Goal: Transaction & Acquisition: Book appointment/travel/reservation

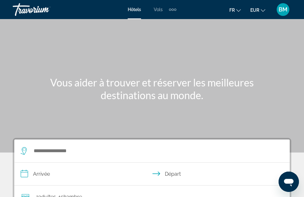
click at [160, 9] on span "Vols" at bounding box center [158, 9] width 9 height 5
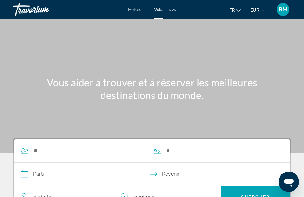
click at [135, 9] on span "Hôtels" at bounding box center [134, 9] width 13 height 5
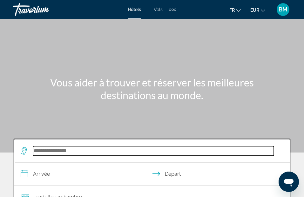
click at [51, 150] on input "Search widget" at bounding box center [153, 151] width 240 height 10
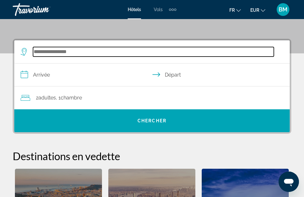
scroll to position [117, 0]
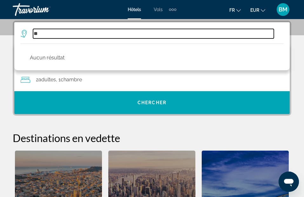
type input "*"
click at [42, 33] on input "********" at bounding box center [153, 34] width 240 height 10
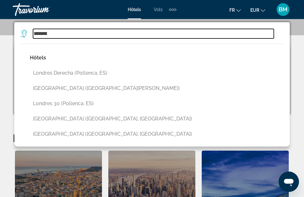
click at [62, 33] on input "*******" at bounding box center [153, 34] width 240 height 10
type input "*"
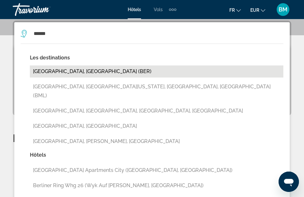
click at [58, 73] on button "Berlin, Germany (BER)" at bounding box center [156, 71] width 253 height 12
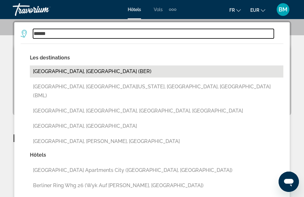
type input "**********"
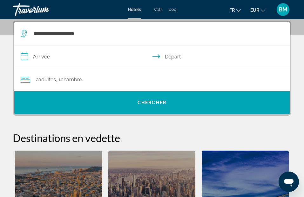
click at [56, 54] on input "**********" at bounding box center [153, 57] width 278 height 24
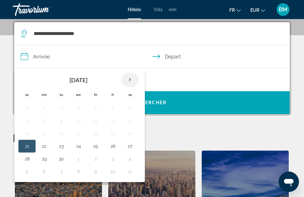
click at [130, 81] on th "Next month" at bounding box center [129, 80] width 17 height 14
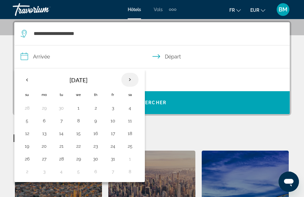
click at [130, 81] on th "Next month" at bounding box center [129, 80] width 17 height 14
click at [130, 80] on th "Next month" at bounding box center [129, 80] width 17 height 14
drag, startPoint x: 113, startPoint y: 148, endPoint x: 87, endPoint y: 67, distance: 84.7
click at [87, 67] on input "**********" at bounding box center [153, 57] width 278 height 24
click at [113, 146] on button "26" at bounding box center [113, 145] width 10 height 9
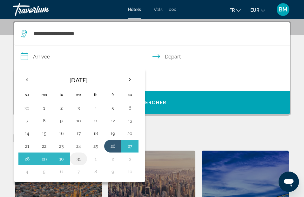
click at [78, 160] on button "31" at bounding box center [78, 158] width 10 height 9
type input "**********"
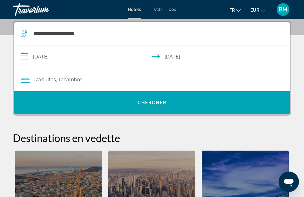
click at [66, 79] on span "Chambre" at bounding box center [71, 79] width 21 height 6
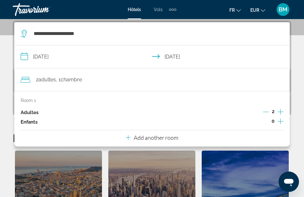
click at [279, 121] on icon "Increment children" at bounding box center [280, 121] width 6 height 6
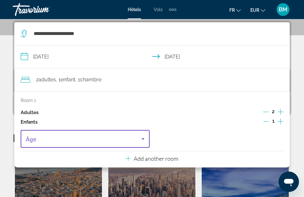
click at [143, 138] on icon "Travelers: 2 adults, 1 child" at bounding box center [143, 139] width 8 height 8
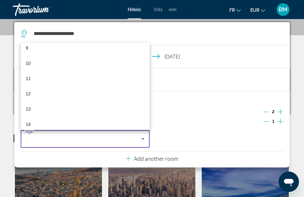
scroll to position [192, 0]
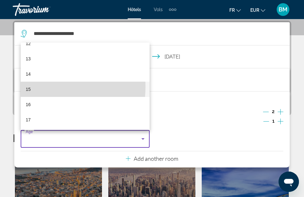
click at [31, 86] on mat-option "15" at bounding box center [85, 89] width 129 height 15
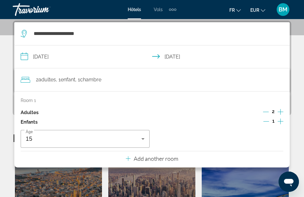
click at [279, 112] on icon "Increment adults" at bounding box center [280, 112] width 6 height 6
click at [127, 157] on icon "Travelers: 3 adults, 1 child" at bounding box center [128, 158] width 5 height 8
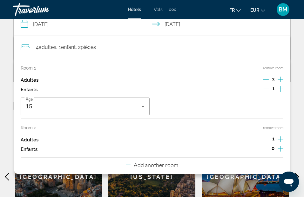
scroll to position [152, 0]
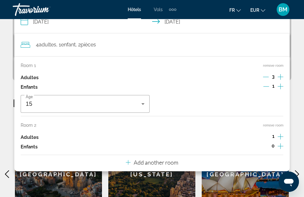
click at [266, 77] on icon "Decrement adults" at bounding box center [266, 77] width 6 height 0
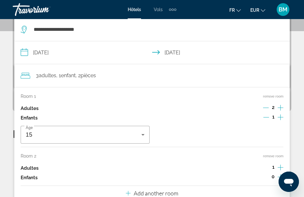
scroll to position [117, 0]
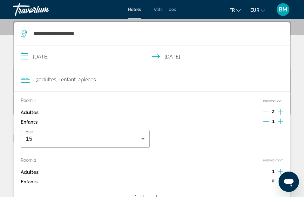
click at [266, 111] on icon "Decrement adults" at bounding box center [266, 112] width 6 height 6
click at [282, 169] on icon "Increment adults" at bounding box center [280, 171] width 6 height 8
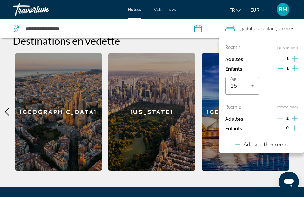
scroll to position [208, 0]
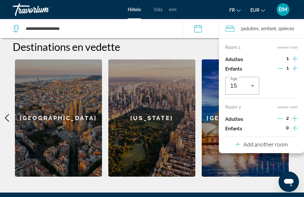
click at [170, 23] on div "**********" at bounding box center [94, 28] width 163 height 19
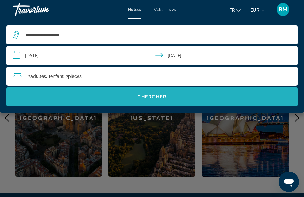
click at [154, 95] on span "Chercher" at bounding box center [151, 96] width 29 height 5
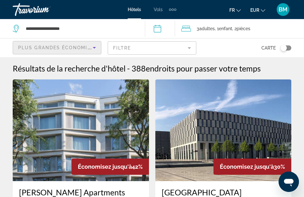
click at [96, 47] on icon "Sort by" at bounding box center [94, 48] width 8 height 8
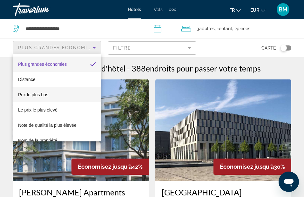
click at [38, 95] on span "Prix le plus bas" at bounding box center [33, 94] width 30 height 5
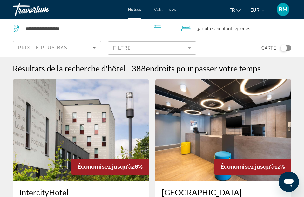
click at [191, 48] on mat-form-field "Filtre" at bounding box center [152, 47] width 89 height 13
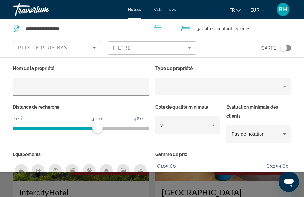
drag, startPoint x: 300, startPoint y: 167, endPoint x: 247, endPoint y: 166, distance: 52.7
click at [247, 166] on div "Gamme de prix €105.60 €3254.80 €105.60 €3254.80" at bounding box center [223, 171] width 142 height 43
drag, startPoint x: 247, startPoint y: 166, endPoint x: 180, endPoint y: 173, distance: 68.0
click at [180, 57] on app-hotels-search-filters "Prix le plus bas Filtre Carte Nom de la propriété Type de propriété Distance de…" at bounding box center [152, 47] width 304 height 19
click at [234, 57] on div "Nom de la propriété Type de propriété Distance de recherche 1mi 46mi 30mi Cote …" at bounding box center [152, 114] width 304 height 114
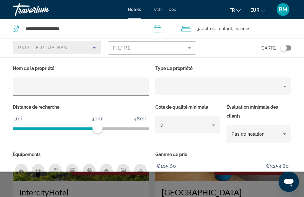
drag, startPoint x: 308, startPoint y: 122, endPoint x: 97, endPoint y: 47, distance: 223.9
click at [97, 47] on icon "Sort by" at bounding box center [94, 48] width 8 height 8
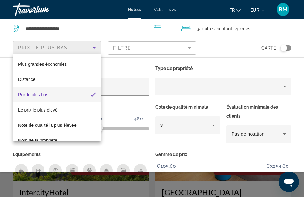
click at [59, 94] on mat-option "Prix le plus bas" at bounding box center [57, 94] width 88 height 15
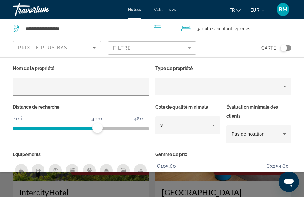
click at [103, 189] on div "Search widget" at bounding box center [152, 146] width 304 height 102
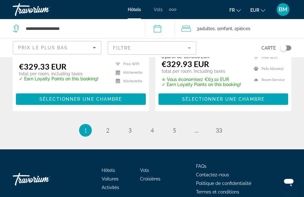
scroll to position [1421, 0]
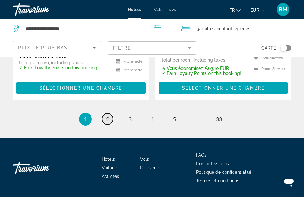
click at [107, 115] on span "2" at bounding box center [107, 118] width 3 height 7
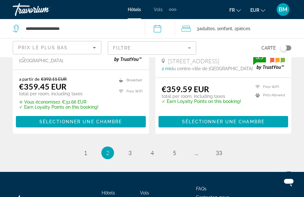
scroll to position [1410, 0]
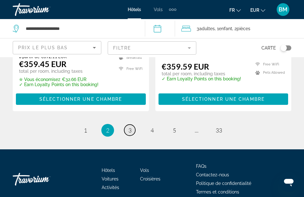
click at [130, 127] on span "3" at bounding box center [129, 130] width 3 height 7
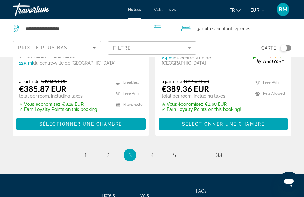
scroll to position [1383, 0]
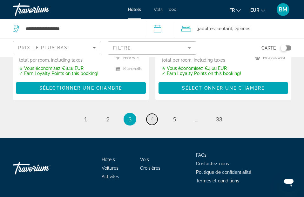
click at [152, 115] on span "4" at bounding box center [151, 118] width 3 height 7
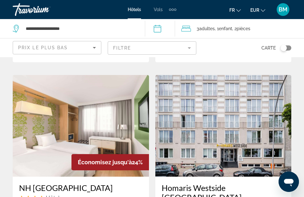
scroll to position [949, 0]
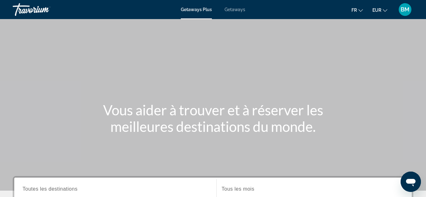
click at [308, 8] on div "Getaways Plus Getaways fr English Español Français Italiano Português русский E…" at bounding box center [213, 9] width 426 height 16
click at [233, 10] on span "Getaways" at bounding box center [235, 9] width 21 height 5
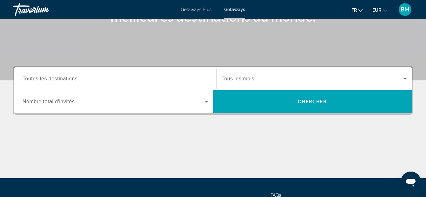
scroll to position [123, 0]
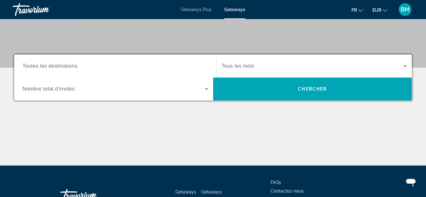
click at [49, 67] on span "Toutes les destinations" at bounding box center [50, 65] width 55 height 5
click at [49, 67] on input "Destination Toutes les destinations" at bounding box center [116, 66] width 186 height 8
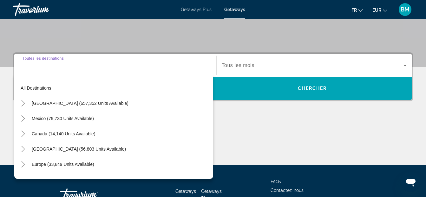
scroll to position [155, 0]
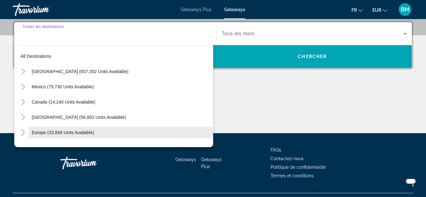
click at [41, 133] on span "Europe (33,849 units available)" at bounding box center [63, 132] width 62 height 5
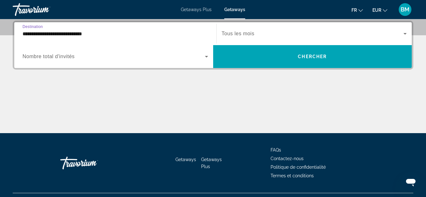
click at [62, 34] on input "**********" at bounding box center [116, 34] width 186 height 8
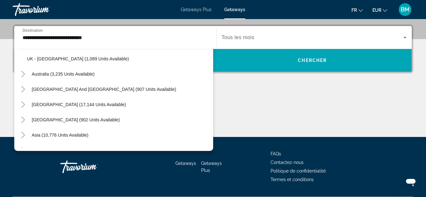
scroll to position [412, 0]
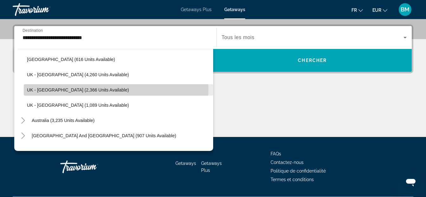
click at [42, 89] on span "UK - [GEOGRAPHIC_DATA] (2,366 units available)" at bounding box center [78, 89] width 102 height 5
type input "**********"
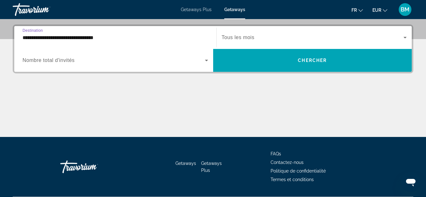
scroll to position [155, 0]
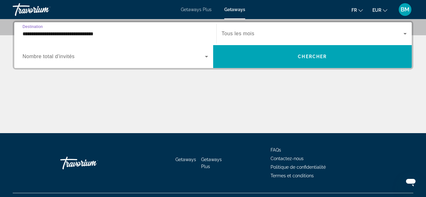
click at [42, 58] on span "Nombre total d'invités" at bounding box center [49, 56] width 52 height 5
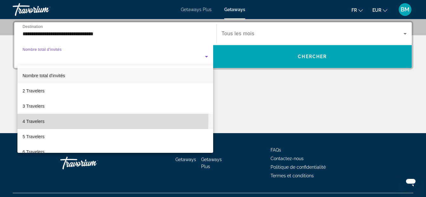
click at [37, 120] on span "4 Travelers" at bounding box center [34, 121] width 22 height 8
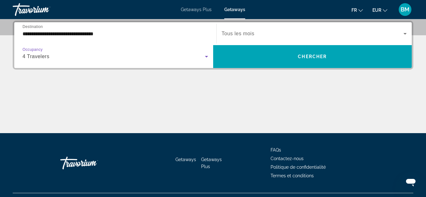
click at [239, 31] on span "Tous les mois" at bounding box center [238, 33] width 33 height 5
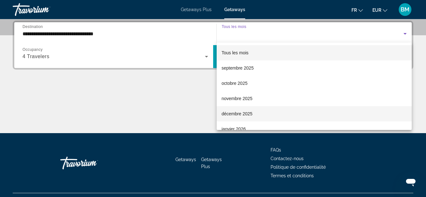
click at [232, 115] on span "décembre 2025" at bounding box center [237, 114] width 31 height 8
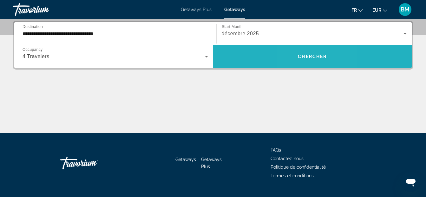
click at [304, 57] on span "Chercher" at bounding box center [312, 56] width 29 height 5
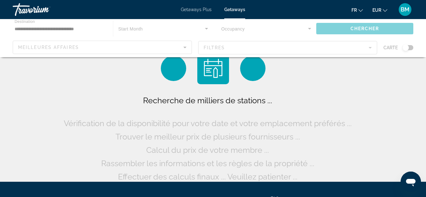
click at [304, 57] on div "Recherche de milliers de stations ... Vérification de la disponibilité pour vot…" at bounding box center [213, 117] width 302 height 131
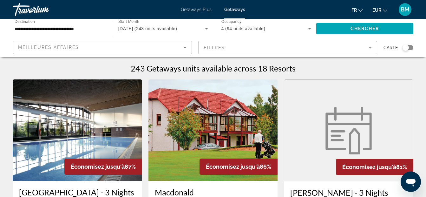
click at [308, 121] on figure "Main content" at bounding box center [348, 131] width 129 height 102
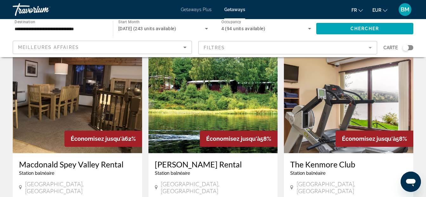
scroll to position [732, 0]
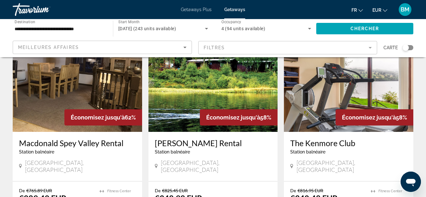
click at [308, 47] on div "Search widget" at bounding box center [408, 47] width 11 height 5
click at [308, 47] on div "Search widget" at bounding box center [410, 47] width 6 height 6
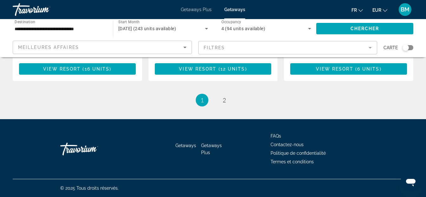
scroll to position [732, 0]
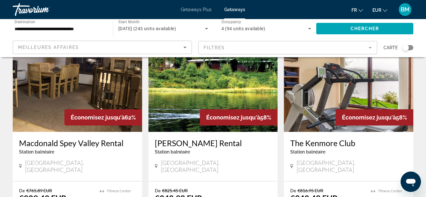
drag, startPoint x: 406, startPoint y: 47, endPoint x: 416, endPoint y: 46, distance: 9.2
click at [308, 46] on app-map-search-filters "Meilleures affaires Filtres Carte" at bounding box center [212, 47] width 413 height 19
click at [308, 48] on div "Search widget" at bounding box center [408, 47] width 11 height 5
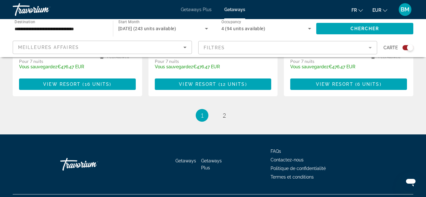
scroll to position [1074, 0]
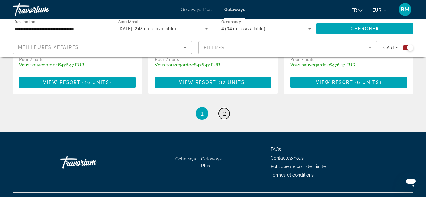
click at [225, 110] on span "2" at bounding box center [224, 113] width 3 height 7
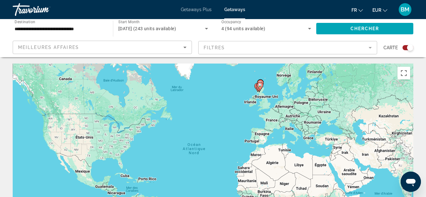
click at [261, 87] on image "Main content" at bounding box center [260, 85] width 4 height 4
type input "**********"
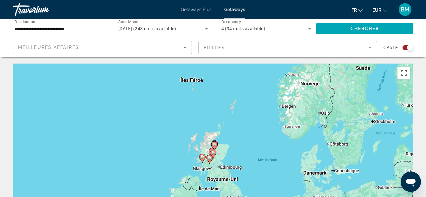
click at [228, 169] on div "Pour activer le glissement avec le clavier, appuyez sur Alt+Entrée. Une fois ce…" at bounding box center [213, 158] width 401 height 190
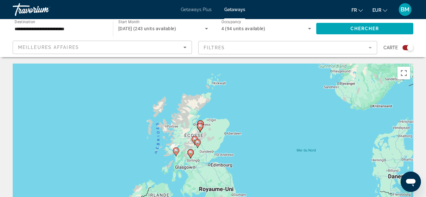
click at [228, 169] on div "Pour activer le glissement avec le clavier, appuyez sur Alt+Entrée. Une fois ce…" at bounding box center [213, 158] width 401 height 190
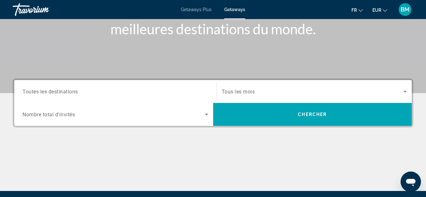
scroll to position [114, 0]
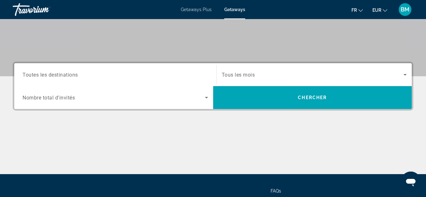
click at [39, 74] on span "Toutes les destinations" at bounding box center [51, 74] width 56 height 6
click at [39, 74] on input "Destination Toutes les destinations" at bounding box center [116, 75] width 186 height 8
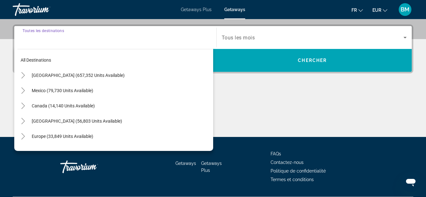
scroll to position [155, 0]
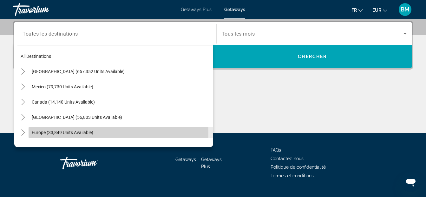
click at [36, 134] on span "Europe (33,849 units available)" at bounding box center [63, 132] width 62 height 5
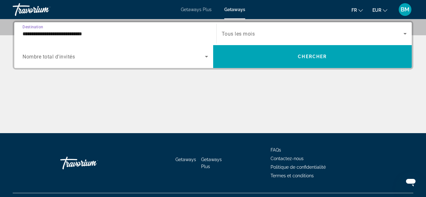
click at [88, 34] on input "**********" at bounding box center [116, 34] width 186 height 8
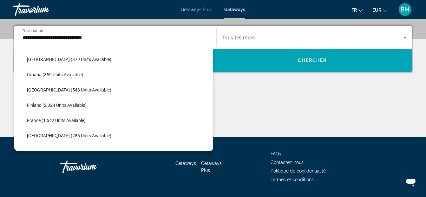
scroll to position [165, 0]
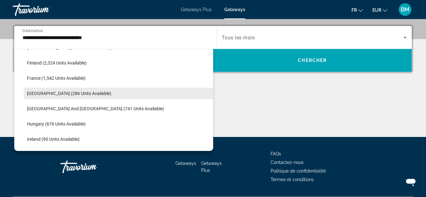
click at [52, 93] on span "[GEOGRAPHIC_DATA] (286 units available)" at bounding box center [69, 93] width 84 height 5
type input "**********"
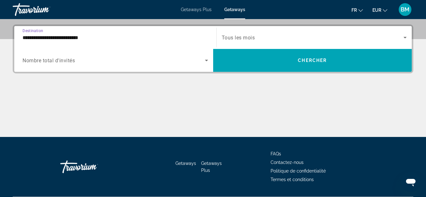
scroll to position [155, 0]
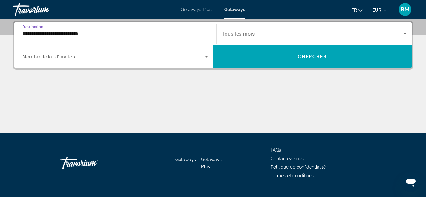
click at [59, 56] on span "Nombre total d'invités" at bounding box center [49, 57] width 52 height 6
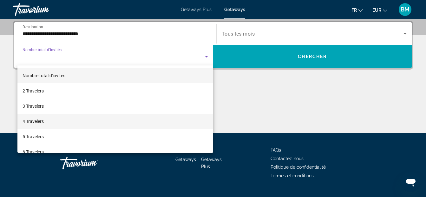
click at [39, 121] on span "4 Travelers" at bounding box center [33, 121] width 21 height 8
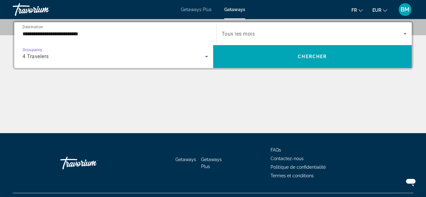
click at [251, 32] on span "Tous les mois" at bounding box center [238, 34] width 33 height 6
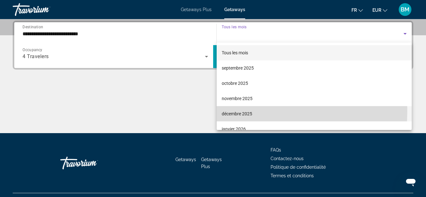
click at [237, 111] on span "décembre 2025" at bounding box center [237, 114] width 30 height 8
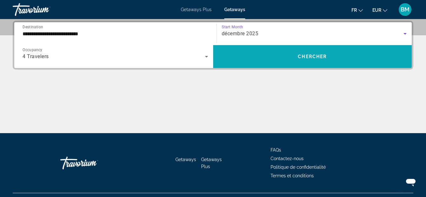
click at [308, 55] on span "Chercher" at bounding box center [312, 56] width 29 height 5
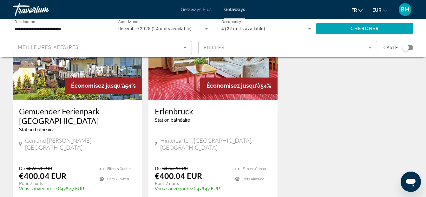
scroll to position [77, 0]
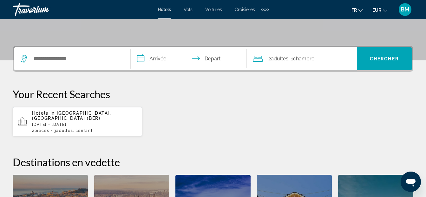
scroll to position [160, 0]
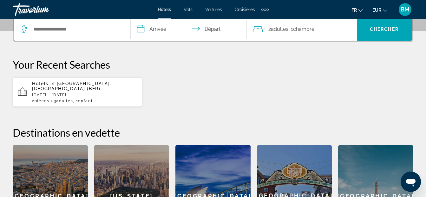
click at [50, 93] on p "Fri, 26 Dec - Wed, 31 Dec" at bounding box center [84, 95] width 105 height 4
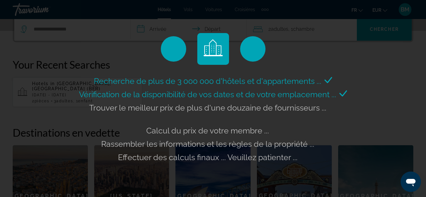
click at [50, 88] on div "Recherche de plus de 3 000 000 d'hôtels et d'appartements ... Vérification de l…" at bounding box center [213, 98] width 426 height 197
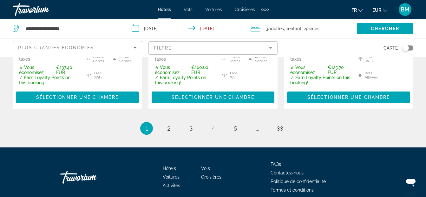
scroll to position [995, 0]
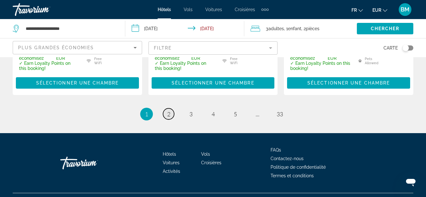
click at [168, 110] on span "2" at bounding box center [168, 113] width 3 height 7
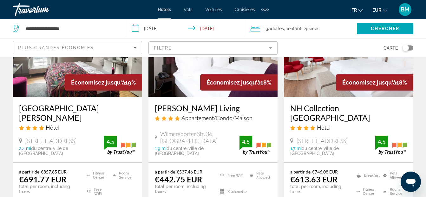
scroll to position [347, 0]
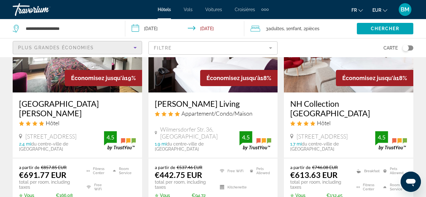
click at [135, 47] on icon "Sort by" at bounding box center [135, 48] width 8 height 8
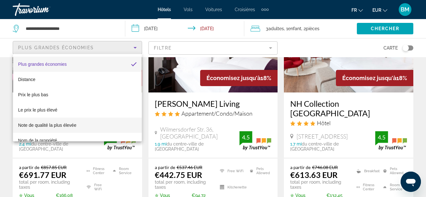
click at [64, 126] on span "Note de qualité la plus élevée" at bounding box center [47, 124] width 58 height 5
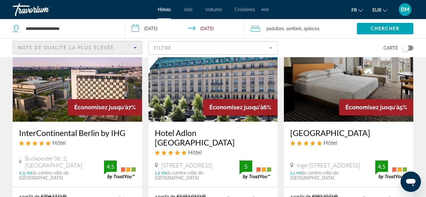
scroll to position [89, 0]
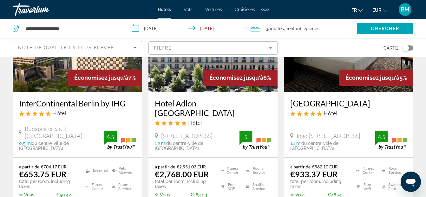
click at [272, 47] on mat-form-field "Filtre" at bounding box center [212, 47] width 129 height 13
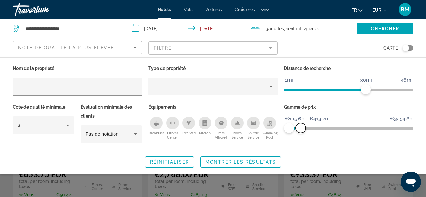
drag, startPoint x: 406, startPoint y: 128, endPoint x: 301, endPoint y: 153, distance: 108.4
click at [301, 153] on div "Nom de la propriété Type de propriété Distance de recherche 1mi 46mi 30mi Cote …" at bounding box center [213, 116] width 426 height 104
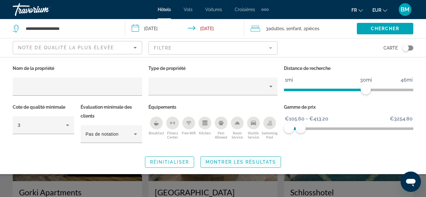
click at [250, 162] on span "Montrer les résultats" at bounding box center [241, 161] width 70 height 5
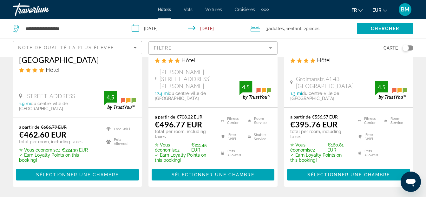
scroll to position [894, 0]
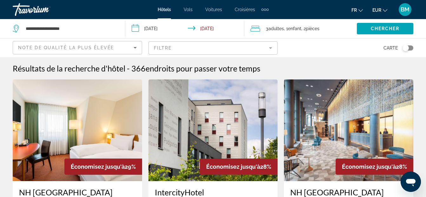
click at [191, 165] on img "Main content" at bounding box center [212, 130] width 129 height 102
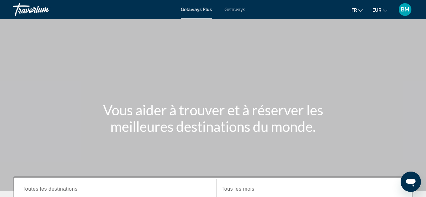
click at [233, 12] on span "Getaways" at bounding box center [235, 9] width 21 height 5
click at [233, 12] on span "Getaways" at bounding box center [234, 9] width 21 height 5
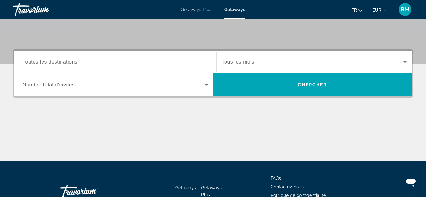
scroll to position [165, 0]
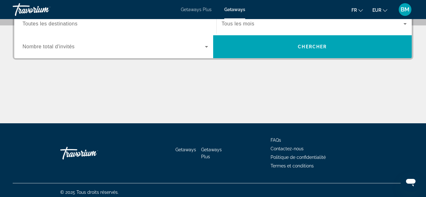
drag, startPoint x: 429, startPoint y: 3, endPoint x: 220, endPoint y: 86, distance: 224.4
click at [220, 86] on div "Main content" at bounding box center [213, 100] width 401 height 48
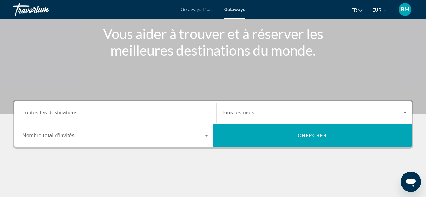
scroll to position [106, 0]
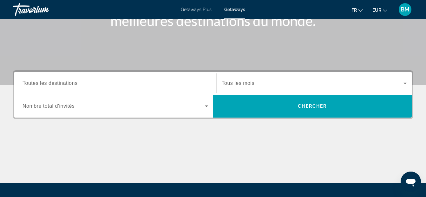
click at [36, 81] on span "Toutes les destinations" at bounding box center [50, 82] width 55 height 5
click at [36, 81] on input "Destination Toutes les destinations" at bounding box center [116, 84] width 186 height 8
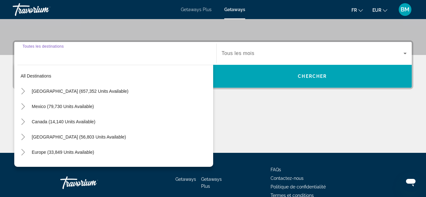
scroll to position [155, 0]
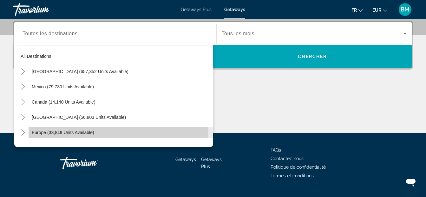
click at [47, 131] on span "Europe (33,849 units available)" at bounding box center [63, 132] width 62 height 5
type input "**********"
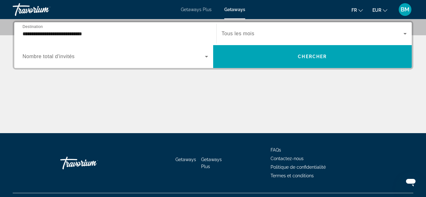
click at [61, 56] on span "Nombre total d'invités" at bounding box center [49, 56] width 52 height 5
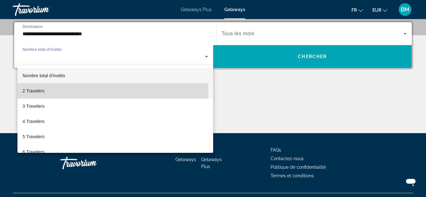
click at [40, 91] on span "2 Travelers" at bounding box center [34, 91] width 22 height 8
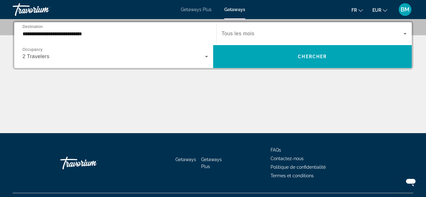
click at [241, 32] on span "Tous les mois" at bounding box center [238, 33] width 33 height 5
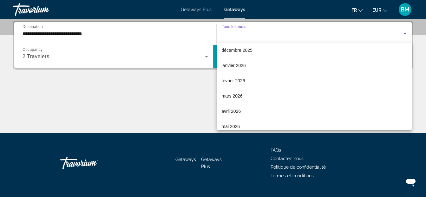
scroll to position [93, 0]
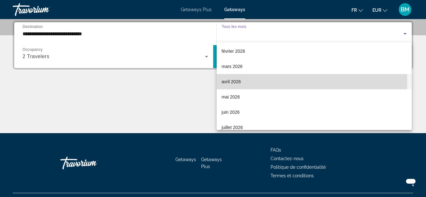
click at [229, 82] on span "avril 2026" at bounding box center [231, 82] width 19 height 8
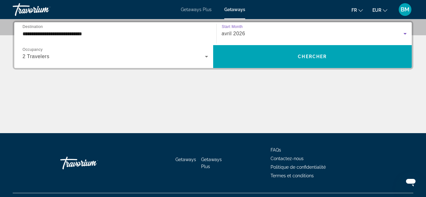
scroll to position [158, 0]
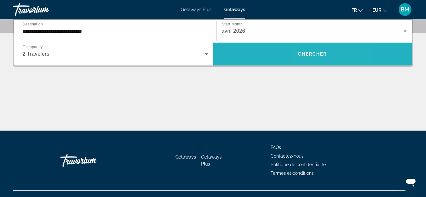
click at [312, 56] on span "Chercher" at bounding box center [312, 53] width 29 height 5
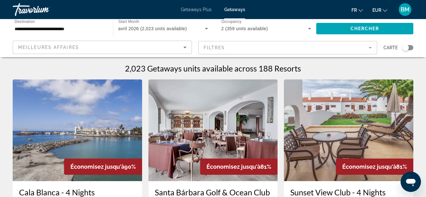
click at [184, 45] on icon "Sort by" at bounding box center [185, 47] width 8 height 8
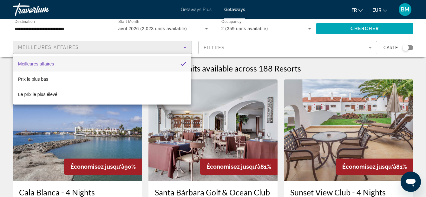
click at [267, 49] on div at bounding box center [213, 98] width 426 height 197
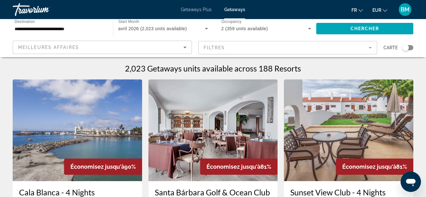
click at [373, 48] on mat-form-field "Filtres" at bounding box center [287, 47] width 179 height 13
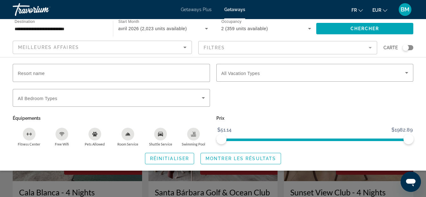
click at [371, 47] on mat-form-field "Filtres" at bounding box center [287, 47] width 179 height 13
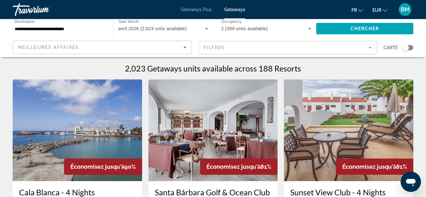
click at [371, 47] on mat-form-field "Filtres" at bounding box center [287, 47] width 179 height 13
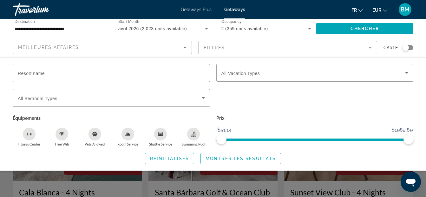
click at [274, 100] on div "Search widget" at bounding box center [315, 101] width 204 height 25
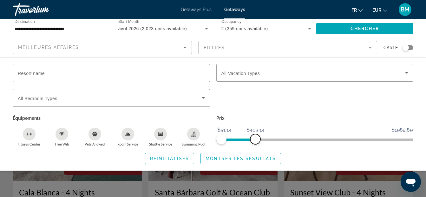
drag, startPoint x: 406, startPoint y: 139, endPoint x: 255, endPoint y: 148, distance: 151.2
click at [255, 148] on div "Resort name Vacation Types All Vacation Types Bedroom Types All Bedroom Types É…" at bounding box center [213, 114] width 426 height 100
click at [239, 158] on span "Montrer les résultats" at bounding box center [241, 158] width 70 height 5
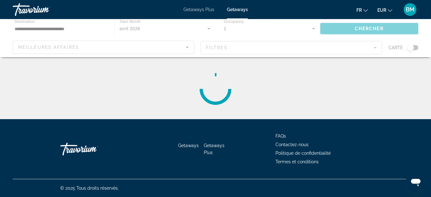
click at [239, 158] on div "Getaways Getaways Plus FAQs Contactez-nous Politique de confidentialité Termes …" at bounding box center [215, 149] width 405 height 60
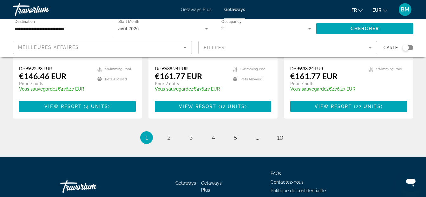
scroll to position [858, 0]
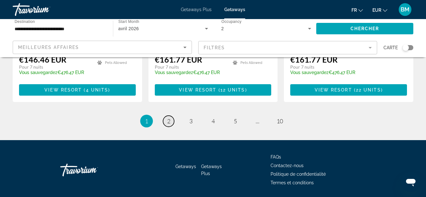
click at [169, 117] on span "2" at bounding box center [168, 120] width 3 height 7
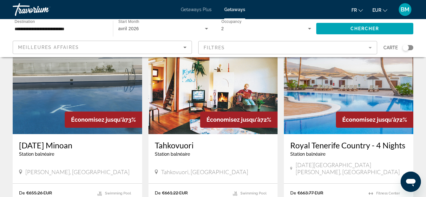
scroll to position [268, 0]
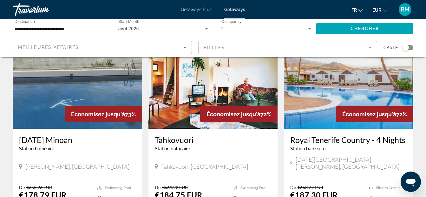
click at [407, 138] on div "Royal Tenerife Country - 4 Nights Station balnéaire - Ceci est une station d'ad…" at bounding box center [348, 152] width 129 height 49
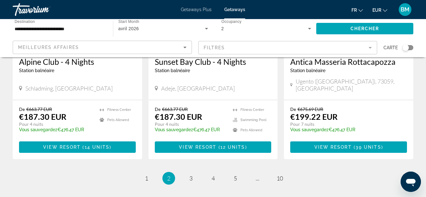
scroll to position [797, 0]
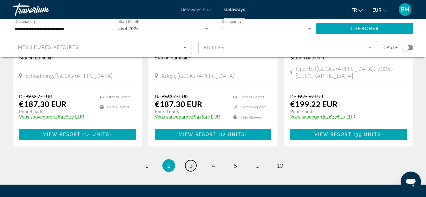
click at [191, 162] on span "3" at bounding box center [190, 165] width 3 height 7
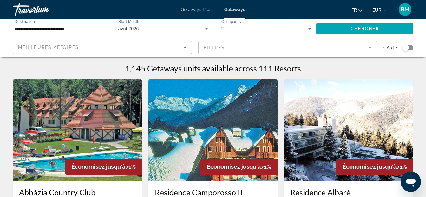
click at [191, 151] on img "Main content" at bounding box center [212, 130] width 129 height 102
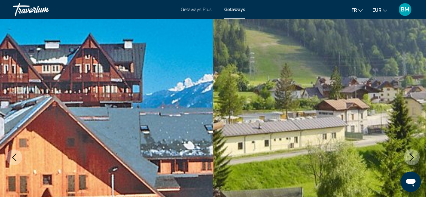
scroll to position [59, 0]
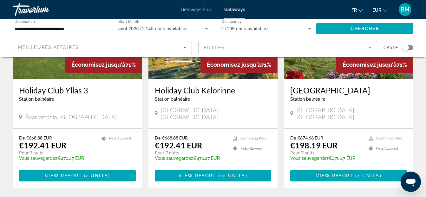
scroll to position [799, 0]
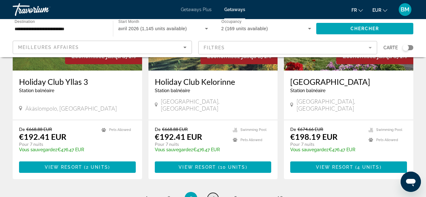
click at [215, 193] on link "page 4" at bounding box center [212, 198] width 11 height 11
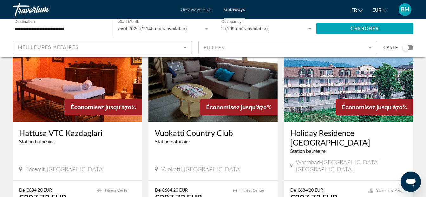
scroll to position [778, 0]
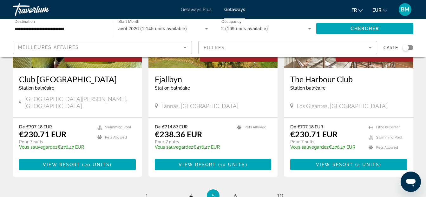
scroll to position [787, 0]
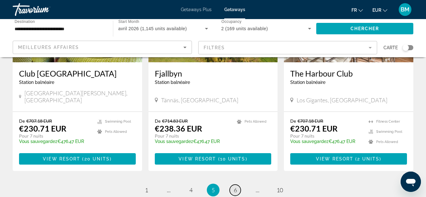
click at [235, 186] on span "6" at bounding box center [235, 189] width 3 height 7
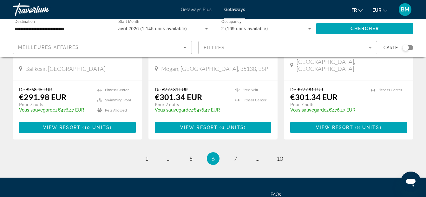
scroll to position [868, 0]
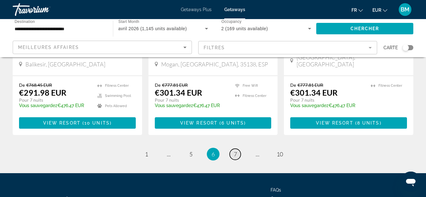
click at [235, 150] on span "7" at bounding box center [235, 153] width 3 height 7
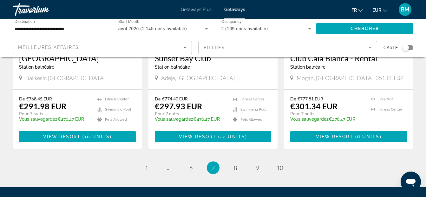
scroll to position [854, 0]
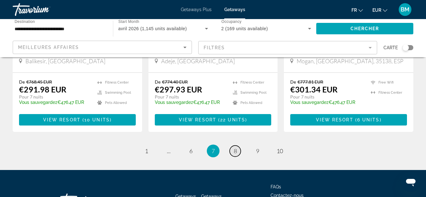
click at [236, 147] on span "8" at bounding box center [235, 150] width 3 height 7
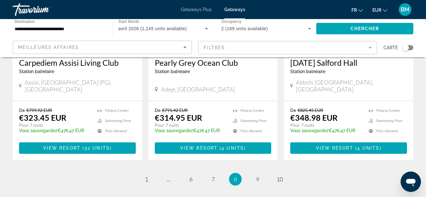
scroll to position [855, 0]
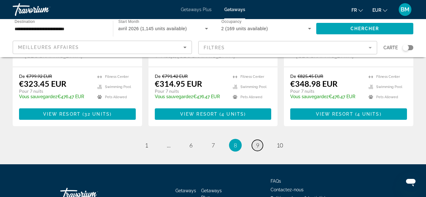
click at [259, 141] on span "9" at bounding box center [257, 144] width 3 height 7
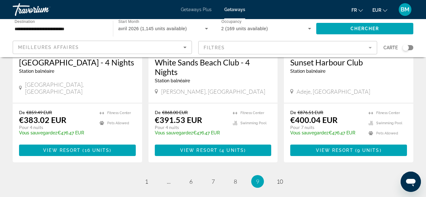
scroll to position [859, 0]
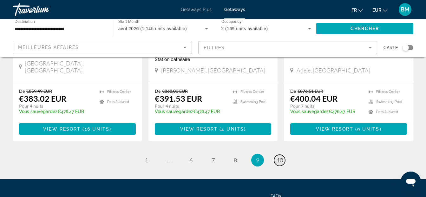
click at [283, 156] on span "10" at bounding box center [280, 159] width 6 height 7
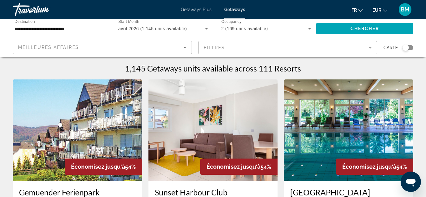
click at [370, 48] on mat-form-field "Filtres" at bounding box center [287, 47] width 179 height 13
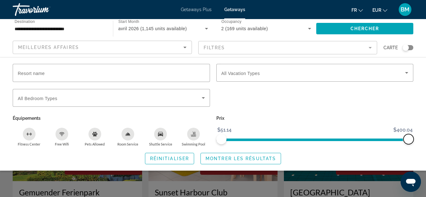
drag, startPoint x: 409, startPoint y: 140, endPoint x: 432, endPoint y: 130, distance: 24.7
click at [426, 130] on html "**********" at bounding box center [213, 98] width 426 height 197
click at [164, 160] on span "Réinitialiser" at bounding box center [169, 158] width 39 height 5
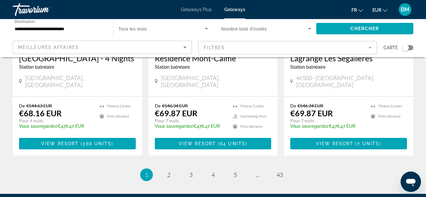
scroll to position [858, 0]
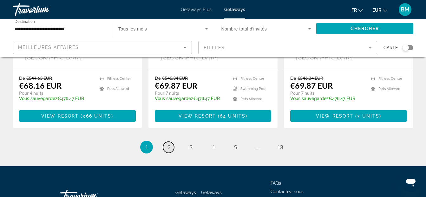
click at [170, 143] on span "2" at bounding box center [168, 146] width 3 height 7
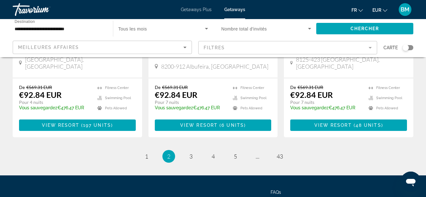
scroll to position [868, 0]
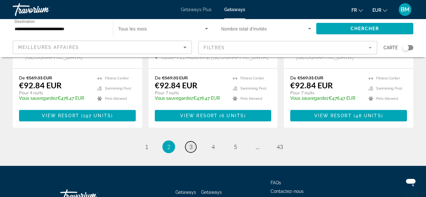
click at [190, 143] on span "3" at bounding box center [190, 146] width 3 height 7
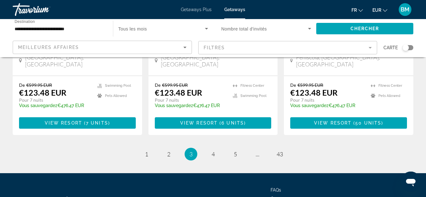
scroll to position [868, 0]
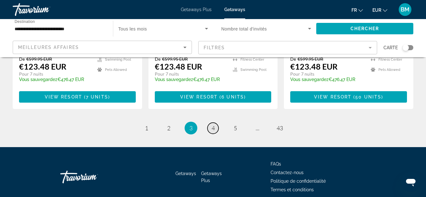
click at [213, 124] on span "4" at bounding box center [213, 127] width 3 height 7
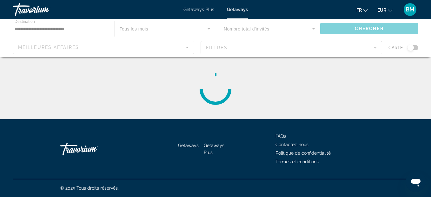
click at [367, 181] on div "**********" at bounding box center [215, 98] width 431 height 197
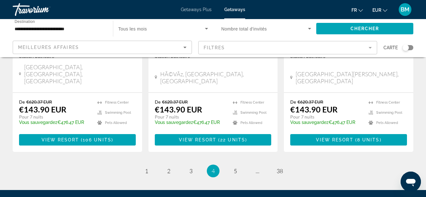
scroll to position [854, 0]
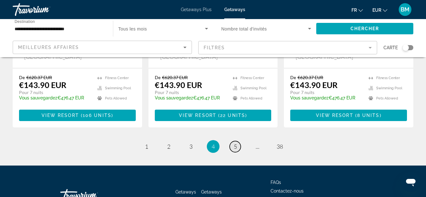
click at [237, 143] on span "5" at bounding box center [235, 146] width 3 height 7
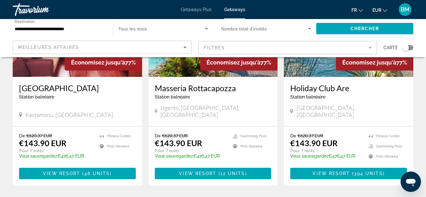
scroll to position [849, 0]
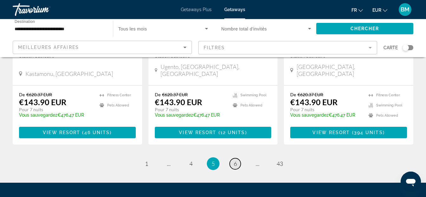
click at [234, 160] on span "6" at bounding box center [235, 163] width 3 height 7
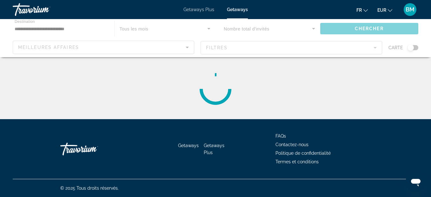
click at [234, 99] on div "Main content" at bounding box center [215, 88] width 405 height 51
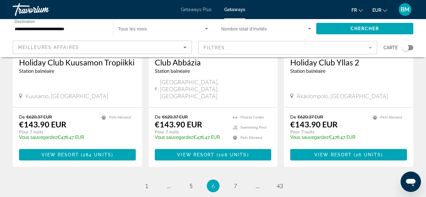
scroll to position [845, 0]
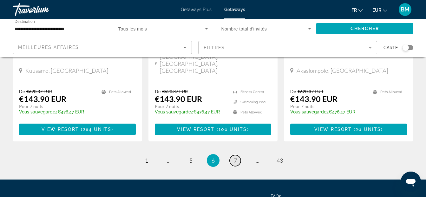
click at [234, 157] on span "7" at bounding box center [235, 160] width 3 height 7
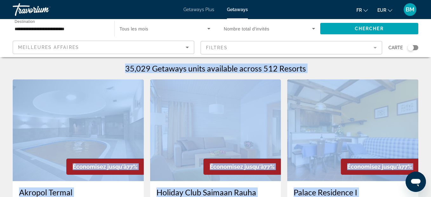
drag, startPoint x: 234, startPoint y: 119, endPoint x: 251, endPoint y: 118, distance: 16.2
click at [251, 118] on div "**********" at bounding box center [215, 98] width 431 height 197
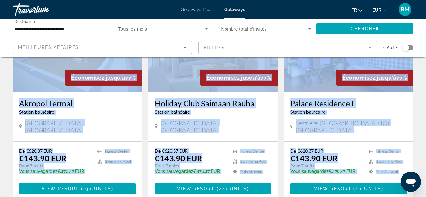
scroll to position [102, 0]
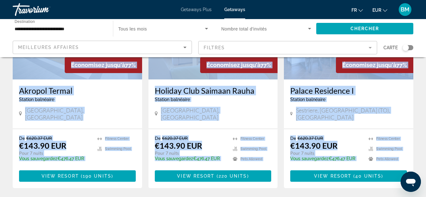
click at [225, 135] on div "De €620.37 EUR €143.90 EUR Pour 7 nuits Vous sauvegardez €476.47 EUR temp" at bounding box center [191, 150] width 72 height 30
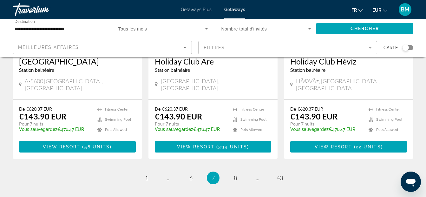
scroll to position [838, 0]
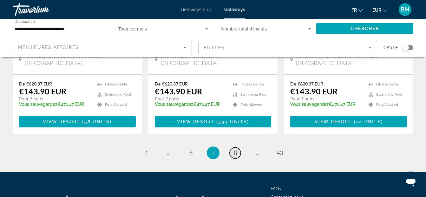
click at [233, 147] on link "page 8" at bounding box center [235, 152] width 11 height 11
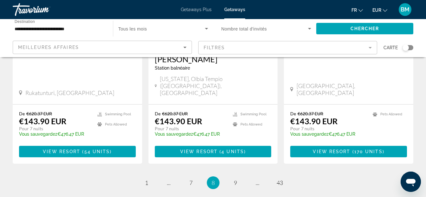
scroll to position [825, 0]
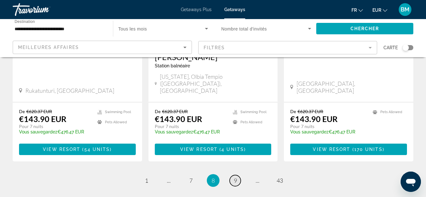
click at [236, 177] on span "9" at bounding box center [235, 180] width 3 height 7
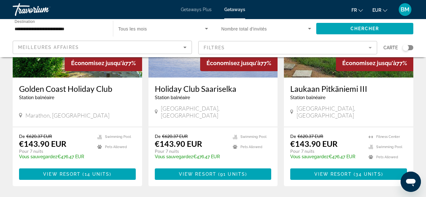
scroll to position [799, 0]
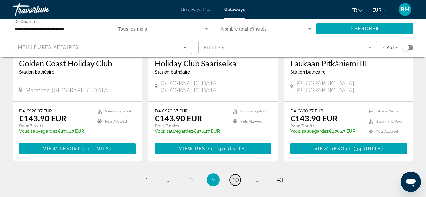
click at [232, 176] on span "10" at bounding box center [235, 179] width 6 height 7
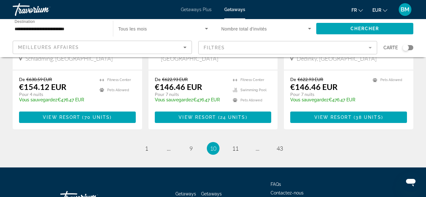
scroll to position [849, 0]
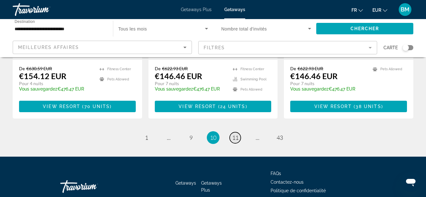
click at [237, 134] on span "11" at bounding box center [235, 137] width 6 height 7
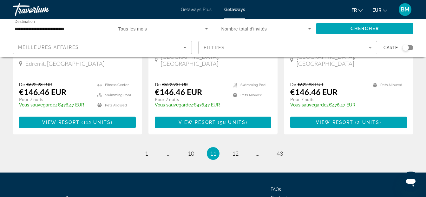
scroll to position [868, 0]
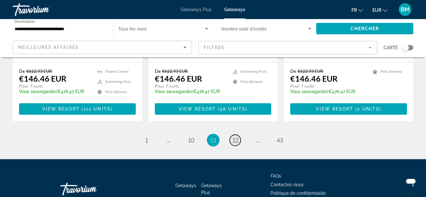
click at [236, 136] on span "12" at bounding box center [235, 139] width 6 height 7
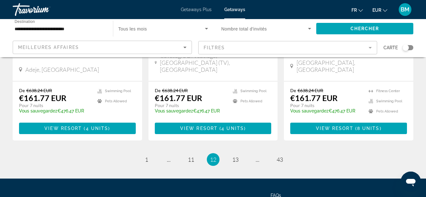
scroll to position [858, 0]
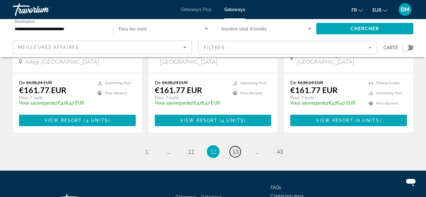
click at [235, 148] on span "13" at bounding box center [235, 151] width 6 height 7
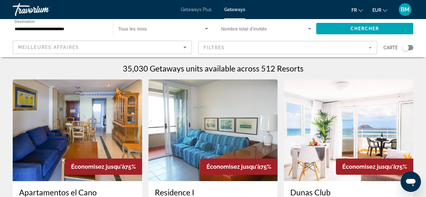
drag, startPoint x: 428, startPoint y: 193, endPoint x: 424, endPoint y: 193, distance: 4.4
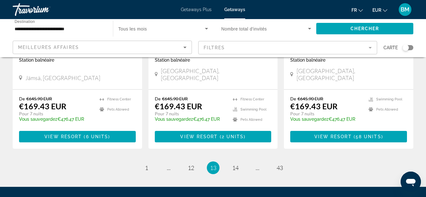
scroll to position [849, 0]
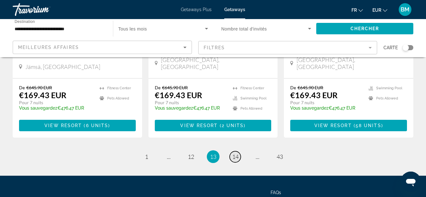
click at [234, 153] on span "14" at bounding box center [235, 156] width 6 height 7
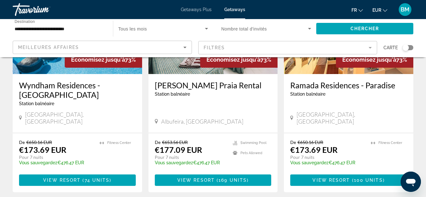
scroll to position [825, 0]
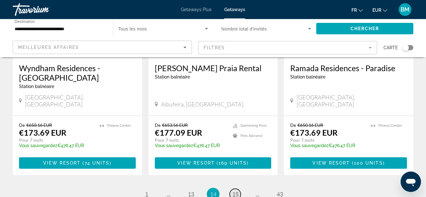
click at [235, 190] on span "15" at bounding box center [235, 193] width 6 height 7
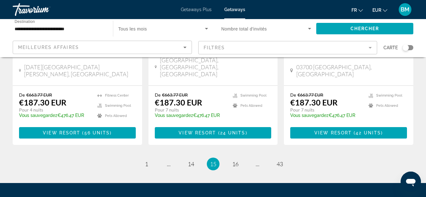
scroll to position [868, 0]
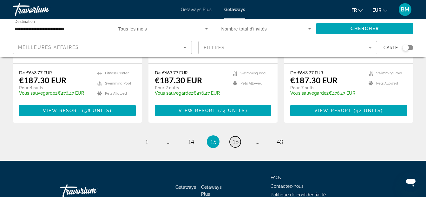
click at [238, 138] on span "16" at bounding box center [235, 141] width 6 height 7
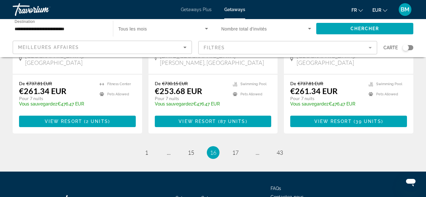
scroll to position [854, 0]
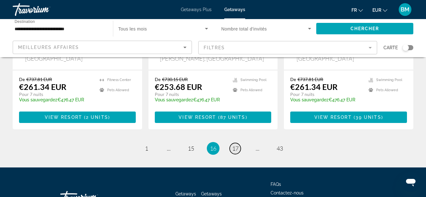
click at [235, 145] on span "17" at bounding box center [235, 148] width 6 height 7
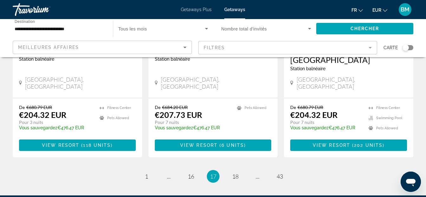
scroll to position [833, 0]
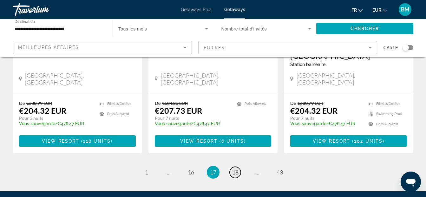
click at [237, 168] on span "18" at bounding box center [235, 171] width 6 height 7
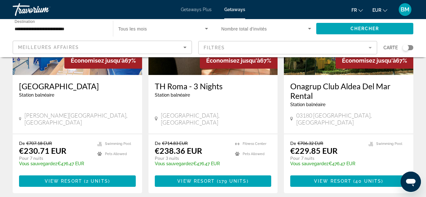
scroll to position [825, 0]
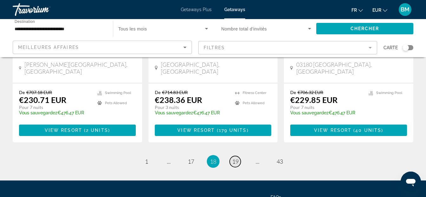
click at [234, 158] on span "19" at bounding box center [235, 161] width 6 height 7
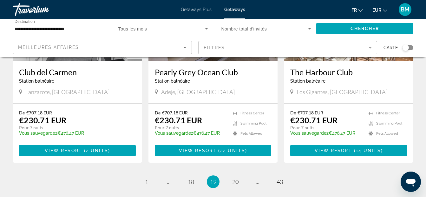
scroll to position [808, 0]
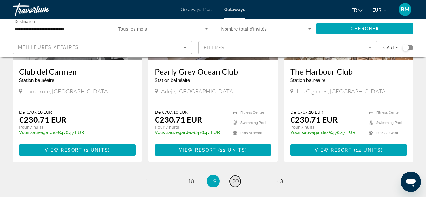
click at [238, 177] on span "20" at bounding box center [235, 180] width 6 height 7
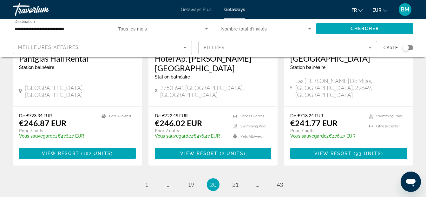
scroll to position [842, 0]
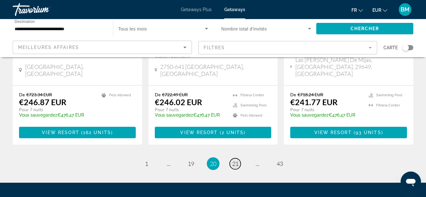
click at [236, 160] on span "21" at bounding box center [235, 163] width 6 height 7
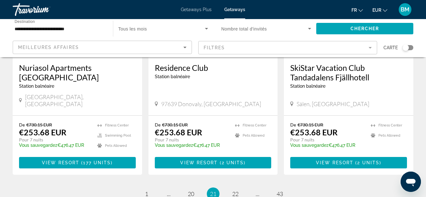
scroll to position [877, 0]
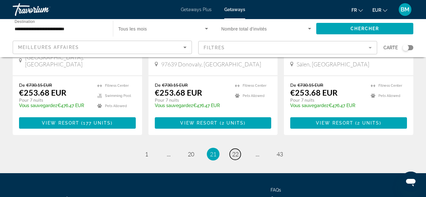
click at [234, 150] on span "22" at bounding box center [235, 153] width 6 height 7
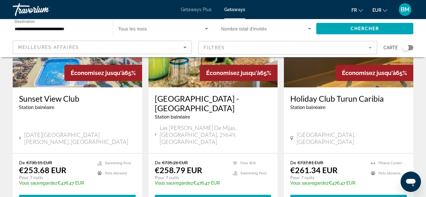
scroll to position [355, 0]
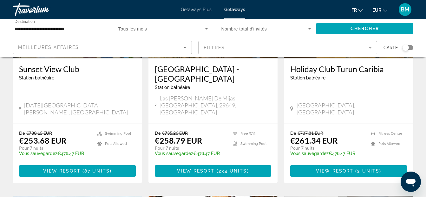
click at [197, 10] on span "Getaways Plus" at bounding box center [196, 9] width 31 height 5
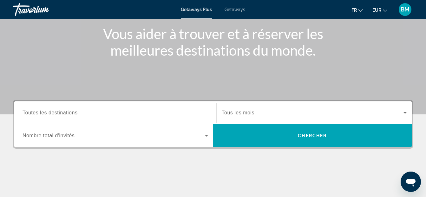
scroll to position [114, 0]
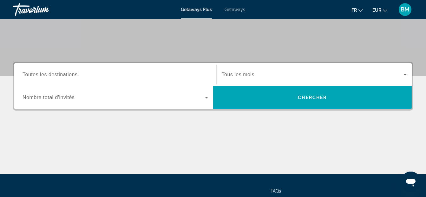
click at [63, 74] on span "Toutes les destinations" at bounding box center [50, 74] width 55 height 5
click at [63, 74] on input "Destination Toutes les destinations" at bounding box center [116, 75] width 186 height 8
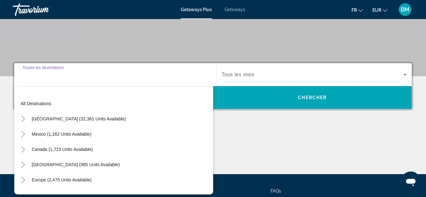
scroll to position [155, 0]
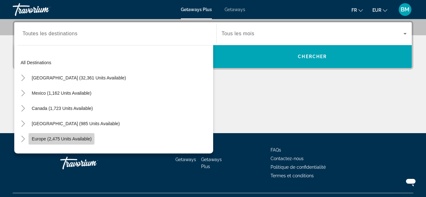
click at [49, 139] on span "Europe (2,475 units available)" at bounding box center [62, 138] width 60 height 5
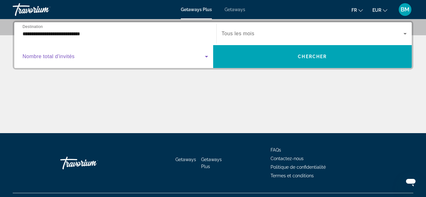
click at [206, 54] on icon "Search widget" at bounding box center [207, 57] width 8 height 8
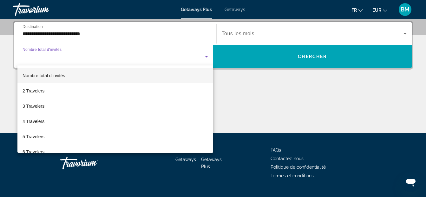
click at [60, 33] on div at bounding box center [213, 98] width 426 height 197
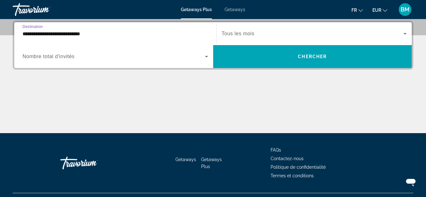
click at [60, 33] on input "**********" at bounding box center [116, 34] width 186 height 8
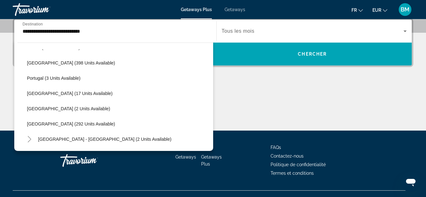
scroll to position [213, 0]
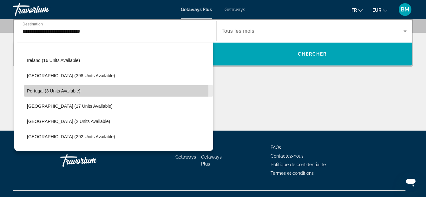
click at [56, 90] on span "Portugal (3 units available)" at bounding box center [54, 90] width 54 height 5
type input "**********"
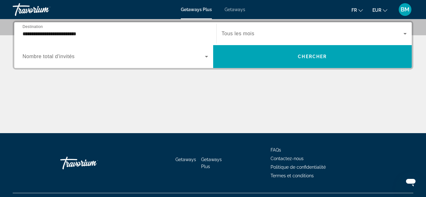
click at [53, 54] on span "Nombre total d'invités" at bounding box center [49, 56] width 52 height 5
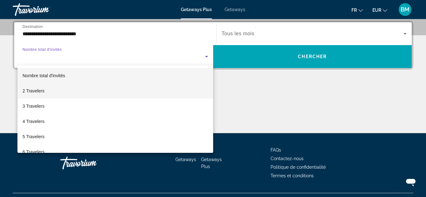
click at [36, 91] on span "2 Travelers" at bounding box center [34, 91] width 22 height 8
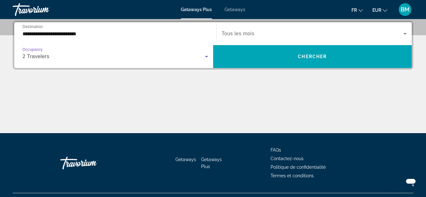
click at [232, 34] on span "Tous les mois" at bounding box center [238, 33] width 33 height 5
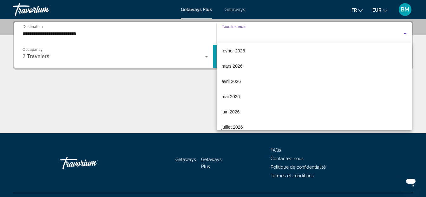
scroll to position [97, 0]
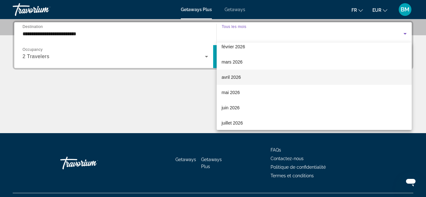
click at [227, 76] on span "avril 2026" at bounding box center [231, 77] width 19 height 8
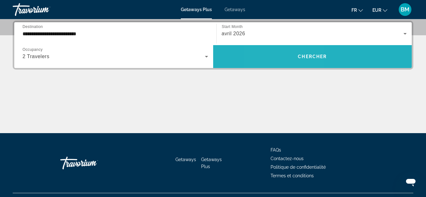
click at [288, 57] on span "Search widget" at bounding box center [312, 56] width 199 height 15
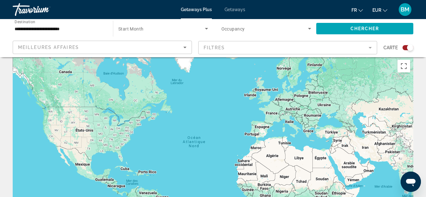
scroll to position [13, 0]
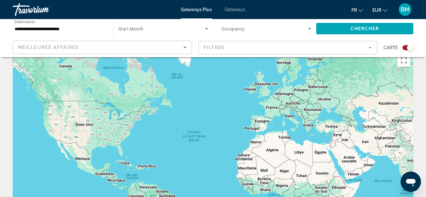
click at [404, 47] on div "Search widget" at bounding box center [408, 47] width 11 height 5
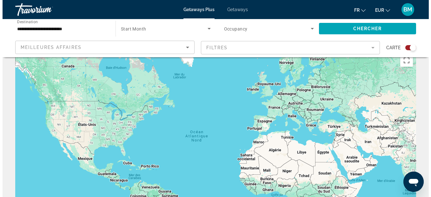
scroll to position [0, 0]
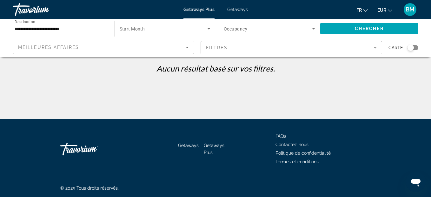
click at [293, 67] on p "Aucun résultat basé sur vos filtres." at bounding box center [216, 68] width 412 height 10
drag, startPoint x: 209, startPoint y: 28, endPoint x: 144, endPoint y: 35, distance: 65.8
click at [144, 35] on div "Search widget" at bounding box center [165, 29] width 91 height 18
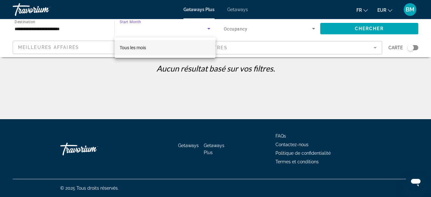
click at [128, 21] on div at bounding box center [215, 98] width 431 height 197
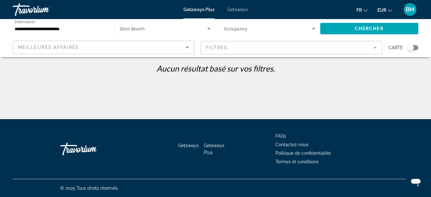
click at [231, 29] on span "Occupancy" at bounding box center [235, 28] width 23 height 5
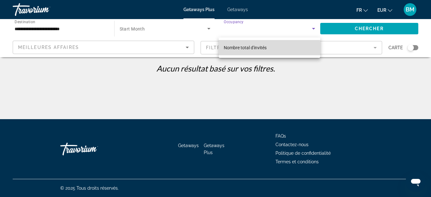
click at [238, 49] on span "Nombre total d'invités" at bounding box center [245, 47] width 43 height 5
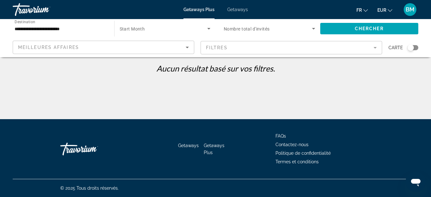
click at [244, 26] on span "Nombre total d'invités" at bounding box center [247, 28] width 46 height 5
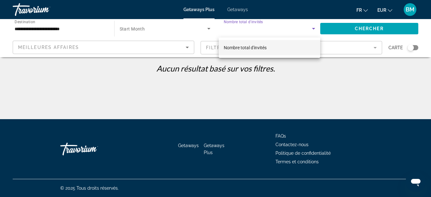
click at [120, 79] on div at bounding box center [215, 98] width 431 height 197
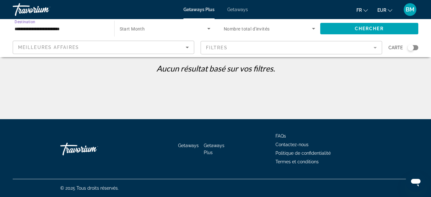
click at [53, 29] on input "**********" at bounding box center [60, 29] width 91 height 8
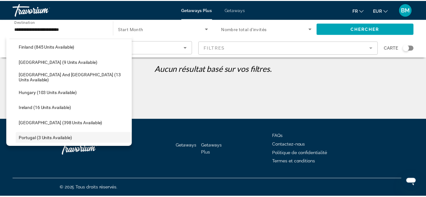
scroll to position [171, 0]
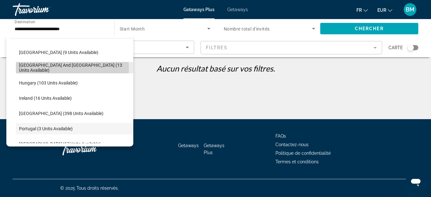
click at [52, 68] on span "Greece and Cyprus (13 units available)" at bounding box center [74, 67] width 111 height 10
type input "**********"
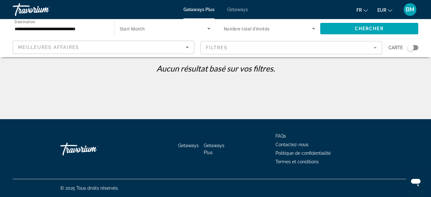
click at [133, 27] on span "Start Month" at bounding box center [132, 28] width 25 height 5
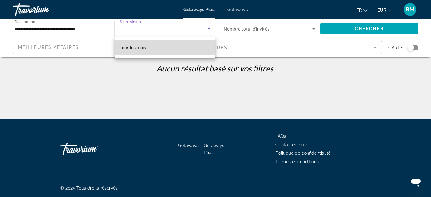
click at [136, 47] on span "Tous les mois" at bounding box center [133, 47] width 26 height 5
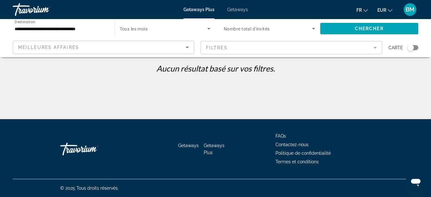
click at [243, 28] on span "Nombre total d'invités" at bounding box center [247, 28] width 46 height 5
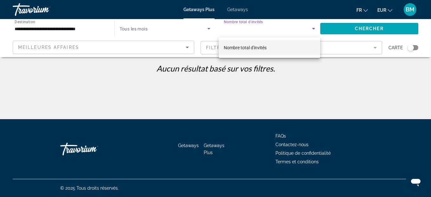
click at [82, 89] on div at bounding box center [215, 98] width 431 height 197
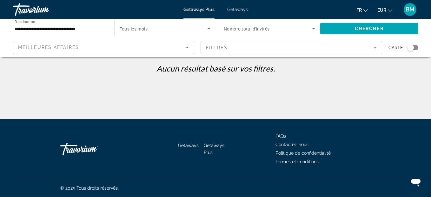
click at [244, 8] on span "Getaways" at bounding box center [237, 9] width 21 height 5
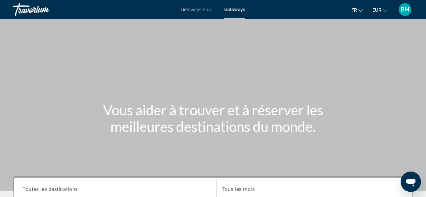
click at [187, 8] on span "Getaways Plus" at bounding box center [196, 9] width 31 height 5
click at [195, 10] on span "Getaways Plus" at bounding box center [196, 9] width 31 height 5
click at [122, 42] on div "Main content" at bounding box center [213, 95] width 426 height 190
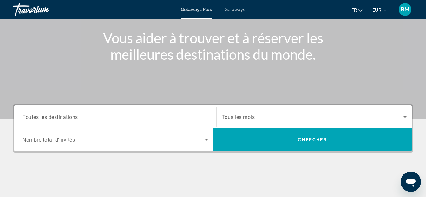
scroll to position [97, 0]
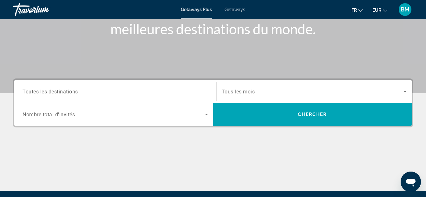
click at [66, 95] on div "Search widget" at bounding box center [116, 91] width 186 height 18
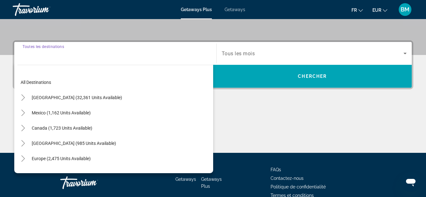
scroll to position [155, 0]
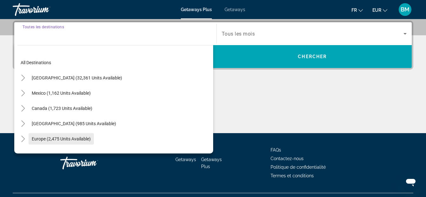
click at [67, 140] on span "Europe (2,475 units available)" at bounding box center [61, 138] width 59 height 5
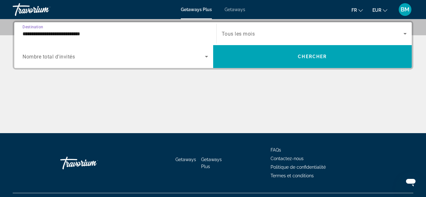
click at [47, 33] on input "**********" at bounding box center [116, 34] width 186 height 8
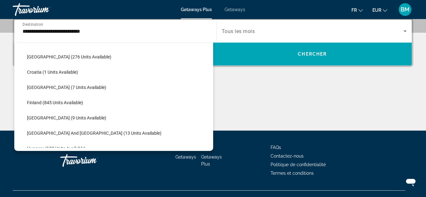
scroll to position [131, 0]
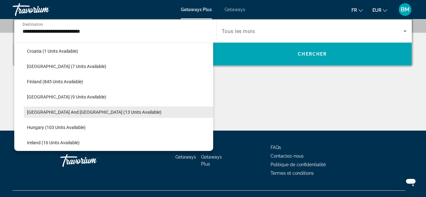
click at [54, 113] on span "Greece and Cyprus (13 units available)" at bounding box center [94, 111] width 135 height 5
type input "**********"
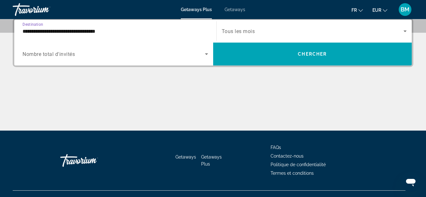
scroll to position [155, 0]
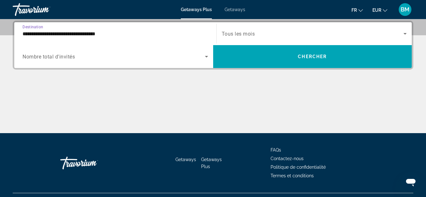
click at [58, 56] on span "Nombre total d'invités" at bounding box center [49, 57] width 52 height 6
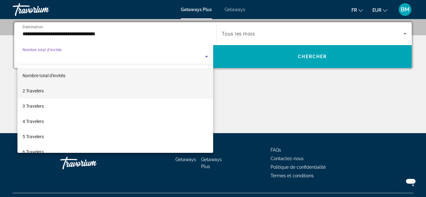
click at [32, 92] on span "2 Travelers" at bounding box center [33, 91] width 21 height 8
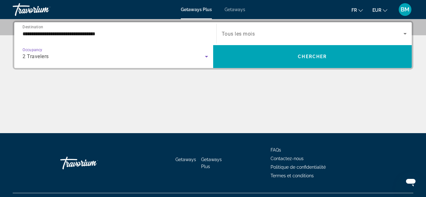
click at [229, 34] on span "Tous les mois" at bounding box center [238, 34] width 33 height 6
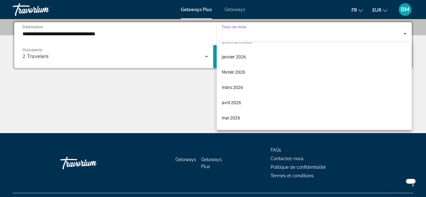
scroll to position [93, 0]
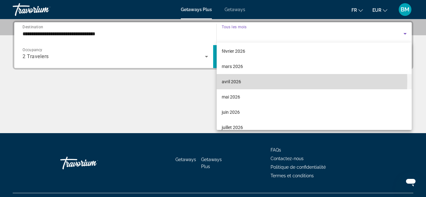
click at [225, 81] on span "avril 2026" at bounding box center [231, 82] width 19 height 8
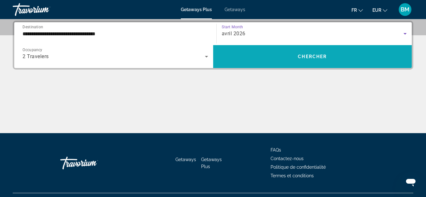
click at [271, 61] on span "Search widget" at bounding box center [312, 56] width 199 height 15
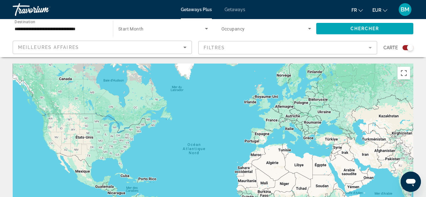
click at [76, 36] on div "**********" at bounding box center [60, 29] width 90 height 18
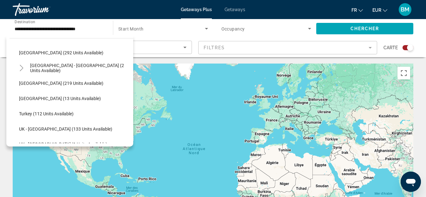
scroll to position [305, 0]
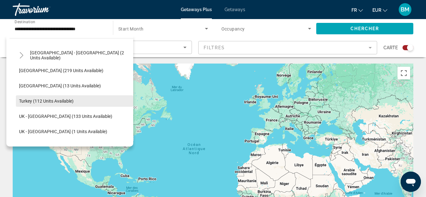
click at [50, 102] on span "Turkey (112 units available)" at bounding box center [46, 100] width 55 height 5
type input "**********"
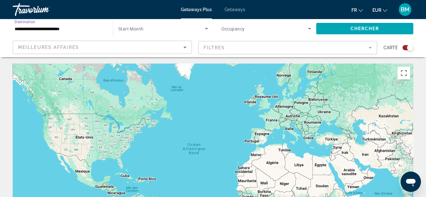
click at [122, 51] on div "Meilleures affaires" at bounding box center [100, 47] width 165 height 8
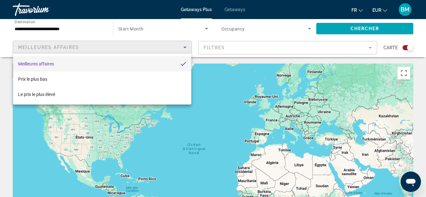
click at [141, 30] on div at bounding box center [213, 98] width 426 height 197
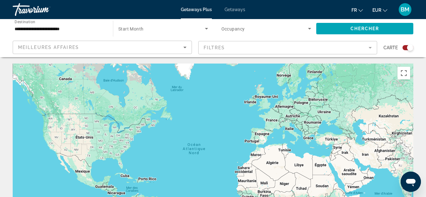
click at [239, 7] on div "Getaways Plus Getaways fr English Español Français Italiano Português русский E…" at bounding box center [213, 9] width 426 height 16
click at [233, 10] on span "Getaways" at bounding box center [235, 9] width 21 height 5
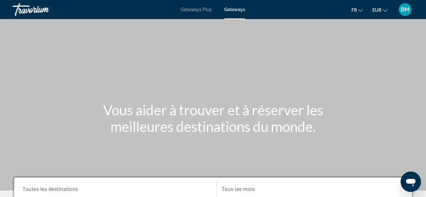
click at [233, 10] on span "Getaways" at bounding box center [234, 9] width 21 height 5
click at [191, 7] on span "Getaways Plus" at bounding box center [196, 9] width 31 height 5
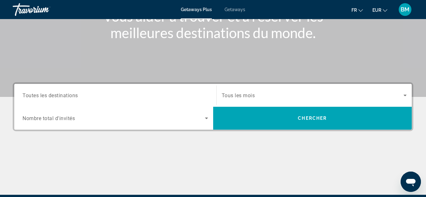
scroll to position [97, 0]
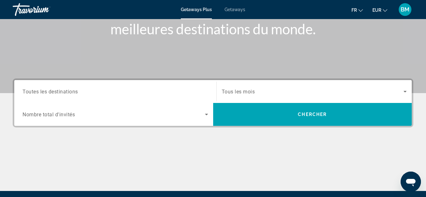
click at [54, 92] on span "Toutes les destinations" at bounding box center [51, 91] width 56 height 6
click at [54, 92] on input "Destination Toutes les destinations" at bounding box center [116, 92] width 186 height 8
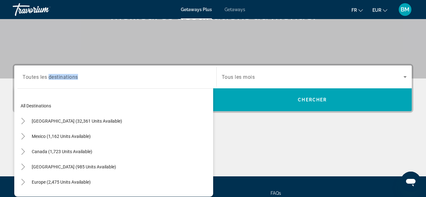
click at [54, 88] on div "Destination Toutes les destinations All destinations United States (32,361 unit…" at bounding box center [115, 76] width 196 height 23
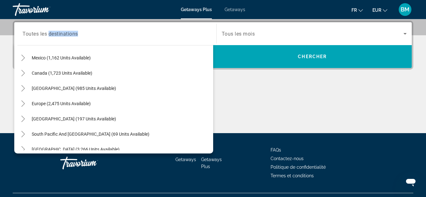
scroll to position [38, 0]
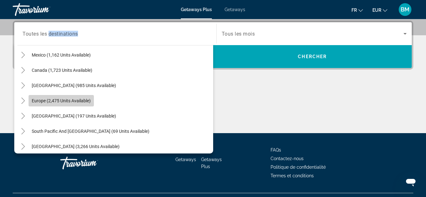
click at [53, 102] on span "Europe (2,475 units available)" at bounding box center [61, 100] width 59 height 5
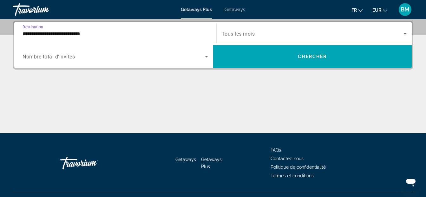
click at [55, 32] on input "**********" at bounding box center [116, 34] width 186 height 8
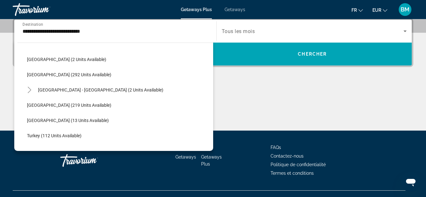
scroll to position [287, 0]
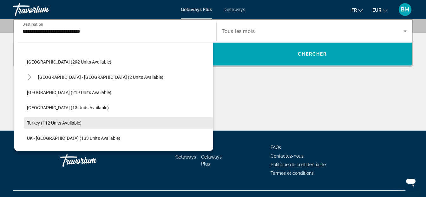
click at [55, 126] on span "Search widget" at bounding box center [118, 122] width 189 height 15
type input "**********"
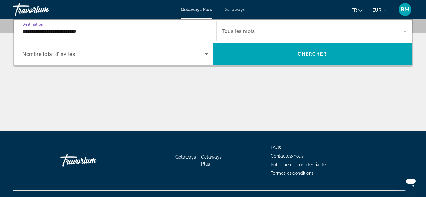
scroll to position [155, 0]
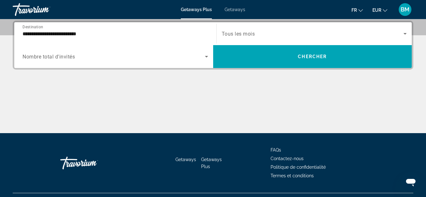
click at [61, 56] on span "Nombre total d'invités" at bounding box center [49, 57] width 52 height 6
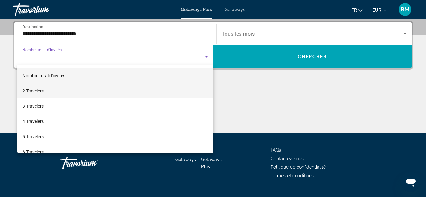
click at [37, 91] on span "2 Travelers" at bounding box center [33, 91] width 21 height 8
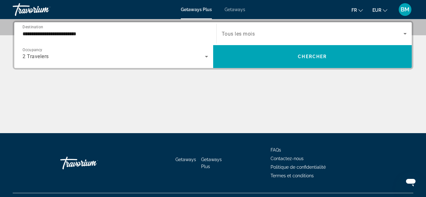
click at [233, 32] on span "Tous les mois" at bounding box center [238, 34] width 33 height 6
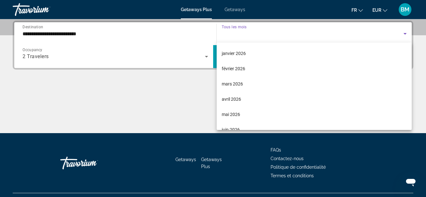
scroll to position [76, 0]
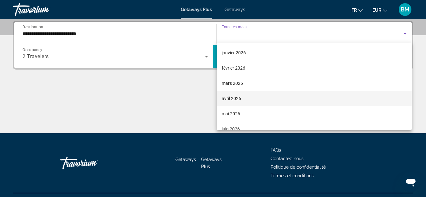
click at [233, 98] on span "avril 2026" at bounding box center [231, 99] width 19 height 8
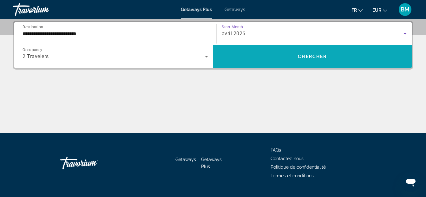
click at [292, 58] on span "Search widget" at bounding box center [312, 56] width 199 height 15
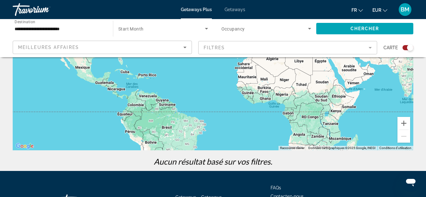
scroll to position [102, 0]
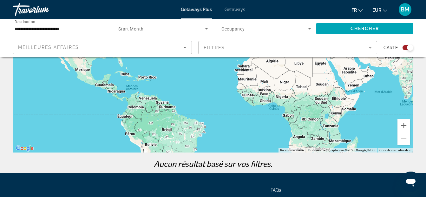
click at [405, 49] on div "Search widget" at bounding box center [408, 47] width 11 height 5
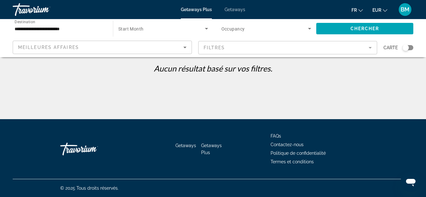
scroll to position [0, 0]
click at [198, 10] on span "Getaways Plus" at bounding box center [198, 9] width 31 height 5
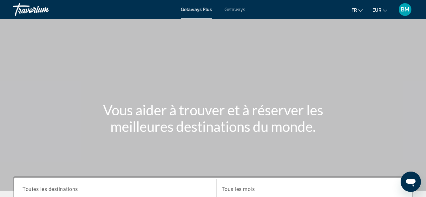
click at [198, 10] on span "Getaways Plus" at bounding box center [196, 9] width 31 height 5
click at [237, 9] on span "Getaways" at bounding box center [235, 9] width 21 height 5
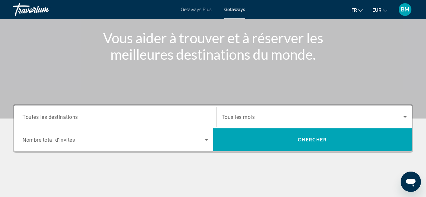
scroll to position [89, 0]
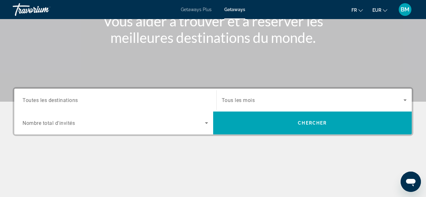
click at [49, 103] on input "Destination Toutes les destinations" at bounding box center [116, 100] width 186 height 8
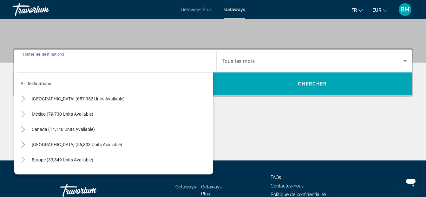
scroll to position [155, 0]
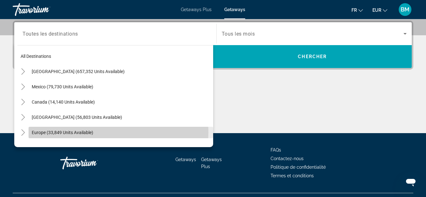
click at [45, 132] on span "Europe (33,849 units available)" at bounding box center [63, 132] width 62 height 5
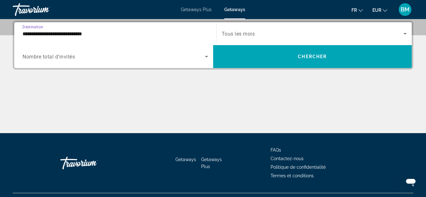
click at [23, 35] on input "**********" at bounding box center [116, 34] width 186 height 8
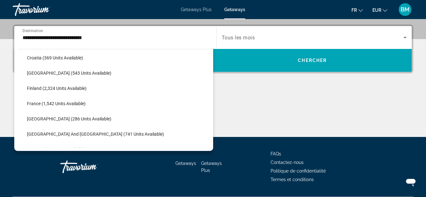
scroll to position [203, 0]
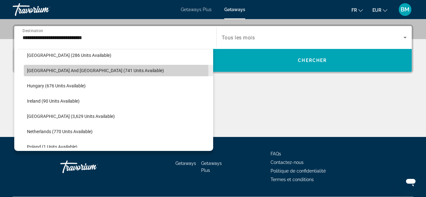
click at [45, 73] on span "[GEOGRAPHIC_DATA] and [GEOGRAPHIC_DATA] (741 units available)" at bounding box center [95, 70] width 137 height 5
type input "**********"
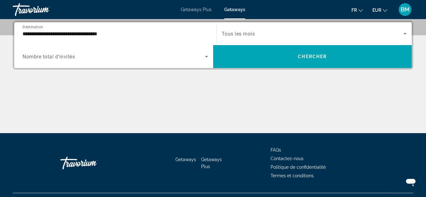
click at [64, 55] on span "Nombre total d'invités" at bounding box center [49, 57] width 52 height 6
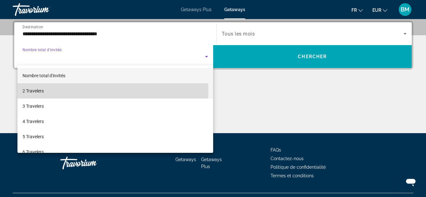
click at [38, 91] on span "2 Travelers" at bounding box center [33, 91] width 21 height 8
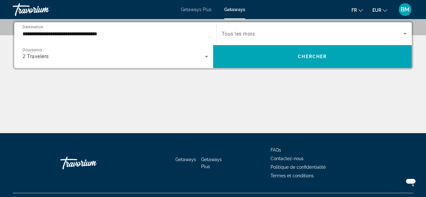
click at [242, 35] on span "Tous les mois" at bounding box center [238, 34] width 33 height 6
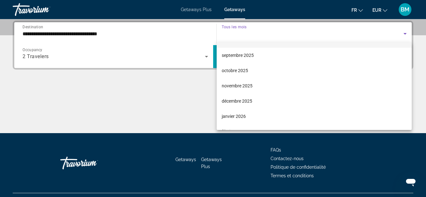
scroll to position [63, 0]
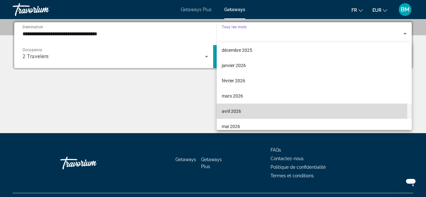
click at [231, 111] on span "avril 2026" at bounding box center [231, 111] width 19 height 8
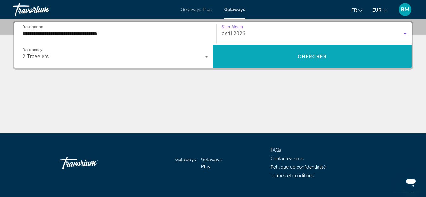
click at [239, 57] on span "Search widget" at bounding box center [312, 56] width 199 height 15
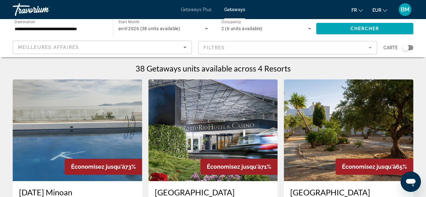
scroll to position [5, 0]
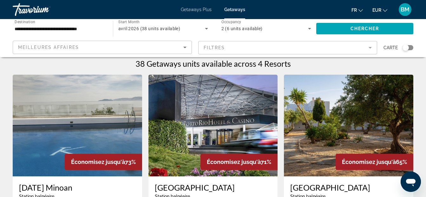
click at [70, 30] on input "**********" at bounding box center [60, 29] width 90 height 8
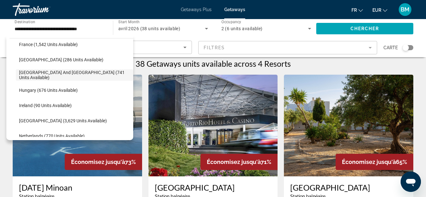
scroll to position [200, 0]
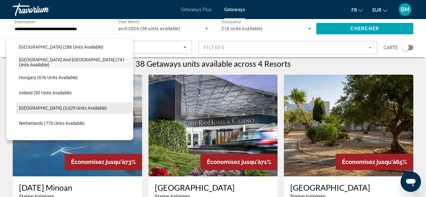
click at [39, 106] on span "[GEOGRAPHIC_DATA] (3,629 units available)" at bounding box center [63, 107] width 88 height 5
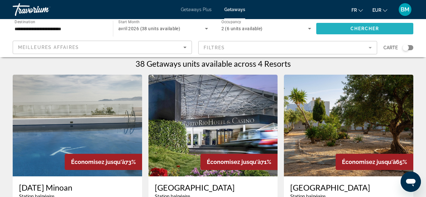
click at [323, 27] on span "Search widget" at bounding box center [364, 28] width 97 height 15
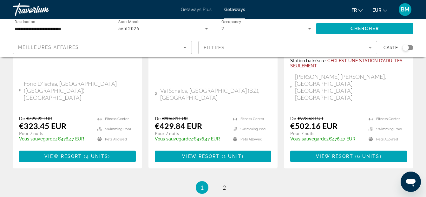
scroll to position [854, 0]
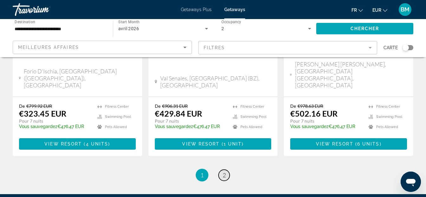
click at [223, 171] on span "2" at bounding box center [224, 174] width 3 height 7
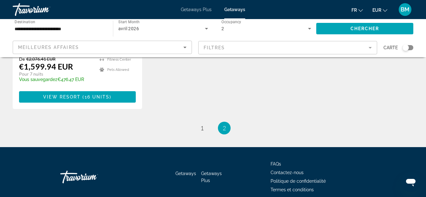
scroll to position [417, 0]
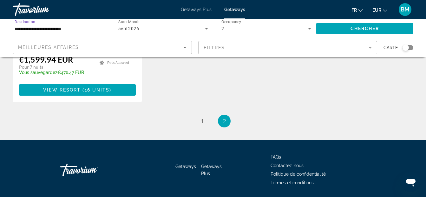
click at [56, 31] on input "**********" at bounding box center [60, 29] width 90 height 8
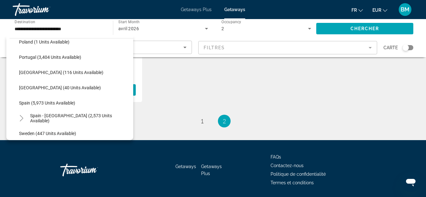
scroll to position [271, 0]
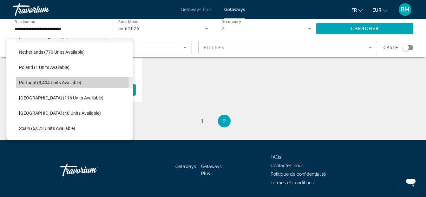
click at [52, 82] on span "Portugal (3,404 units available)" at bounding box center [50, 82] width 62 height 5
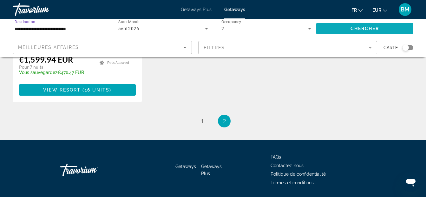
click at [364, 28] on span "Chercher" at bounding box center [365, 28] width 29 height 5
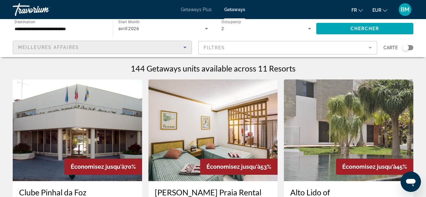
click at [184, 46] on icon "Sort by" at bounding box center [185, 47] width 8 height 8
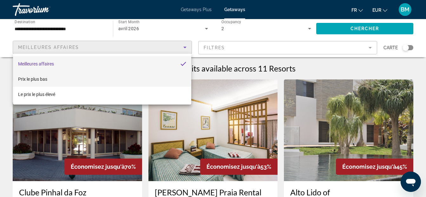
click at [45, 80] on span "Prix ​​le plus bas" at bounding box center [32, 78] width 29 height 5
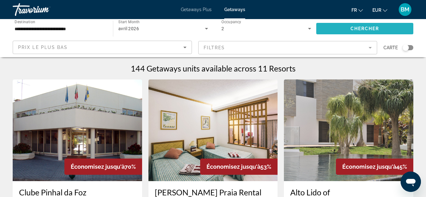
click at [327, 28] on span "Search widget" at bounding box center [364, 28] width 97 height 15
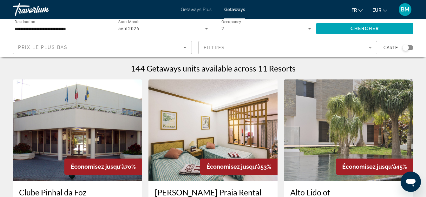
click at [56, 31] on input "**********" at bounding box center [60, 29] width 90 height 8
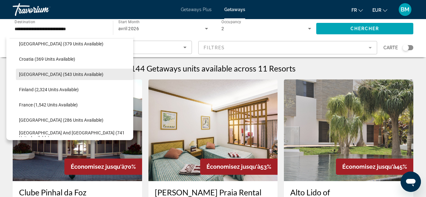
scroll to position [130, 0]
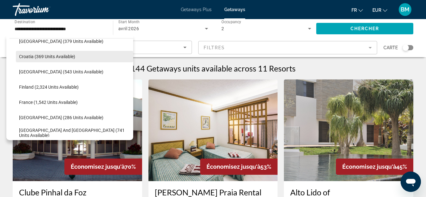
click at [62, 55] on span "Croatia (369 units available)" at bounding box center [47, 56] width 56 height 5
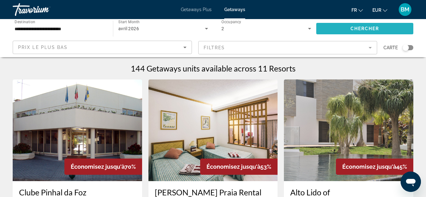
click at [339, 27] on span "Search widget" at bounding box center [364, 28] width 97 height 15
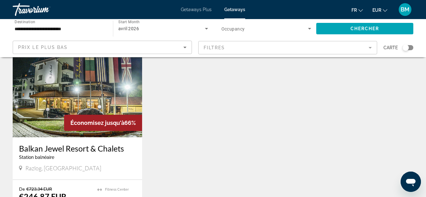
scroll to position [90, 0]
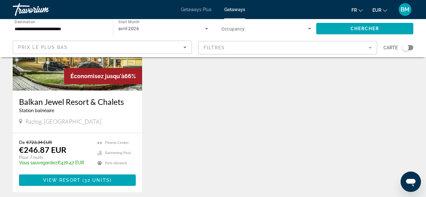
click at [62, 28] on input "**********" at bounding box center [60, 29] width 90 height 8
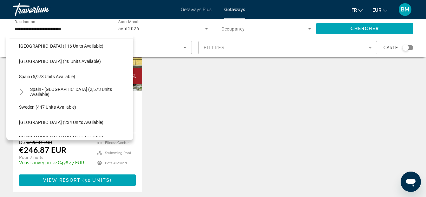
scroll to position [344, 0]
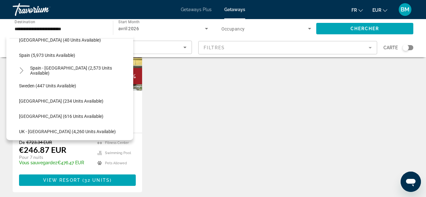
drag, startPoint x: 38, startPoint y: 115, endPoint x: 220, endPoint y: 127, distance: 181.8
click at [220, 127] on div "Économisez jusqu'à 66% Balkan Jewel Resort & Chalets Station balnéaire - Ceci e…" at bounding box center [213, 97] width 407 height 216
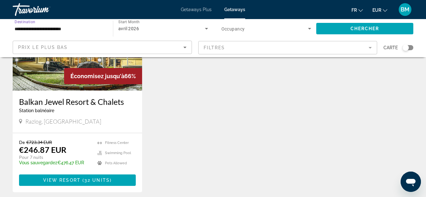
click at [51, 29] on input "**********" at bounding box center [60, 29] width 90 height 8
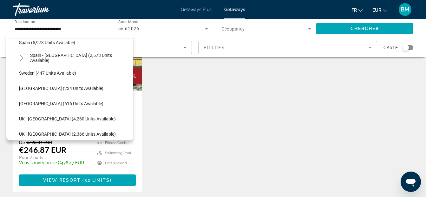
scroll to position [370, 0]
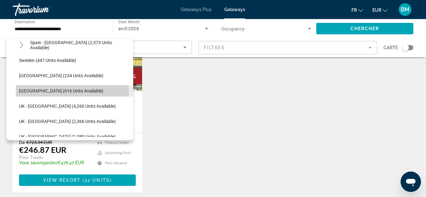
click at [34, 93] on span "Search widget" at bounding box center [74, 90] width 117 height 15
type input "**********"
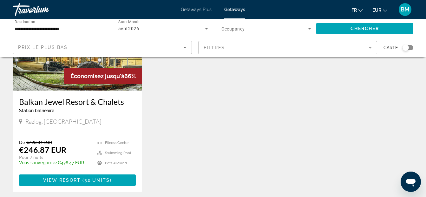
click at [213, 114] on div "Économisez jusqu'à 66% Balkan Jewel Resort & Chalets Station balnéaire - Ceci e…" at bounding box center [213, 97] width 407 height 216
click at [278, 29] on span "Search widget" at bounding box center [264, 29] width 87 height 8
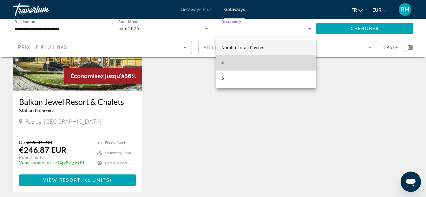
click at [238, 63] on mat-option "4" at bounding box center [266, 62] width 100 height 15
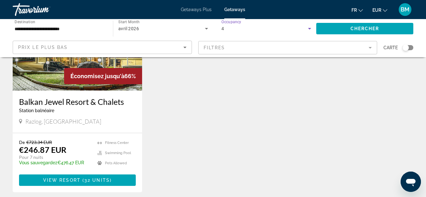
click at [240, 32] on div "4" at bounding box center [264, 29] width 87 height 8
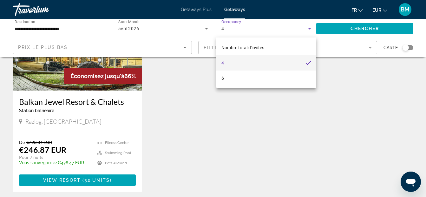
click at [240, 27] on div at bounding box center [213, 98] width 426 height 197
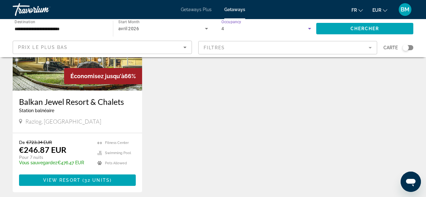
click at [310, 28] on icon "Search widget" at bounding box center [309, 29] width 3 height 2
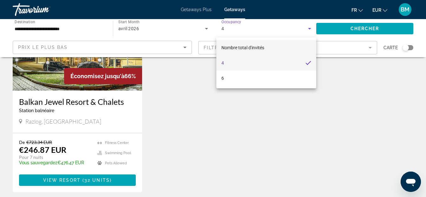
click at [204, 9] on div at bounding box center [213, 98] width 426 height 197
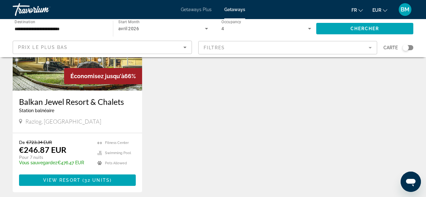
click at [207, 9] on span "Getaways Plus" at bounding box center [196, 9] width 31 height 5
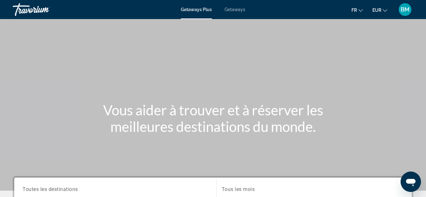
click at [232, 11] on span "Getaways" at bounding box center [235, 9] width 21 height 5
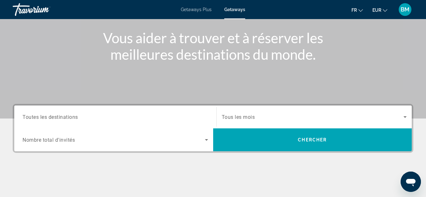
scroll to position [97, 0]
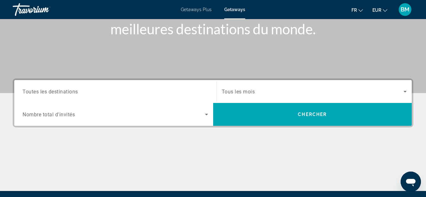
click at [42, 89] on span "Toutes les destinations" at bounding box center [51, 91] width 56 height 6
click at [42, 89] on input "Destination Toutes les destinations" at bounding box center [116, 92] width 186 height 8
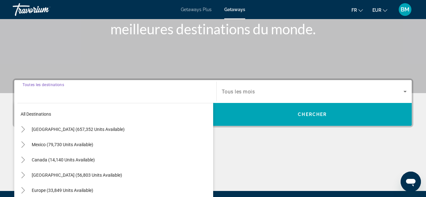
scroll to position [155, 0]
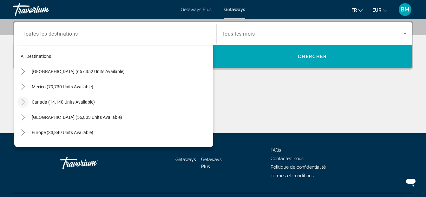
drag, startPoint x: 42, startPoint y: 89, endPoint x: 24, endPoint y: 105, distance: 24.0
click at [24, 105] on mat-icon "Toggle Canada (14,140 units available)" at bounding box center [22, 101] width 11 height 11
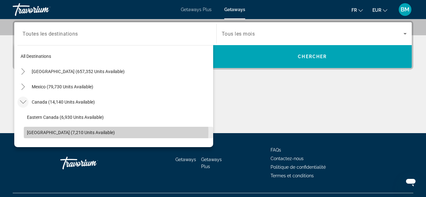
click at [52, 131] on span "Western Canada (7,210 units available)" at bounding box center [71, 132] width 88 height 5
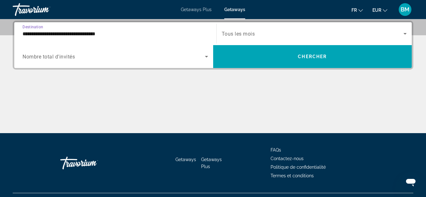
click at [64, 30] on input "**********" at bounding box center [116, 34] width 186 height 8
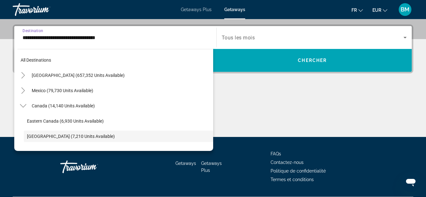
scroll to position [38, 0]
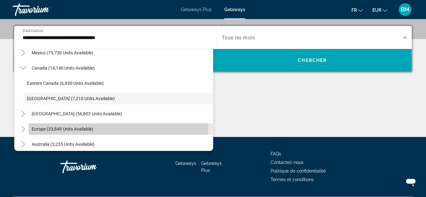
click at [46, 128] on span "Europe (33,849 units available)" at bounding box center [63, 128] width 62 height 5
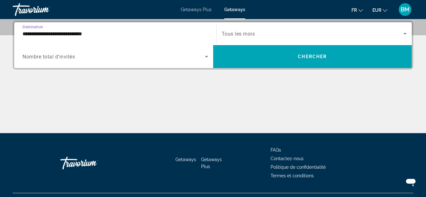
click at [88, 35] on input "**********" at bounding box center [116, 34] width 186 height 8
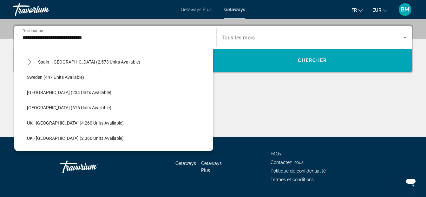
scroll to position [419, 0]
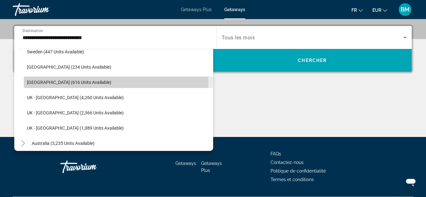
click at [39, 82] on span "[GEOGRAPHIC_DATA] (616 units available)" at bounding box center [69, 82] width 84 height 5
type input "**********"
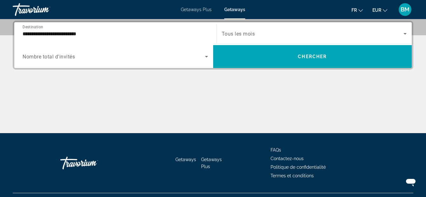
click at [48, 59] on span "Nombre total d'invités" at bounding box center [49, 57] width 52 height 6
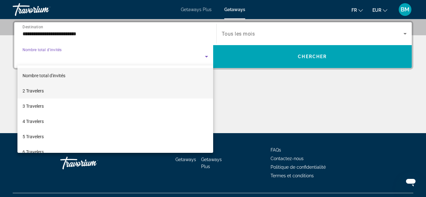
click at [39, 91] on span "2 Travelers" at bounding box center [33, 91] width 21 height 8
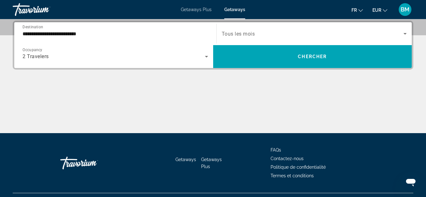
click at [244, 33] on span "Tous les mois" at bounding box center [238, 34] width 33 height 6
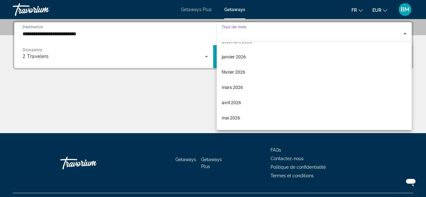
scroll to position [110, 0]
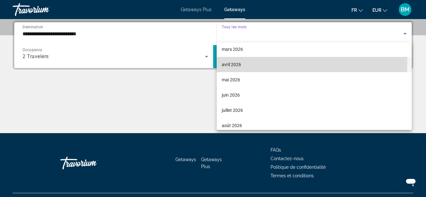
click at [234, 64] on span "avril 2026" at bounding box center [231, 65] width 19 height 8
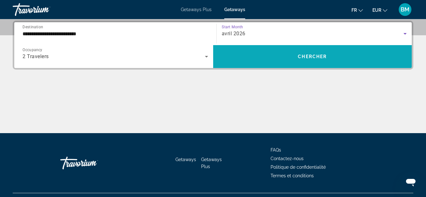
click at [314, 57] on span "Chercher" at bounding box center [312, 56] width 29 height 5
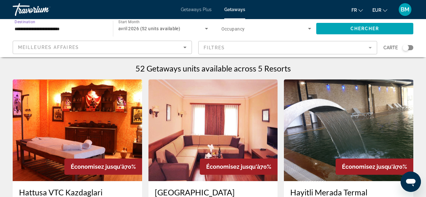
drag, startPoint x: 428, startPoint y: 39, endPoint x: 48, endPoint y: 27, distance: 380.6
drag, startPoint x: 48, startPoint y: 27, endPoint x: 41, endPoint y: 30, distance: 7.1
click at [41, 30] on input "**********" at bounding box center [60, 29] width 90 height 8
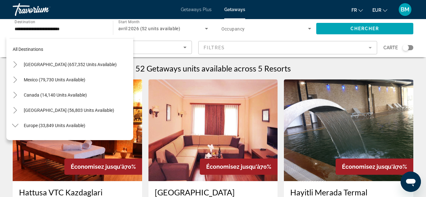
click at [193, 33] on div "avril 2026 (52 units available)" at bounding box center [163, 29] width 90 height 18
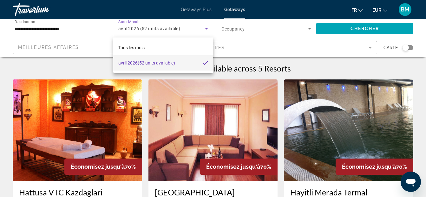
click at [84, 57] on div at bounding box center [213, 98] width 426 height 197
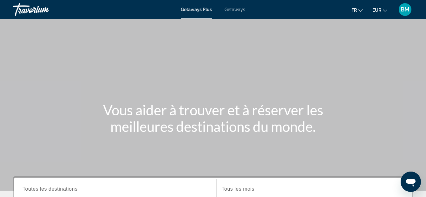
click at [237, 10] on span "Getaways" at bounding box center [235, 9] width 21 height 5
click at [187, 9] on span "Getaways Plus" at bounding box center [196, 9] width 31 height 5
click at [236, 9] on span "Getaways" at bounding box center [235, 9] width 21 height 5
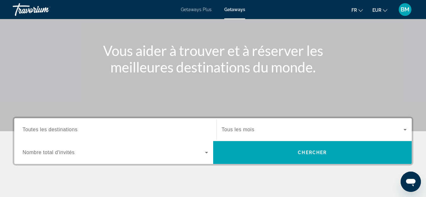
scroll to position [89, 0]
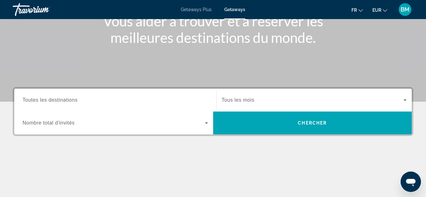
click at [68, 100] on span "Toutes les destinations" at bounding box center [50, 99] width 55 height 5
click at [68, 100] on input "Destination Toutes les destinations" at bounding box center [116, 100] width 186 height 8
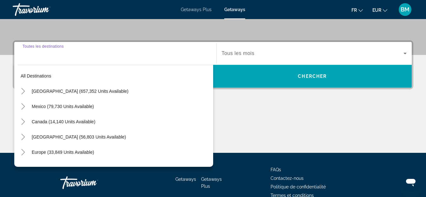
scroll to position [155, 0]
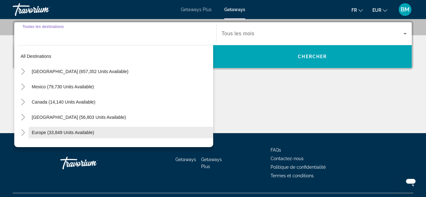
click at [41, 132] on span "Europe (33,849 units available)" at bounding box center [63, 132] width 62 height 5
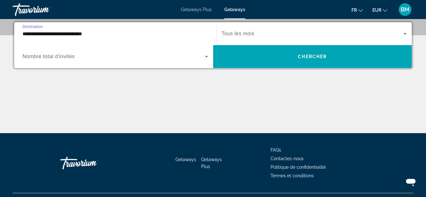
click at [73, 34] on input "**********" at bounding box center [116, 34] width 186 height 8
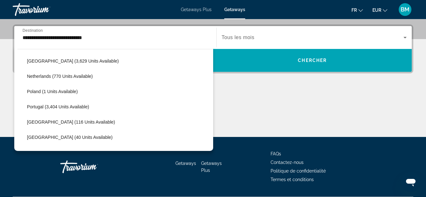
scroll to position [236, 0]
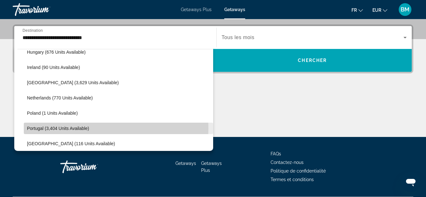
click at [42, 128] on span "Portugal (3,404 units available)" at bounding box center [58, 128] width 62 height 5
type input "**********"
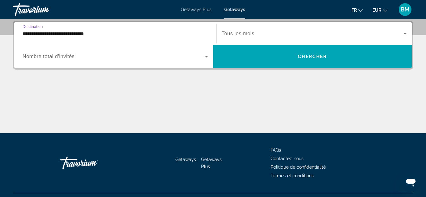
click at [62, 56] on span "Nombre total d'invités" at bounding box center [49, 56] width 52 height 5
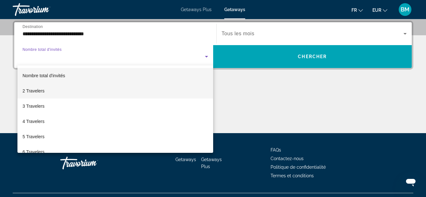
click at [32, 91] on span "2 Travelers" at bounding box center [34, 91] width 22 height 8
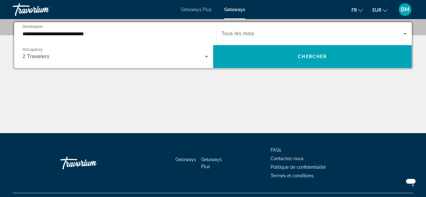
click at [233, 33] on span "Tous les mois" at bounding box center [238, 33] width 33 height 5
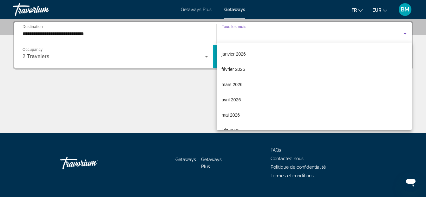
scroll to position [109, 0]
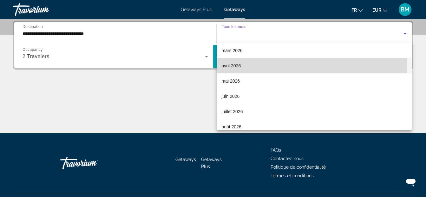
click at [227, 65] on span "avril 2026" at bounding box center [231, 66] width 19 height 8
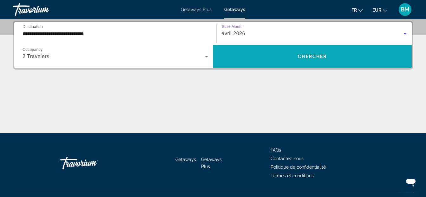
click at [310, 56] on span "Chercher" at bounding box center [312, 56] width 29 height 5
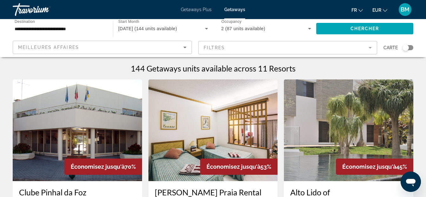
click at [71, 41] on mat-form-field "Meilleures affaires" at bounding box center [102, 47] width 179 height 13
click at [66, 34] on div "**********" at bounding box center [60, 29] width 90 height 18
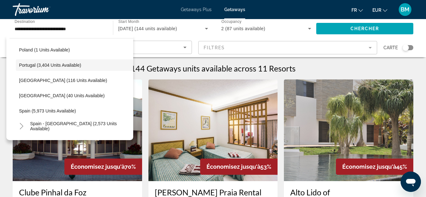
scroll to position [306, 0]
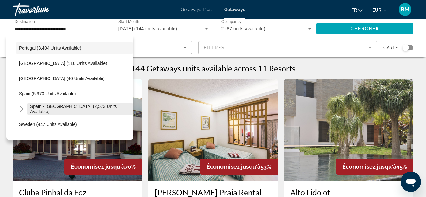
click at [66, 107] on span "Spain - [GEOGRAPHIC_DATA] (2,573 units available)" at bounding box center [80, 109] width 100 height 10
type input "**********"
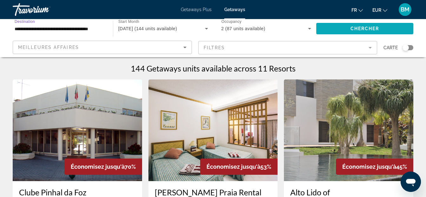
click at [335, 29] on span "Search widget" at bounding box center [364, 28] width 97 height 15
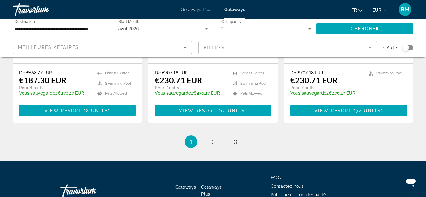
scroll to position [858, 0]
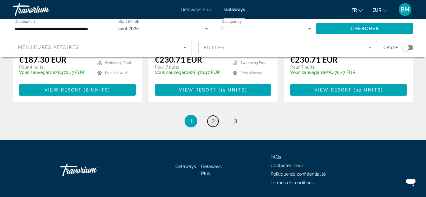
click at [212, 117] on span "2" at bounding box center [213, 120] width 3 height 7
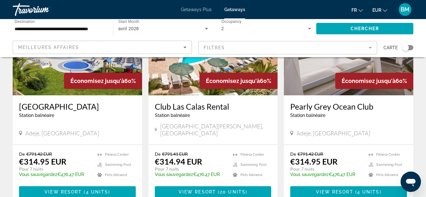
scroll to position [821, 0]
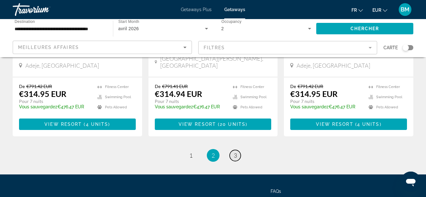
click at [235, 152] on span "3" at bounding box center [235, 155] width 3 height 7
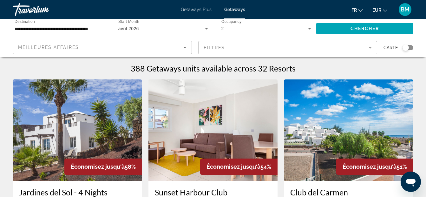
click at [190, 9] on span "Getaways Plus" at bounding box center [196, 9] width 31 height 5
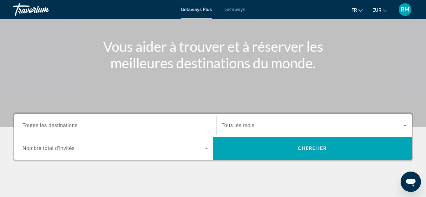
scroll to position [97, 0]
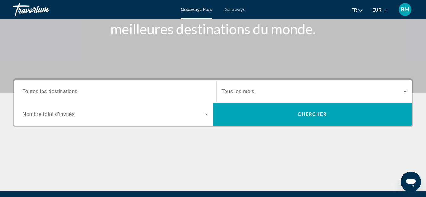
click at [43, 92] on span "Toutes les destinations" at bounding box center [50, 91] width 55 height 5
click at [43, 92] on input "Destination Toutes les destinations" at bounding box center [116, 92] width 186 height 8
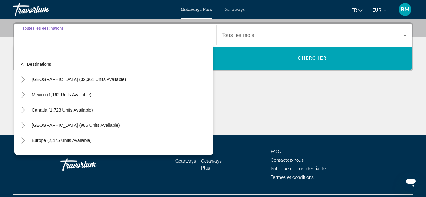
scroll to position [155, 0]
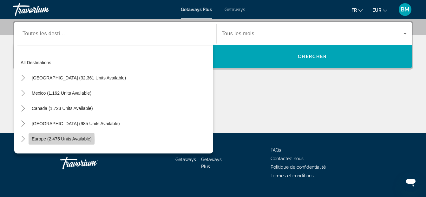
click at [55, 140] on span "Europe (2,475 units available)" at bounding box center [62, 138] width 60 height 5
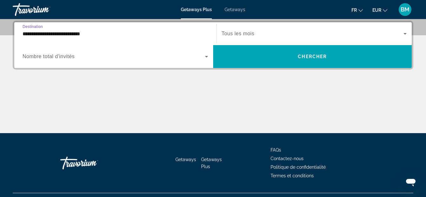
click at [49, 36] on input "**********" at bounding box center [116, 34] width 186 height 8
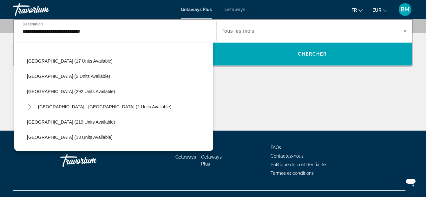
scroll to position [292, 0]
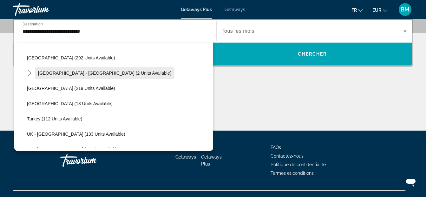
click at [59, 74] on span "Spain - Canary Islands (2 units available)" at bounding box center [104, 72] width 133 height 5
type input "**********"
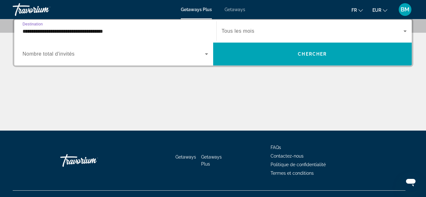
scroll to position [155, 0]
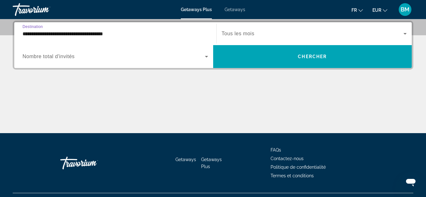
click at [250, 32] on span "Tous les mois" at bounding box center [238, 33] width 33 height 5
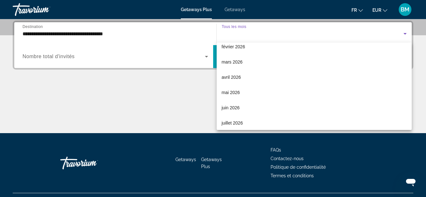
scroll to position [106, 0]
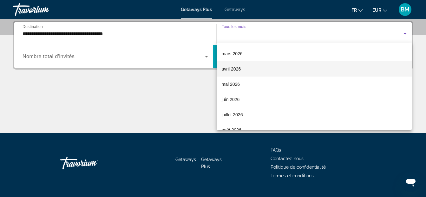
click at [233, 68] on span "avril 2026" at bounding box center [231, 69] width 19 height 8
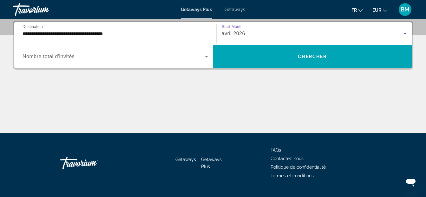
click at [207, 56] on icon "Search widget" at bounding box center [206, 57] width 3 height 2
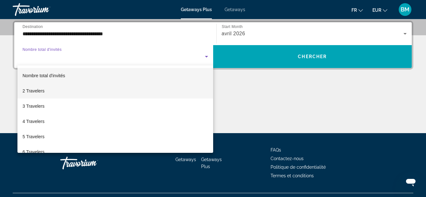
click at [40, 91] on span "2 Travelers" at bounding box center [34, 91] width 22 height 8
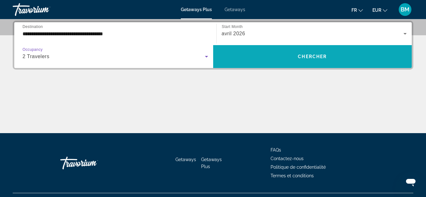
click at [291, 57] on span "Search widget" at bounding box center [312, 56] width 199 height 15
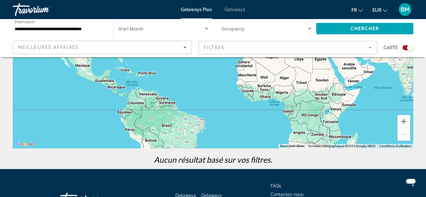
scroll to position [155, 0]
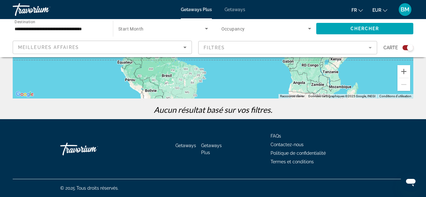
click at [240, 7] on span "Getaways" at bounding box center [235, 9] width 21 height 5
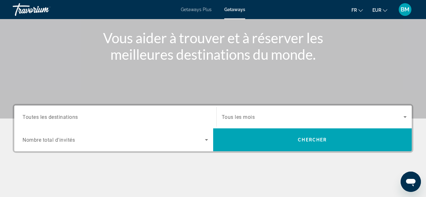
scroll to position [89, 0]
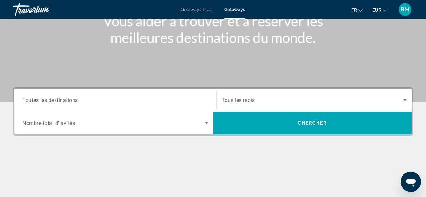
click at [36, 102] on span "Toutes les destinations" at bounding box center [51, 100] width 56 height 6
click at [36, 102] on input "Destination Toutes les destinations" at bounding box center [116, 100] width 186 height 8
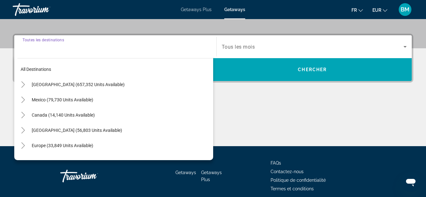
scroll to position [155, 0]
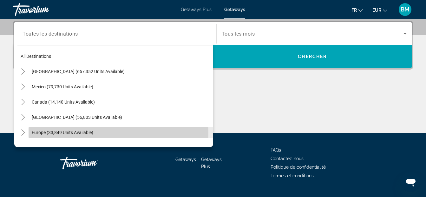
click at [79, 133] on span "Europe (33,849 units available)" at bounding box center [63, 132] width 62 height 5
type input "**********"
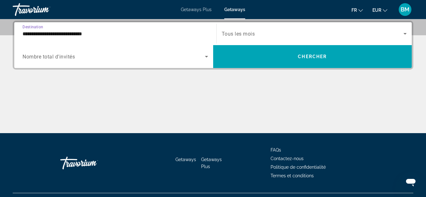
click at [63, 58] on span "Nombre total d'invités" at bounding box center [49, 57] width 52 height 6
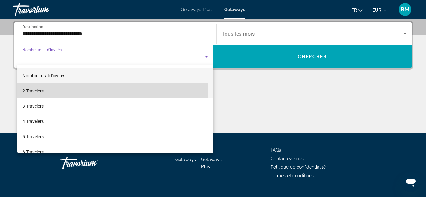
click at [43, 90] on span "2 Travelers" at bounding box center [33, 91] width 21 height 8
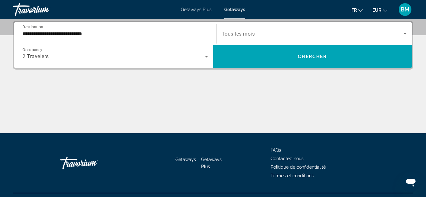
drag, startPoint x: 248, startPoint y: 34, endPoint x: 400, endPoint y: 74, distance: 157.0
click at [400, 74] on div "**********" at bounding box center [213, 77] width 426 height 112
click at [405, 32] on icon "Search widget" at bounding box center [405, 34] width 8 height 8
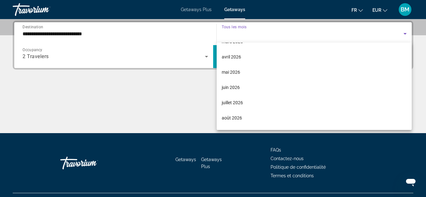
scroll to position [106, 0]
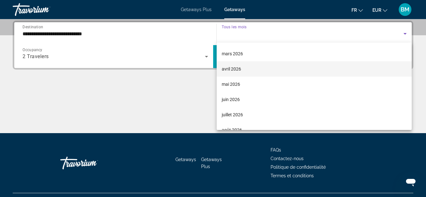
click at [225, 68] on span "avril 2026" at bounding box center [231, 69] width 19 height 8
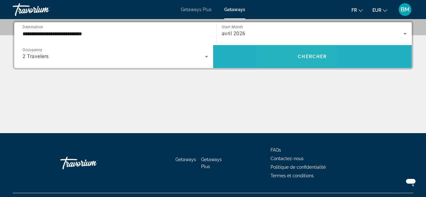
click at [294, 59] on span "Search widget" at bounding box center [312, 56] width 199 height 15
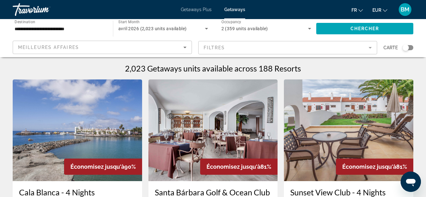
click at [370, 49] on mat-form-field "Filtres" at bounding box center [287, 47] width 179 height 13
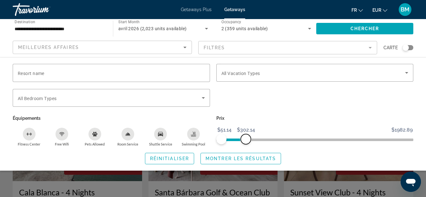
drag, startPoint x: 404, startPoint y: 138, endPoint x: 246, endPoint y: 178, distance: 163.7
click at [246, 57] on app-map-search-filters "Meilleures affaires Filtres Carte Resort name Vacation Types All Vacation Types…" at bounding box center [212, 47] width 413 height 19
click at [232, 156] on span "Montrer les résultats" at bounding box center [241, 158] width 70 height 5
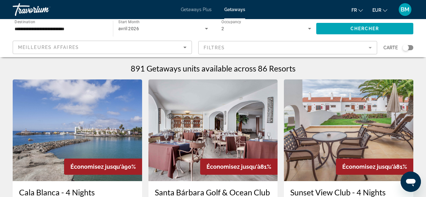
drag, startPoint x: 429, startPoint y: 192, endPoint x: 219, endPoint y: 149, distance: 214.9
click at [219, 149] on img "Main content" at bounding box center [212, 130] width 129 height 102
click at [371, 48] on mat-form-field "Filtres" at bounding box center [287, 47] width 179 height 13
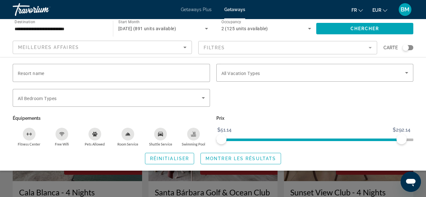
drag, startPoint x: 402, startPoint y: 139, endPoint x: 432, endPoint y: 121, distance: 34.8
click at [426, 121] on html "**********" at bounding box center [213, 98] width 426 height 197
drag, startPoint x: 400, startPoint y: 138, endPoint x: 428, endPoint y: 135, distance: 27.5
click at [426, 135] on html "**********" at bounding box center [213, 98] width 426 height 197
click at [211, 157] on span "Montrer les résultats" at bounding box center [241, 158] width 70 height 5
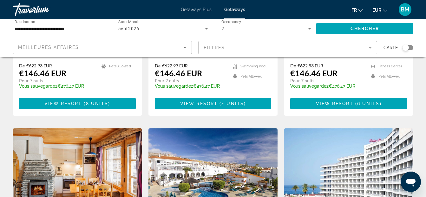
scroll to position [639, 0]
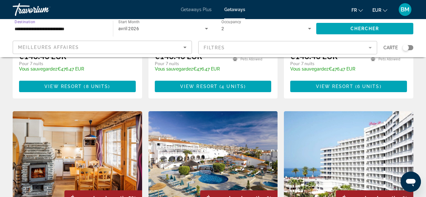
click at [43, 30] on input "**********" at bounding box center [60, 29] width 90 height 8
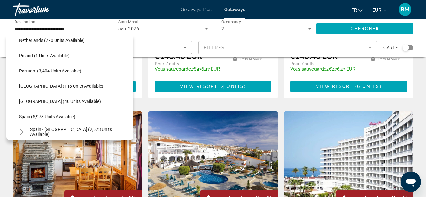
scroll to position [296, 0]
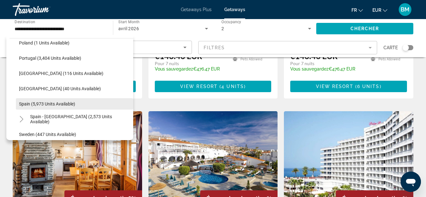
click at [57, 103] on span "Spain (5,973 units available)" at bounding box center [47, 103] width 56 height 5
type input "**********"
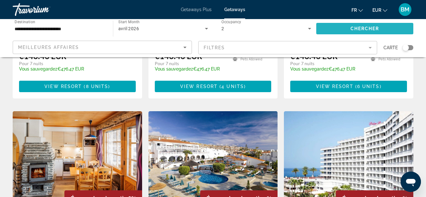
click at [341, 28] on span "Search widget" at bounding box center [364, 28] width 97 height 15
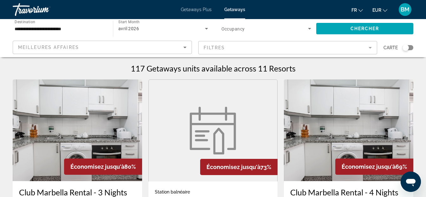
click at [370, 46] on mat-form-field "Filtres" at bounding box center [287, 47] width 179 height 13
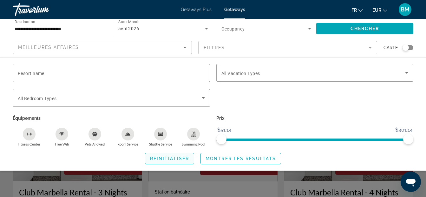
click at [187, 156] on span "Réinitialiser" at bounding box center [169, 158] width 39 height 5
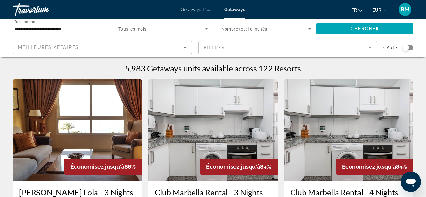
click at [370, 48] on mat-form-field "Filtres" at bounding box center [287, 47] width 179 height 13
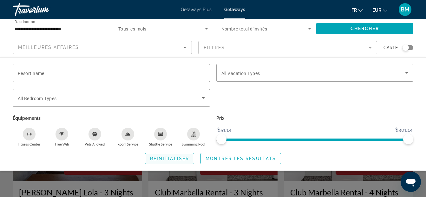
click at [175, 159] on span "Réinitialiser" at bounding box center [169, 158] width 39 height 5
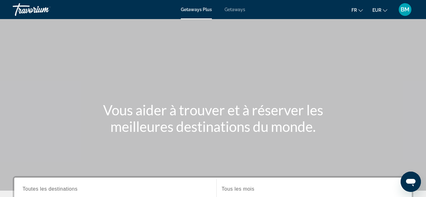
click at [227, 10] on span "Getaways" at bounding box center [235, 9] width 21 height 5
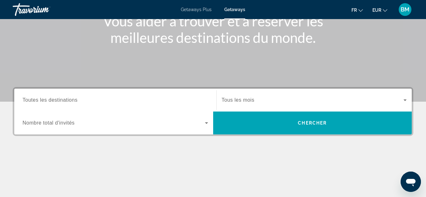
scroll to position [106, 0]
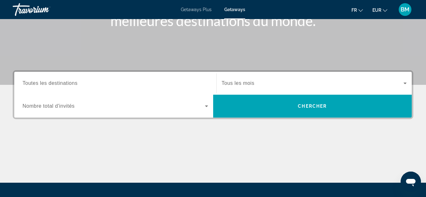
click at [67, 86] on span "Toutes les destinations" at bounding box center [50, 82] width 55 height 5
click at [67, 86] on input "Destination Toutes les destinations" at bounding box center [116, 84] width 186 height 8
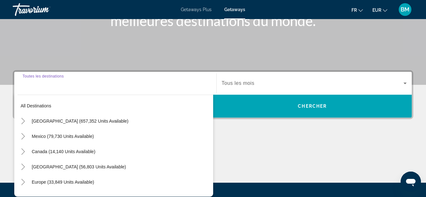
scroll to position [155, 0]
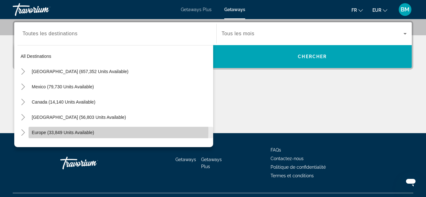
click at [85, 131] on span "Europe (33,849 units available)" at bounding box center [63, 132] width 62 height 5
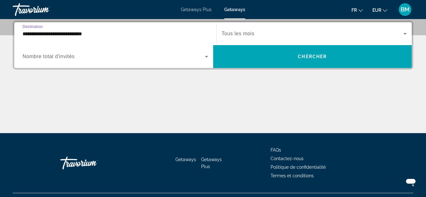
click at [83, 36] on input "**********" at bounding box center [116, 34] width 186 height 8
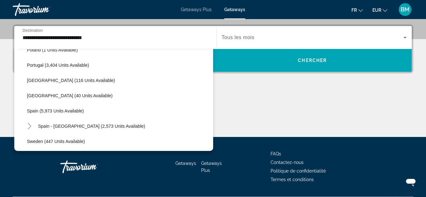
scroll to position [300, 0]
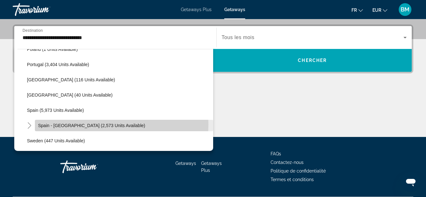
click at [65, 124] on span "Spain - [GEOGRAPHIC_DATA] (2,573 units available)" at bounding box center [91, 125] width 107 height 5
type input "**********"
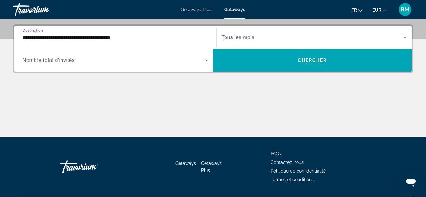
scroll to position [155, 0]
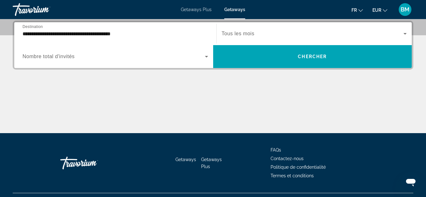
click at [54, 58] on span "Nombre total d'invités" at bounding box center [49, 56] width 52 height 5
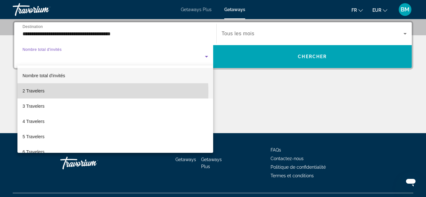
click at [40, 92] on span "2 Travelers" at bounding box center [34, 91] width 22 height 8
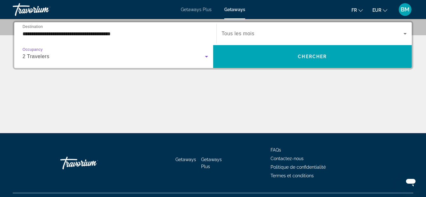
click at [240, 32] on span "Tous les mois" at bounding box center [238, 33] width 33 height 5
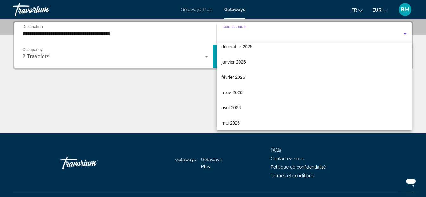
scroll to position [73, 0]
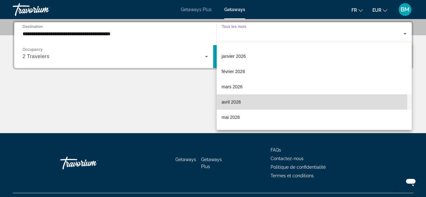
click at [237, 101] on span "avril 2026" at bounding box center [231, 102] width 19 height 8
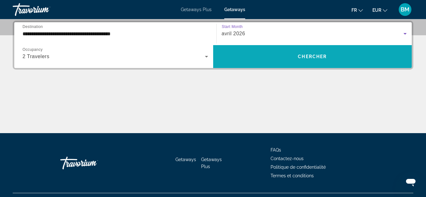
click at [305, 57] on span "Chercher" at bounding box center [312, 56] width 29 height 5
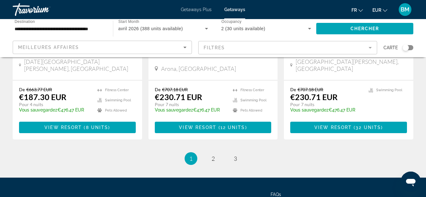
scroll to position [858, 0]
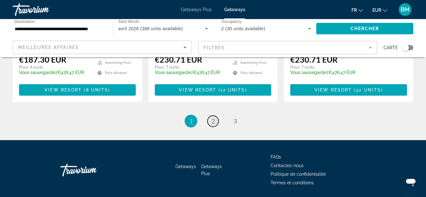
click at [213, 117] on span "2" at bounding box center [213, 120] width 3 height 7
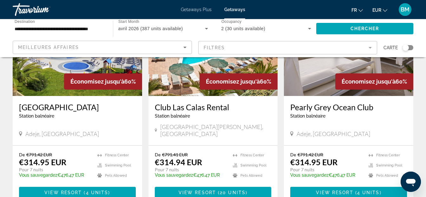
scroll to position [795, 0]
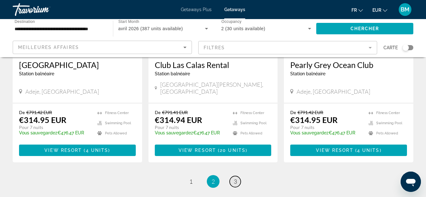
click at [235, 178] on span "3" at bounding box center [235, 181] width 3 height 7
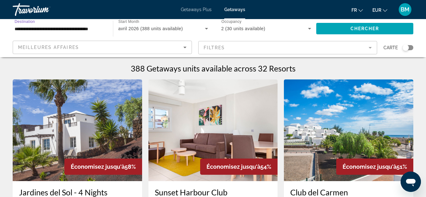
click at [56, 28] on input "**********" at bounding box center [60, 29] width 90 height 8
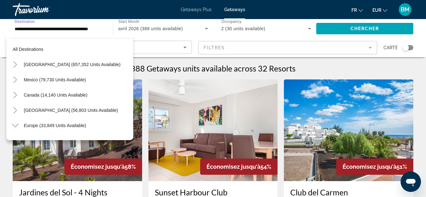
scroll to position [327, 0]
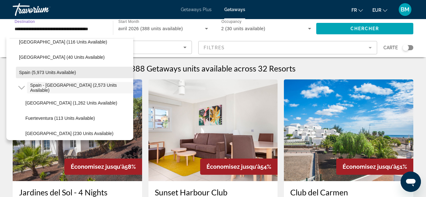
click at [43, 74] on span "Spain (5,973 units available)" at bounding box center [47, 72] width 57 height 5
type input "**********"
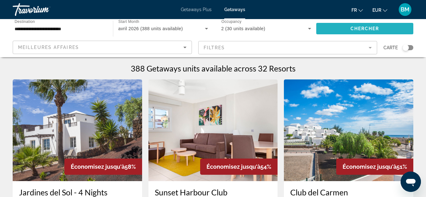
click at [324, 30] on span "Search widget" at bounding box center [364, 28] width 97 height 15
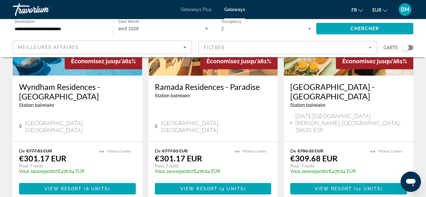
scroll to position [877, 0]
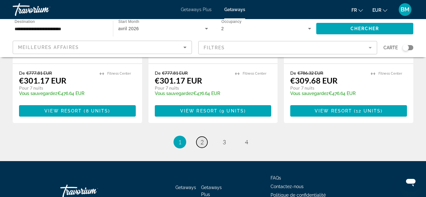
click at [200, 136] on link "page 2" at bounding box center [201, 141] width 11 height 11
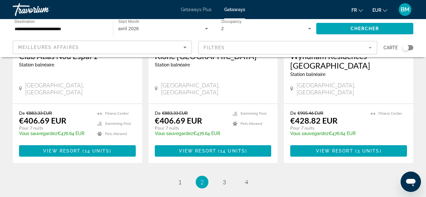
scroll to position [887, 0]
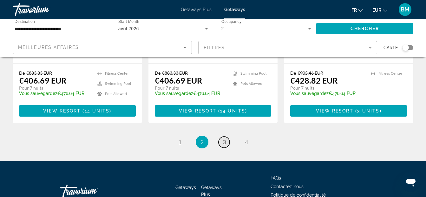
click at [223, 138] on span "3" at bounding box center [224, 141] width 3 height 7
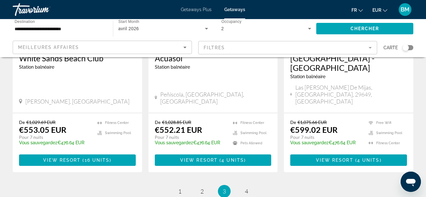
scroll to position [877, 0]
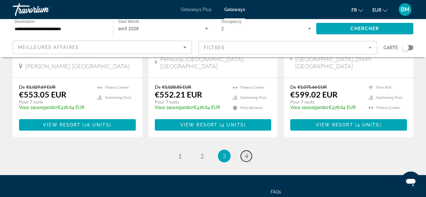
click at [247, 152] on span "4" at bounding box center [246, 155] width 3 height 7
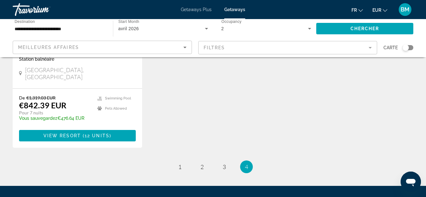
scroll to position [652, 0]
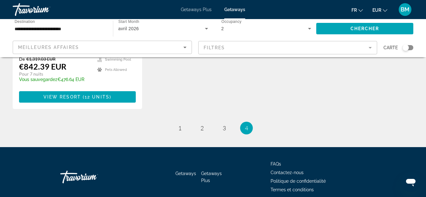
drag, startPoint x: 423, startPoint y: 135, endPoint x: 426, endPoint y: 138, distance: 4.7
click at [380, 174] on div "Getaways Getaways Plus FAQs Contactez-nous Politique de confidentialité Termes …" at bounding box center [213, 177] width 401 height 60
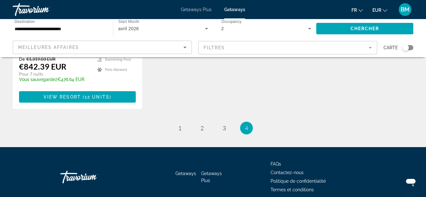
click at [380, 175] on div "Getaways Getaways Plus FAQs Contactez-nous Politique de confidentialité Termes …" at bounding box center [213, 177] width 401 height 60
drag, startPoint x: 380, startPoint y: 175, endPoint x: 366, endPoint y: 171, distance: 14.9
click at [366, 171] on div "Getaways Getaways Plus FAQs Contactez-nous Politique de confidentialité Termes …" at bounding box center [213, 177] width 401 height 60
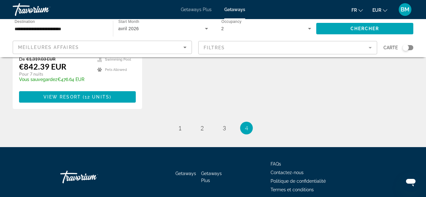
drag, startPoint x: 350, startPoint y: 167, endPoint x: 282, endPoint y: 102, distance: 94.0
click at [282, 122] on ul "4 / 4 page 1 page 2 page 3 You're on page 4" at bounding box center [213, 128] width 401 height 13
drag, startPoint x: 282, startPoint y: 102, endPoint x: 271, endPoint y: 102, distance: 11.1
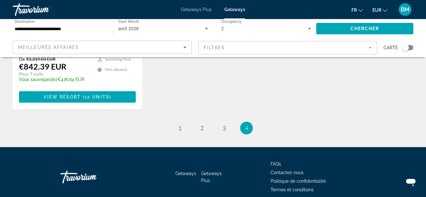
click at [271, 122] on ul "4 / 4 page 1 page 2 page 3 You're on page 4" at bounding box center [213, 128] width 401 height 13
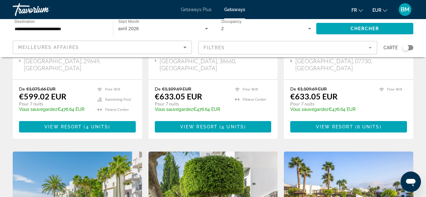
scroll to position [0, 0]
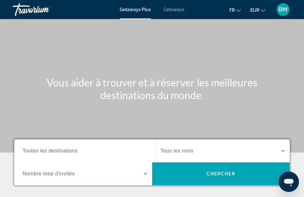
drag, startPoint x: 57, startPoint y: 150, endPoint x: 47, endPoint y: 158, distance: 12.4
drag, startPoint x: 47, startPoint y: 158, endPoint x: 43, endPoint y: 150, distance: 8.5
click at [43, 150] on span "Toutes les destinations" at bounding box center [50, 150] width 55 height 5
click at [43, 150] on input "Destination Toutes les destinations" at bounding box center [85, 151] width 124 height 8
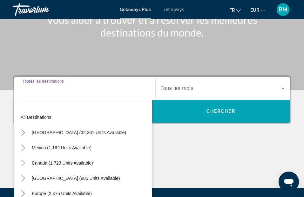
scroll to position [117, 0]
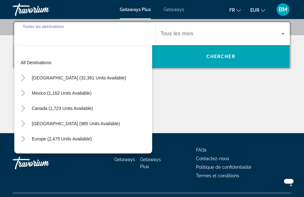
click at [43, 150] on div "All destinations United States (32,361 units available) Mexico (1,162 units ava…" at bounding box center [83, 97] width 138 height 111
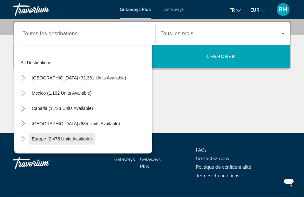
click at [44, 139] on span "Europe (2,475 units available)" at bounding box center [62, 138] width 60 height 5
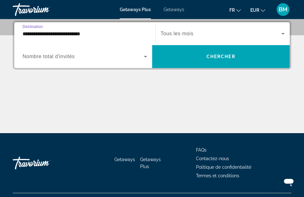
click at [73, 35] on input "**********" at bounding box center [85, 34] width 124 height 8
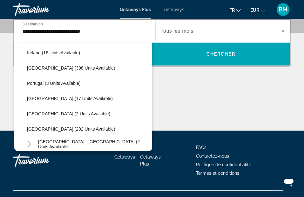
scroll to position [228, 0]
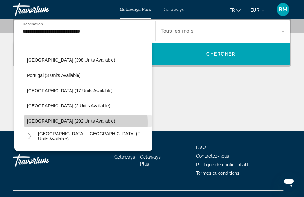
click at [62, 123] on span "Spain (292 units available)" at bounding box center [71, 120] width 88 height 5
type input "**********"
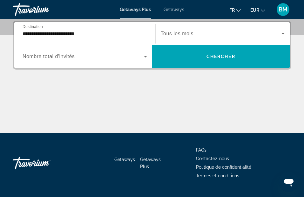
click at [184, 34] on span "Tous les mois" at bounding box center [177, 33] width 33 height 5
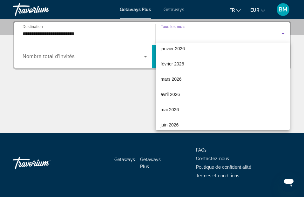
scroll to position [106, 0]
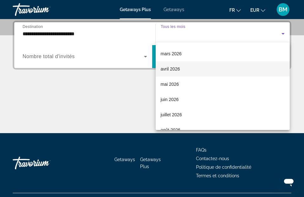
click at [169, 69] on span "avril 2026" at bounding box center [170, 69] width 19 height 8
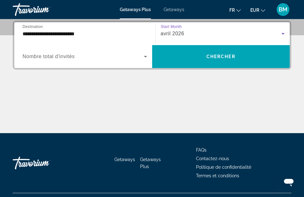
click at [55, 57] on span "Nombre total d'invités" at bounding box center [49, 56] width 52 height 5
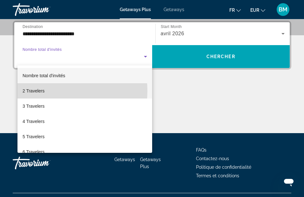
click at [41, 91] on span "2 Travelers" at bounding box center [34, 91] width 22 height 8
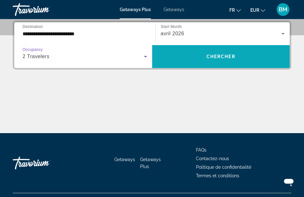
click at [181, 54] on span "Search widget" at bounding box center [221, 56] width 138 height 15
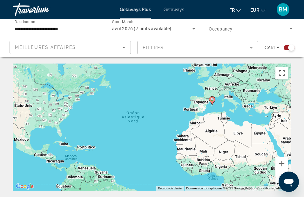
click at [176, 9] on span "Getaways" at bounding box center [173, 9] width 21 height 5
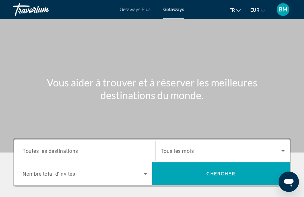
click at [42, 151] on span "Toutes les destinations" at bounding box center [51, 151] width 56 height 6
click at [42, 151] on input "Destination Toutes les destinations" at bounding box center [85, 151] width 124 height 8
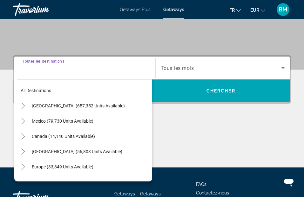
scroll to position [117, 0]
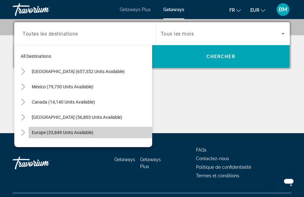
click at [90, 131] on span "Europe (33,849 units available)" at bounding box center [63, 132] width 62 height 5
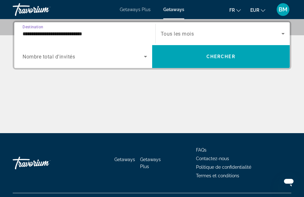
click at [81, 36] on input "**********" at bounding box center [85, 34] width 124 height 8
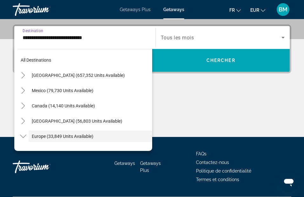
scroll to position [38, 0]
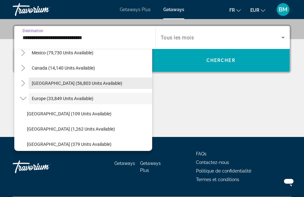
drag, startPoint x: 81, startPoint y: 36, endPoint x: 136, endPoint y: 85, distance: 73.5
click at [136, 49] on div "**********" at bounding box center [84, 37] width 135 height 23
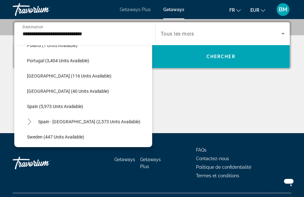
scroll to position [317, 0]
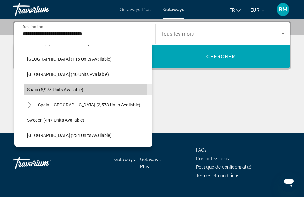
click at [46, 90] on span "Spain (5,973 units available)" at bounding box center [55, 89] width 56 height 5
type input "**********"
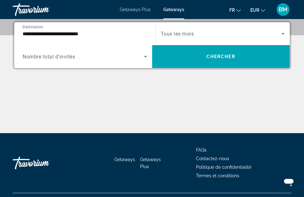
click at [56, 54] on span "Nombre total d'invités" at bounding box center [49, 57] width 52 height 6
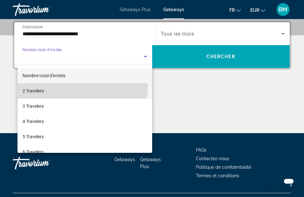
click at [36, 89] on span "2 Travelers" at bounding box center [33, 91] width 21 height 8
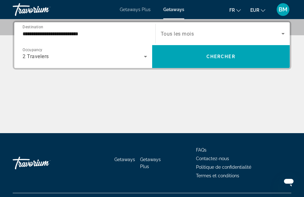
click at [168, 35] on span "Tous les mois" at bounding box center [177, 34] width 33 height 6
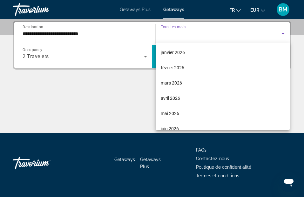
scroll to position [78, 0]
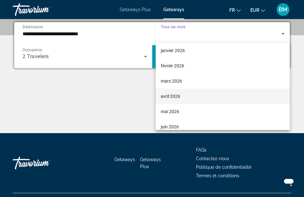
click at [176, 97] on span "avril 2026" at bounding box center [170, 96] width 19 height 8
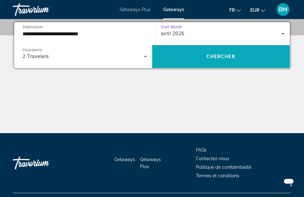
click at [175, 59] on span "Search widget" at bounding box center [221, 56] width 138 height 15
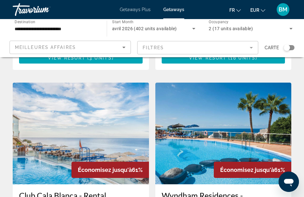
scroll to position [922, 0]
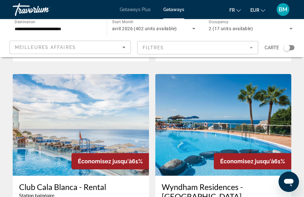
click at [59, 114] on img "Main content" at bounding box center [81, 125] width 136 height 102
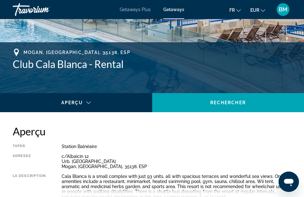
scroll to position [247, 0]
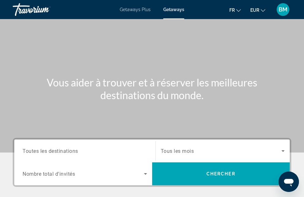
click at [49, 151] on span "Toutes les destinations" at bounding box center [51, 151] width 56 height 6
click at [49, 151] on input "Destination Toutes les destinations" at bounding box center [85, 151] width 124 height 8
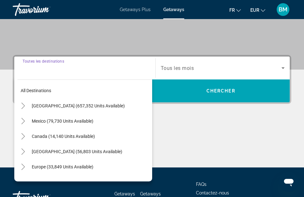
scroll to position [117, 0]
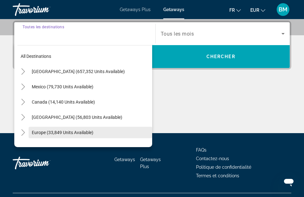
click at [58, 132] on span "Europe (33,849 units available)" at bounding box center [63, 132] width 62 height 5
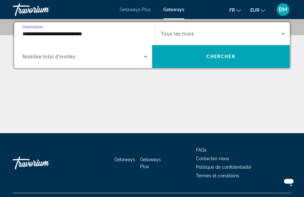
click at [81, 33] on input "**********" at bounding box center [85, 34] width 124 height 8
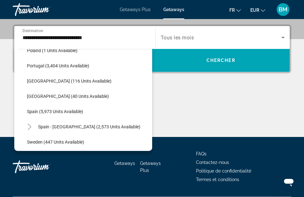
scroll to position [300, 0]
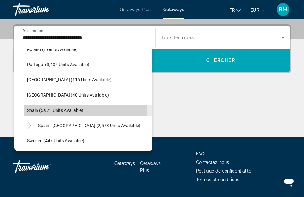
click at [65, 109] on span "Spain (5,973 units available)" at bounding box center [55, 110] width 56 height 5
type input "**********"
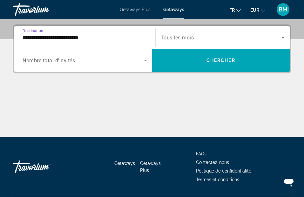
scroll to position [117, 0]
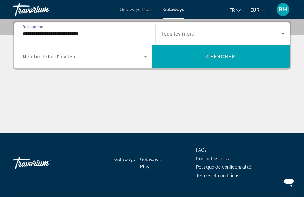
click at [188, 35] on span "Tous les mois" at bounding box center [177, 34] width 33 height 6
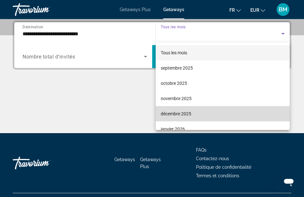
drag, startPoint x: 287, startPoint y: 127, endPoint x: 276, endPoint y: 121, distance: 12.2
click at [276, 121] on mat-option "décembre 2025" at bounding box center [222, 113] width 134 height 15
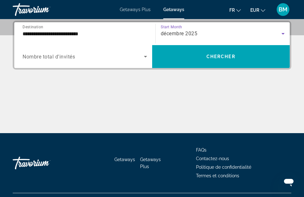
click at [283, 32] on icon "Search widget" at bounding box center [283, 34] width 8 height 8
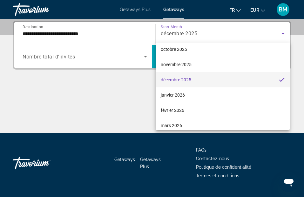
scroll to position [68, 0]
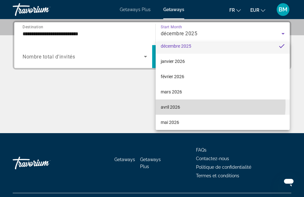
click at [172, 104] on span "avril 2026" at bounding box center [170, 107] width 19 height 8
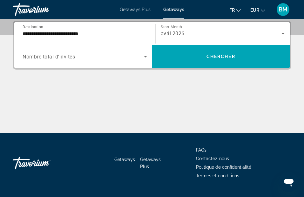
click at [41, 58] on span "Nombre total d'invités" at bounding box center [49, 57] width 52 height 6
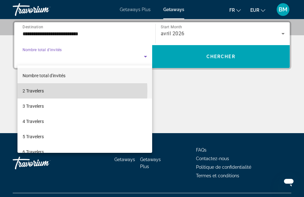
click at [34, 91] on span "2 Travelers" at bounding box center [33, 91] width 21 height 8
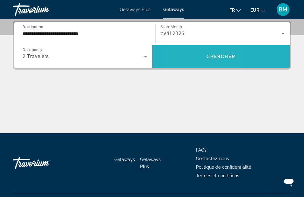
click at [186, 60] on span "Search widget" at bounding box center [221, 56] width 138 height 15
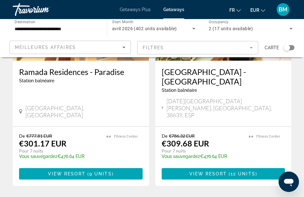
scroll to position [1299, 0]
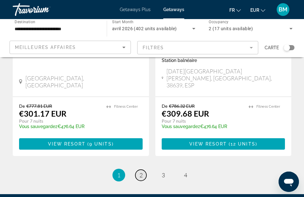
click at [140, 171] on span "2" at bounding box center [140, 174] width 3 height 7
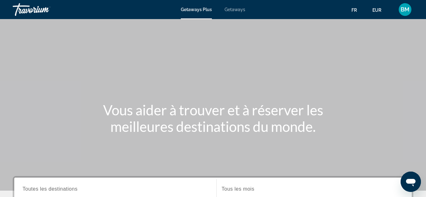
drag, startPoint x: 99, startPoint y: 83, endPoint x: 65, endPoint y: 67, distance: 37.5
click at [65, 67] on div "Main content" at bounding box center [213, 95] width 426 height 190
click at [241, 11] on span "Getaways" at bounding box center [235, 9] width 21 height 5
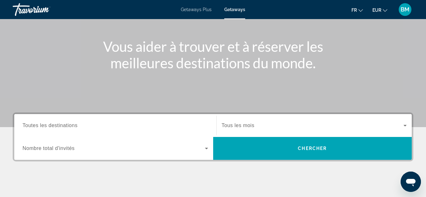
scroll to position [106, 0]
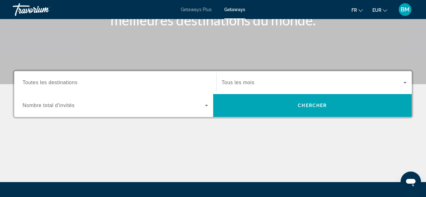
click at [52, 83] on span "Toutes les destinations" at bounding box center [50, 82] width 55 height 5
click at [52, 83] on input "Destination Toutes les destinations" at bounding box center [116, 83] width 186 height 8
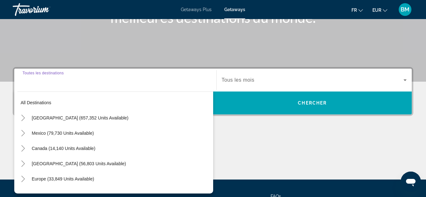
scroll to position [155, 0]
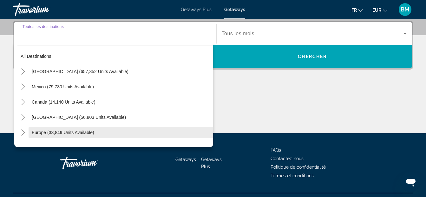
click at [72, 132] on span "Europe (33,849 units available)" at bounding box center [63, 132] width 62 height 5
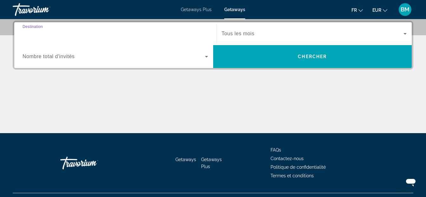
type input "**********"
click at [70, 56] on span "Nombre total d'invités" at bounding box center [49, 56] width 52 height 5
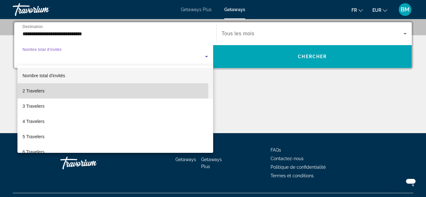
click at [47, 92] on mat-option "2 Travelers" at bounding box center [115, 90] width 196 height 15
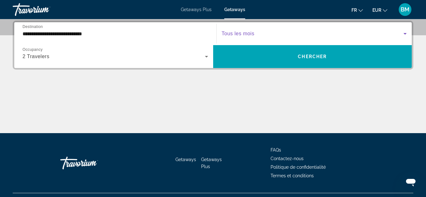
click at [265, 33] on span "Search widget" at bounding box center [313, 34] width 182 height 8
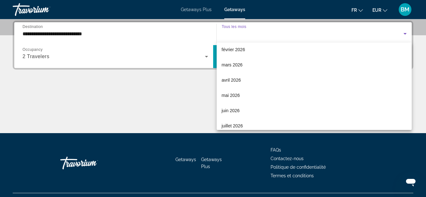
scroll to position [95, 0]
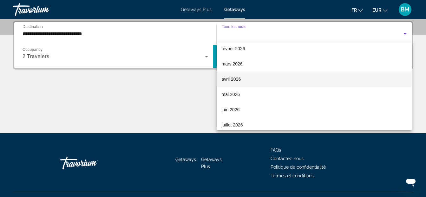
click at [224, 81] on span "avril 2026" at bounding box center [231, 79] width 19 height 8
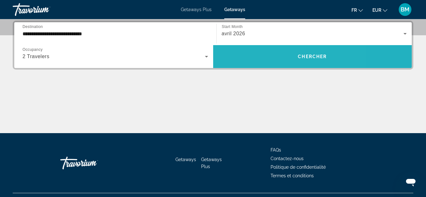
click at [268, 59] on span "Search widget" at bounding box center [312, 56] width 199 height 15
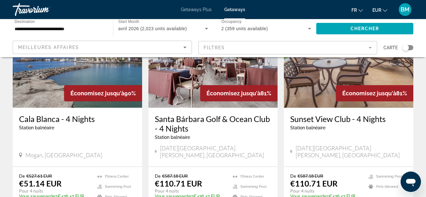
scroll to position [85, 0]
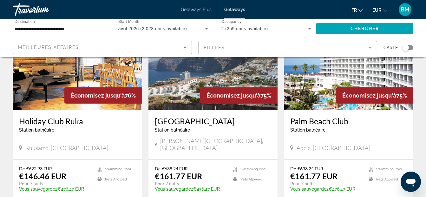
scroll to position [745, 0]
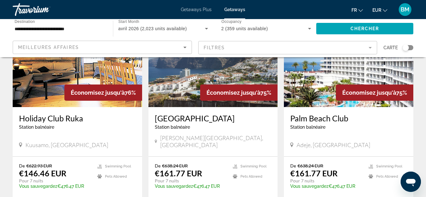
click at [308, 83] on img "Main content" at bounding box center [348, 56] width 129 height 102
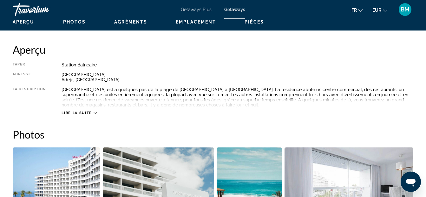
scroll to position [284, 0]
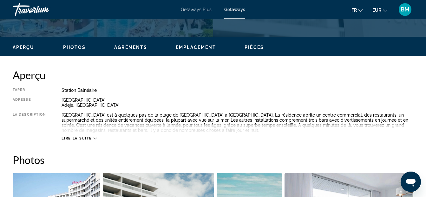
click at [75, 136] on span "Lire la suite" at bounding box center [77, 138] width 30 height 4
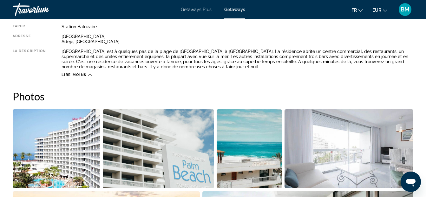
scroll to position [364, 0]
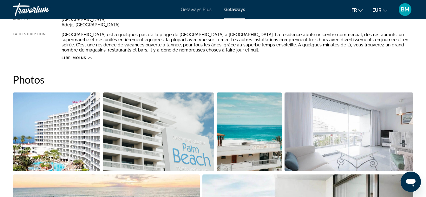
click at [72, 153] on img "Open full-screen image slider" at bounding box center [57, 131] width 88 height 79
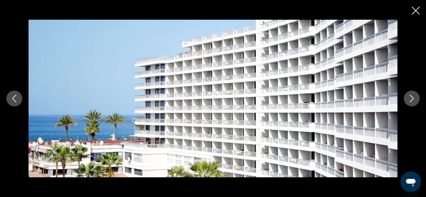
click at [308, 97] on icon "Next image" at bounding box center [412, 99] width 8 height 8
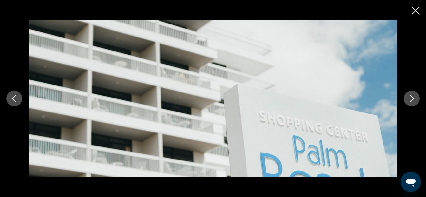
click at [308, 97] on icon "Next image" at bounding box center [412, 99] width 8 height 8
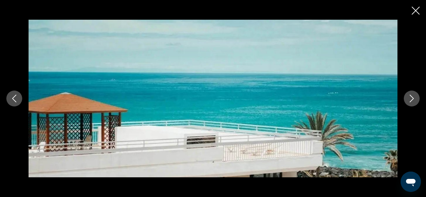
click at [308, 97] on icon "Next image" at bounding box center [412, 99] width 8 height 8
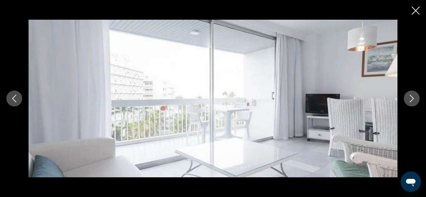
click at [308, 97] on icon "Next image" at bounding box center [412, 99] width 8 height 8
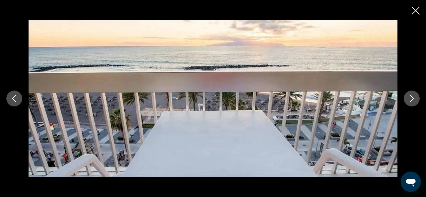
click at [308, 97] on icon "Next image" at bounding box center [412, 99] width 8 height 8
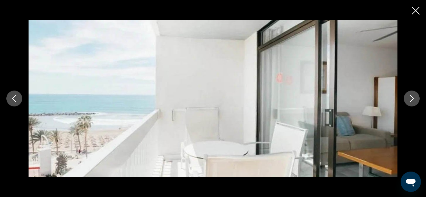
click at [308, 97] on icon "Next image" at bounding box center [412, 99] width 8 height 8
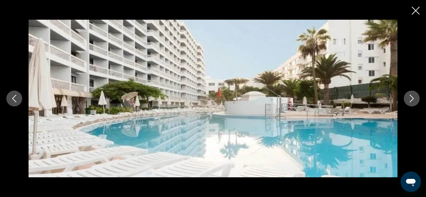
click at [308, 97] on icon "Next image" at bounding box center [412, 99] width 8 height 8
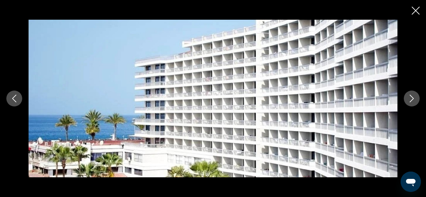
click at [308, 97] on icon "Next image" at bounding box center [412, 99] width 8 height 8
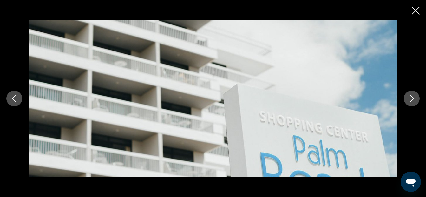
click at [308, 97] on icon "Next image" at bounding box center [412, 99] width 8 height 8
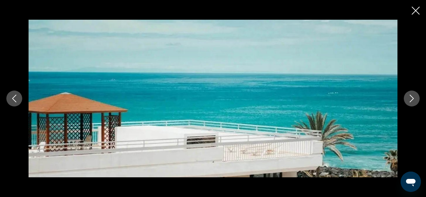
click at [308, 11] on icon "Close slideshow" at bounding box center [416, 11] width 8 height 8
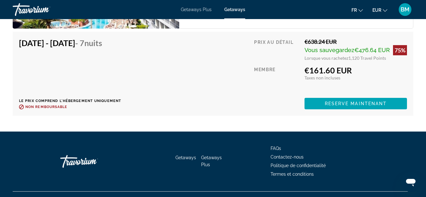
scroll to position [1336, 0]
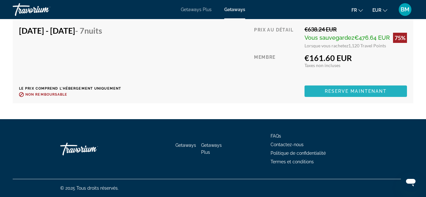
click at [308, 92] on span "Reserve maintenant" at bounding box center [356, 91] width 62 height 5
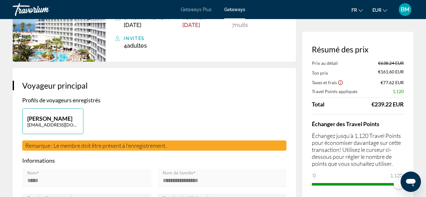
scroll to position [97, 0]
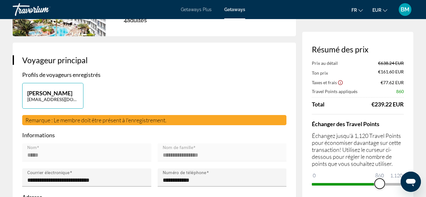
drag, startPoint x: 398, startPoint y: 183, endPoint x: 380, endPoint y: 189, distance: 19.4
click at [308, 189] on div "Résumé des prix Prix au détail €638.24 EUR Ton prix €161.60 EUR Taxes et frais …" at bounding box center [357, 117] width 111 height 170
drag, startPoint x: 381, startPoint y: 183, endPoint x: 432, endPoint y: 194, distance: 51.8
click at [308, 99] on html "Passer au contenu principal Getaways Plus Getaways fr English Español Français …" at bounding box center [213, 1] width 426 height 197
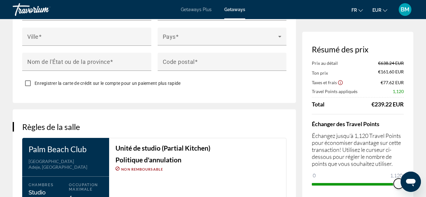
scroll to position [783, 0]
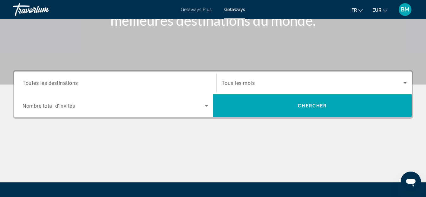
scroll to position [114, 0]
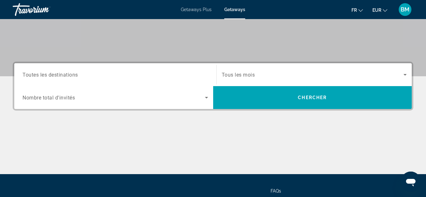
click at [44, 79] on div "Search widget" at bounding box center [116, 75] width 186 height 18
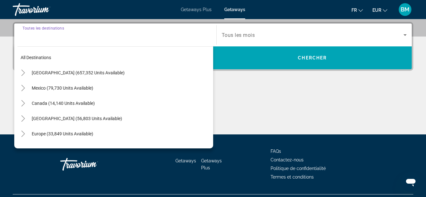
scroll to position [155, 0]
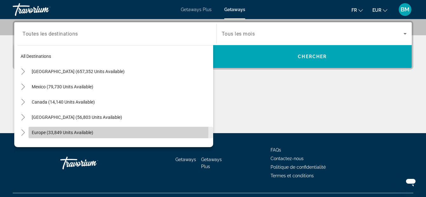
click at [64, 131] on span "Europe (33,849 units available)" at bounding box center [63, 132] width 62 height 5
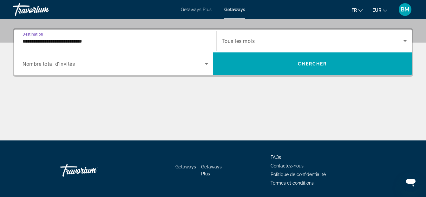
scroll to position [114, 0]
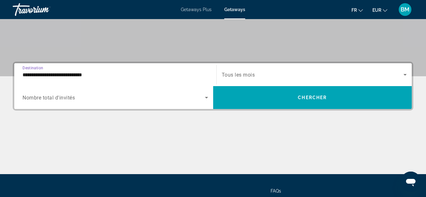
click at [51, 75] on input "**********" at bounding box center [116, 75] width 186 height 8
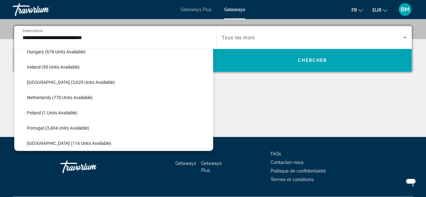
scroll to position [270, 0]
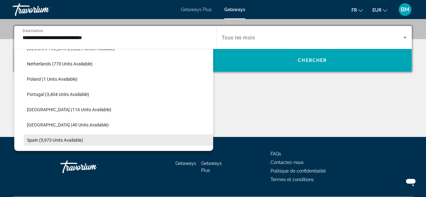
click at [63, 141] on span "Spain (5,973 units available)" at bounding box center [55, 139] width 56 height 5
type input "**********"
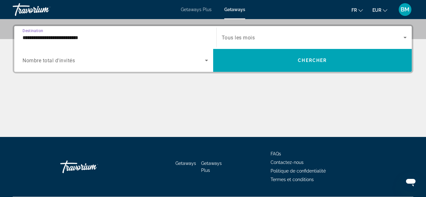
scroll to position [155, 0]
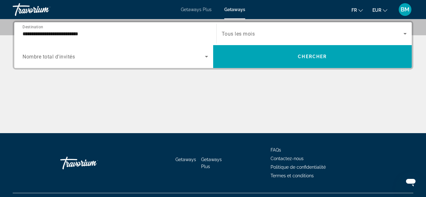
click at [233, 32] on span "Tous les mois" at bounding box center [238, 34] width 33 height 6
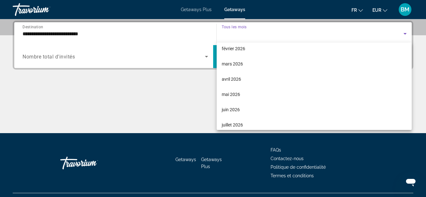
scroll to position [108, 0]
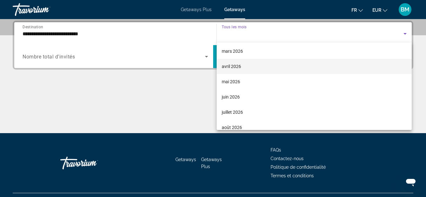
click at [233, 68] on span "avril 2026" at bounding box center [231, 66] width 19 height 8
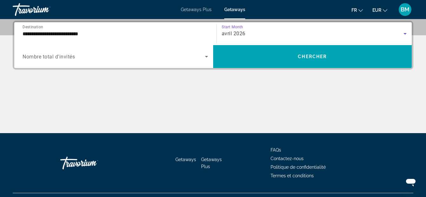
click at [58, 57] on span "Nombre total d'invités" at bounding box center [49, 57] width 52 height 6
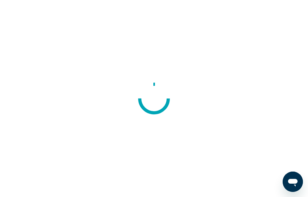
click at [70, 4] on div at bounding box center [154, 98] width 308 height 197
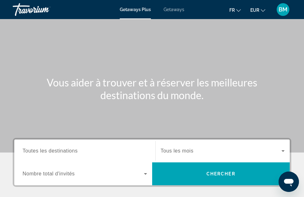
click at [55, 152] on span "Toutes les destinations" at bounding box center [50, 150] width 55 height 5
click at [55, 152] on input "Destination Toutes les destinations" at bounding box center [85, 151] width 124 height 8
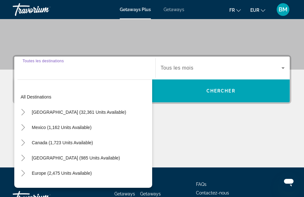
scroll to position [117, 0]
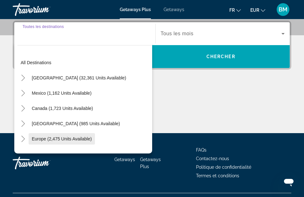
click at [52, 138] on span "Europe (2,475 units available)" at bounding box center [62, 138] width 60 height 5
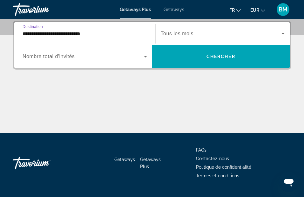
click at [76, 34] on input "**********" at bounding box center [85, 34] width 124 height 8
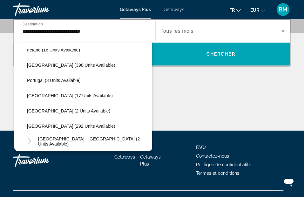
scroll to position [224, 0]
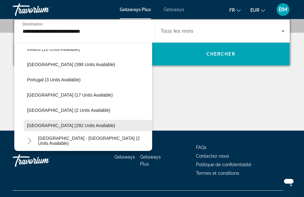
click at [63, 127] on span "[GEOGRAPHIC_DATA] (292 units available)" at bounding box center [71, 125] width 88 height 5
type input "**********"
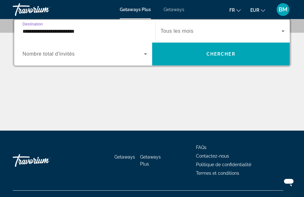
scroll to position [117, 0]
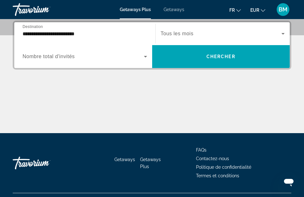
click at [168, 32] on span "Tous les mois" at bounding box center [177, 33] width 33 height 5
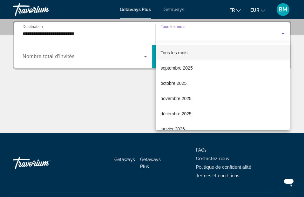
click at [176, 11] on div at bounding box center [152, 98] width 304 height 197
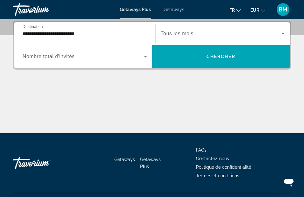
click at [176, 11] on span "Getaways" at bounding box center [173, 9] width 21 height 5
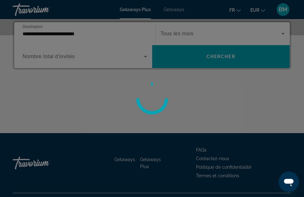
click at [174, 8] on div at bounding box center [152, 98] width 304 height 197
click at [89, 95] on div at bounding box center [152, 98] width 304 height 197
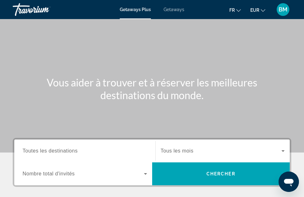
click at [173, 12] on div "Getaways Plus Getaways fr English Español Français Italiano Português русский E…" at bounding box center [152, 9] width 304 height 16
click at [173, 6] on div "Getaways Plus Getaways fr English Español Français Italiano Português русский E…" at bounding box center [152, 9] width 304 height 16
click at [173, 10] on span "Getaways" at bounding box center [173, 9] width 21 height 5
click at [61, 154] on div "Search widget" at bounding box center [85, 151] width 124 height 18
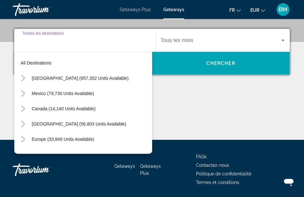
scroll to position [117, 0]
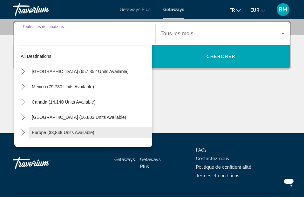
click at [63, 133] on span "Europe (33,849 units available)" at bounding box center [63, 132] width 62 height 5
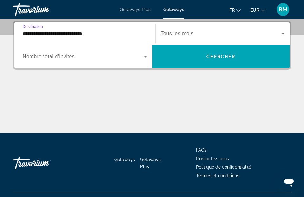
click at [48, 35] on input "**********" at bounding box center [85, 34] width 124 height 8
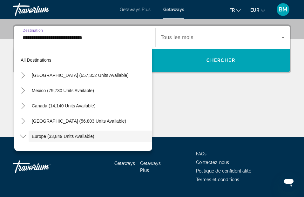
scroll to position [38, 0]
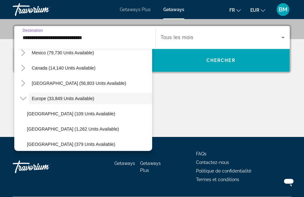
drag, startPoint x: 48, startPoint y: 35, endPoint x: 184, endPoint y: 104, distance: 152.5
click at [184, 104] on div "**********" at bounding box center [152, 80] width 304 height 112
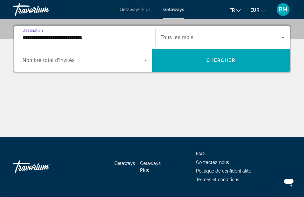
click at [29, 40] on input "**********" at bounding box center [85, 38] width 124 height 8
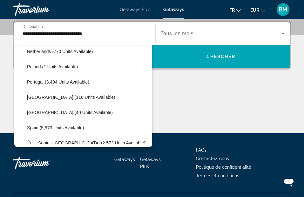
scroll to position [292, 0]
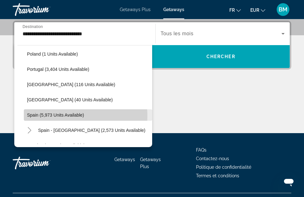
click at [63, 115] on span "Spain (5,973 units available)" at bounding box center [55, 114] width 57 height 5
type input "**********"
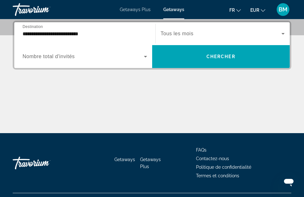
click at [166, 32] on span "Tous les mois" at bounding box center [177, 33] width 33 height 5
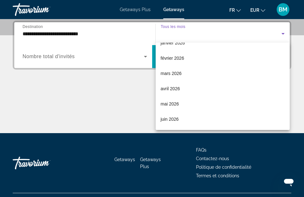
scroll to position [88, 0]
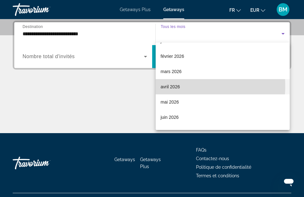
click at [173, 86] on span "avril 2026" at bounding box center [170, 87] width 19 height 8
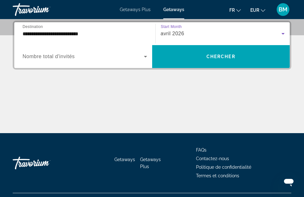
click at [54, 58] on span "Nombre total d'invités" at bounding box center [49, 56] width 52 height 5
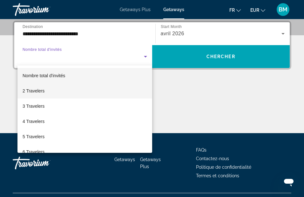
click at [32, 91] on span "2 Travelers" at bounding box center [34, 91] width 22 height 8
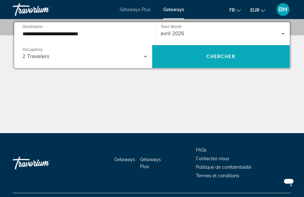
drag, startPoint x: 228, startPoint y: 56, endPoint x: 171, endPoint y: 61, distance: 57.7
click at [171, 61] on span "Search widget" at bounding box center [221, 56] width 138 height 15
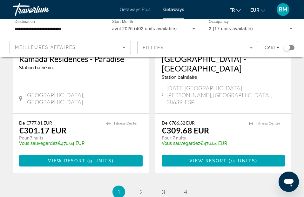
scroll to position [1299, 0]
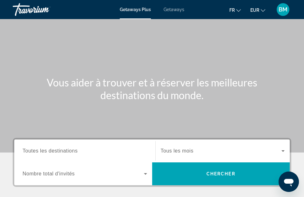
click at [171, 10] on span "Getaways" at bounding box center [173, 9] width 21 height 5
click at [56, 154] on div "Destination Toutes les destinations" at bounding box center [85, 151] width 124 height 18
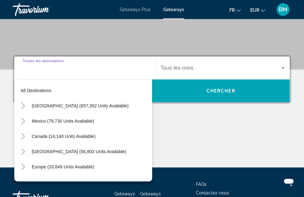
scroll to position [117, 0]
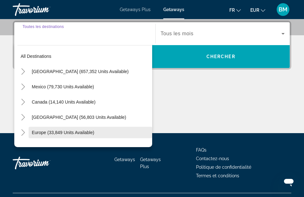
click at [60, 130] on span "Europe (33,849 units available)" at bounding box center [63, 132] width 62 height 5
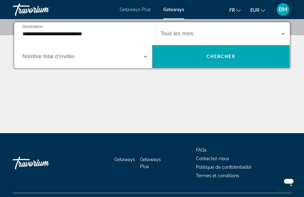
click at [125, 33] on input "**********" at bounding box center [85, 34] width 124 height 8
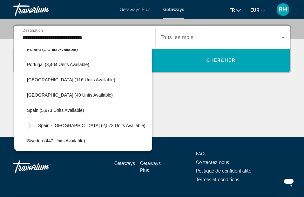
scroll to position [325, 0]
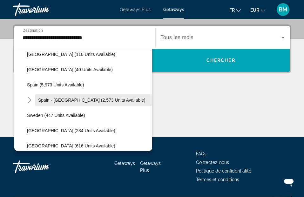
click at [90, 98] on span "Spain - [GEOGRAPHIC_DATA] (2,573 units available)" at bounding box center [91, 99] width 107 height 5
type input "**********"
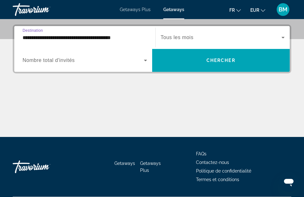
scroll to position [117, 0]
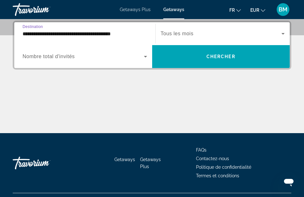
click at [70, 57] on span "Nombre total d'invités" at bounding box center [49, 56] width 52 height 5
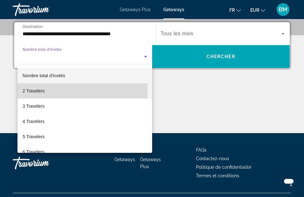
click at [49, 90] on mat-option "2 Travelers" at bounding box center [84, 90] width 135 height 15
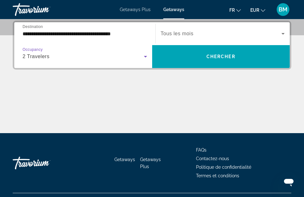
click at [183, 34] on span "Tous les mois" at bounding box center [177, 33] width 33 height 5
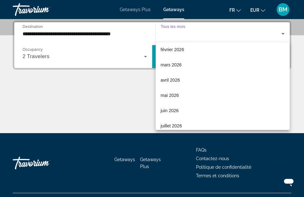
scroll to position [104, 0]
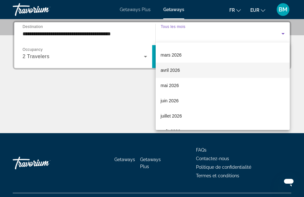
click at [175, 67] on span "avril 2026" at bounding box center [170, 70] width 19 height 8
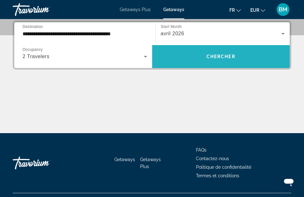
click at [220, 55] on span "Chercher" at bounding box center [220, 56] width 29 height 5
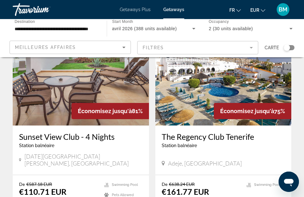
scroll to position [220, 0]
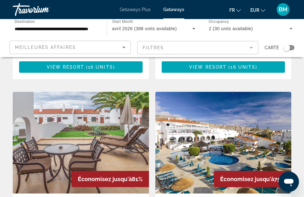
click at [245, 135] on img "Main content" at bounding box center [223, 143] width 136 height 102
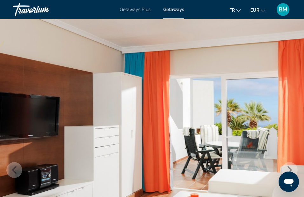
click at [289, 169] on icon "Next image" at bounding box center [290, 170] width 8 height 8
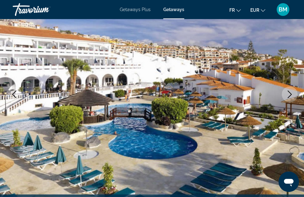
scroll to position [76, 0]
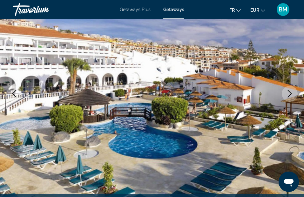
click at [289, 93] on icon "Next image" at bounding box center [290, 94] width 8 height 8
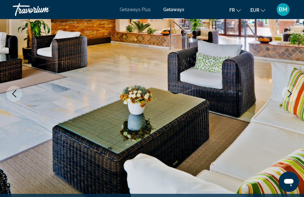
click at [289, 93] on icon "Next image" at bounding box center [290, 94] width 8 height 8
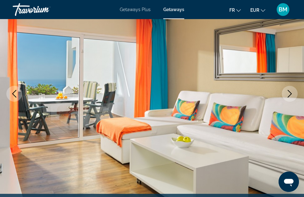
click at [289, 93] on icon "Next image" at bounding box center [290, 94] width 8 height 8
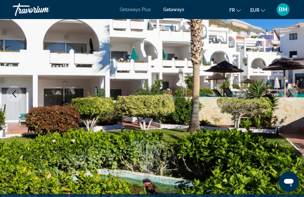
click at [289, 93] on icon "Next image" at bounding box center [290, 94] width 8 height 8
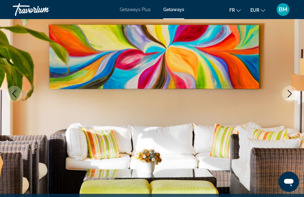
click at [289, 93] on icon "Next image" at bounding box center [290, 94] width 8 height 8
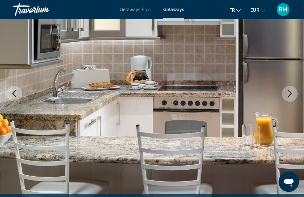
click at [289, 93] on icon "Next image" at bounding box center [290, 94] width 8 height 8
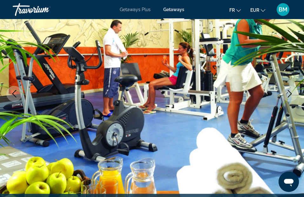
click at [289, 93] on icon "Next image" at bounding box center [290, 94] width 8 height 8
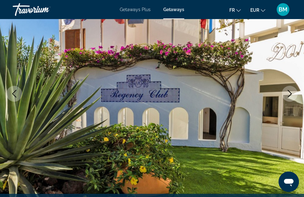
click at [289, 93] on icon "Next image" at bounding box center [290, 94] width 8 height 8
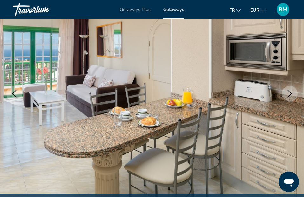
click at [289, 93] on icon "Next image" at bounding box center [290, 94] width 8 height 8
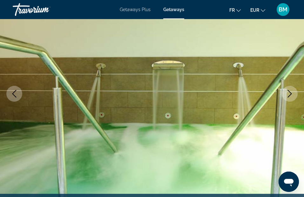
click at [289, 93] on icon "Next image" at bounding box center [290, 94] width 8 height 8
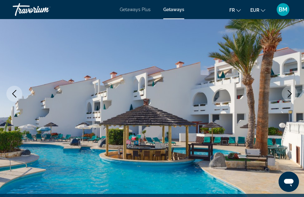
click at [289, 93] on icon "Next image" at bounding box center [290, 94] width 8 height 8
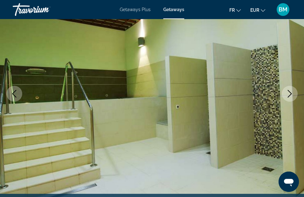
click at [289, 93] on icon "Next image" at bounding box center [290, 94] width 8 height 8
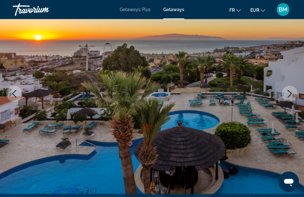
click at [289, 93] on icon "Next image" at bounding box center [290, 94] width 8 height 8
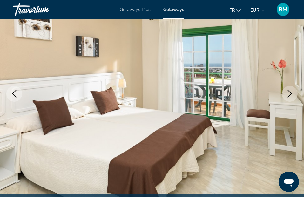
click at [289, 93] on icon "Next image" at bounding box center [290, 94] width 8 height 8
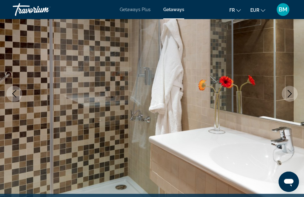
click at [289, 93] on icon "Next image" at bounding box center [290, 94] width 8 height 8
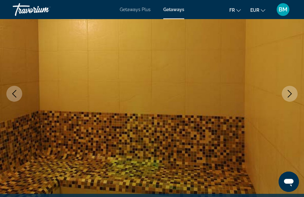
click at [289, 93] on icon "Next image" at bounding box center [290, 94] width 8 height 8
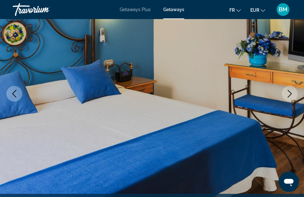
click at [289, 93] on icon "Next image" at bounding box center [290, 94] width 8 height 8
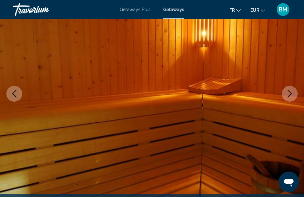
click at [289, 93] on icon "Next image" at bounding box center [290, 94] width 8 height 8
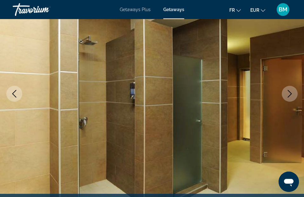
click at [289, 93] on icon "Next image" at bounding box center [290, 94] width 8 height 8
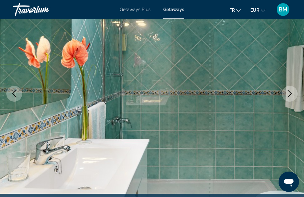
click at [289, 93] on icon "Next image" at bounding box center [290, 94] width 8 height 8
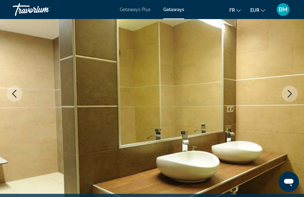
click at [289, 93] on icon "Next image" at bounding box center [290, 94] width 8 height 8
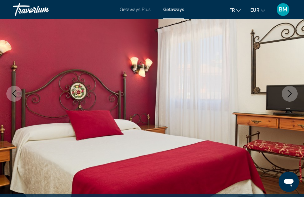
click at [289, 93] on icon "Next image" at bounding box center [290, 94] width 8 height 8
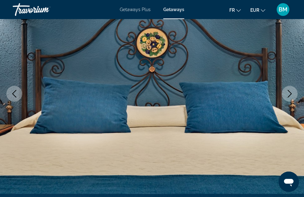
click at [289, 93] on icon "Next image" at bounding box center [290, 94] width 8 height 8
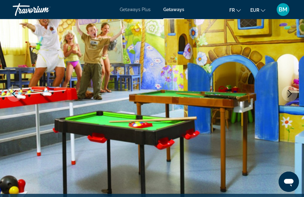
click at [289, 93] on icon "Next image" at bounding box center [290, 94] width 8 height 8
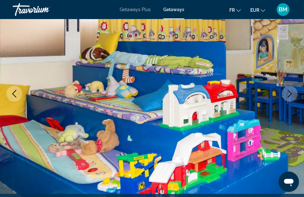
click at [289, 93] on icon "Next image" at bounding box center [290, 94] width 8 height 8
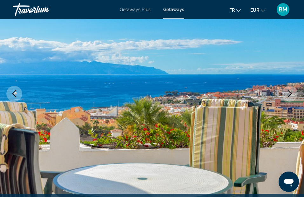
click at [289, 93] on icon "Next image" at bounding box center [290, 94] width 8 height 8
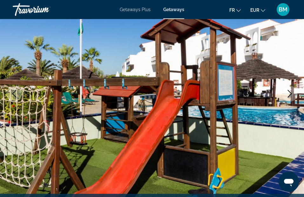
click at [289, 93] on icon "Next image" at bounding box center [290, 94] width 8 height 8
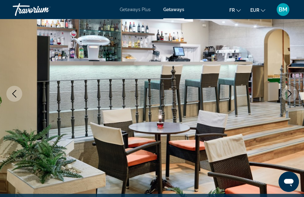
click at [289, 93] on icon "Next image" at bounding box center [290, 94] width 8 height 8
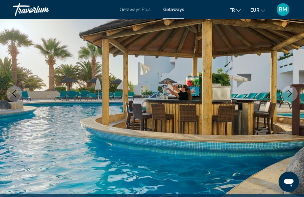
click at [289, 93] on icon "Next image" at bounding box center [290, 94] width 8 height 8
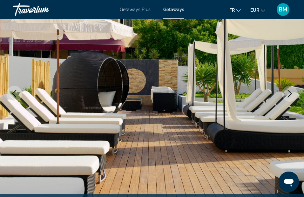
click at [289, 93] on icon "Next image" at bounding box center [290, 94] width 8 height 8
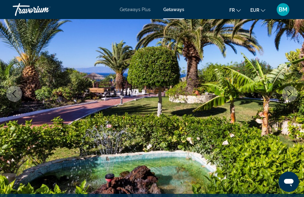
click at [289, 93] on icon "Next image" at bounding box center [290, 94] width 8 height 8
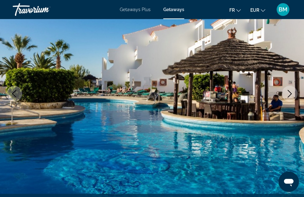
click at [289, 93] on icon "Next image" at bounding box center [290, 94] width 8 height 8
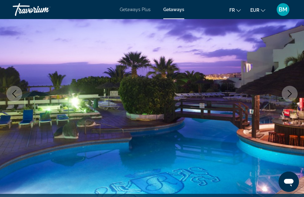
click at [289, 93] on icon "Next image" at bounding box center [290, 94] width 8 height 8
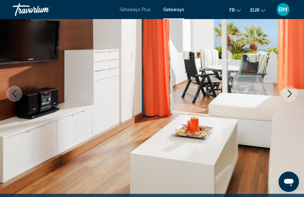
click at [289, 93] on icon "Next image" at bounding box center [290, 94] width 8 height 8
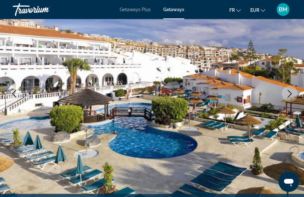
click at [289, 93] on icon "Next image" at bounding box center [290, 94] width 8 height 8
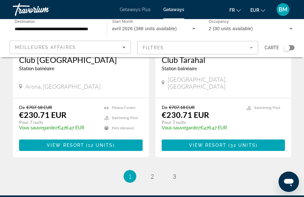
scroll to position [1290, 0]
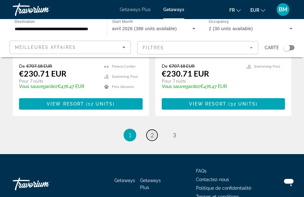
click at [152, 131] on span "2" at bounding box center [151, 134] width 3 height 7
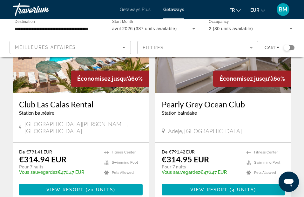
scroll to position [1205, 0]
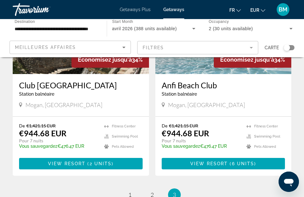
scroll to position [849, 0]
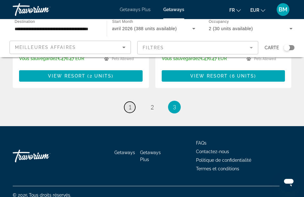
click at [128, 103] on span "1" at bounding box center [129, 106] width 3 height 7
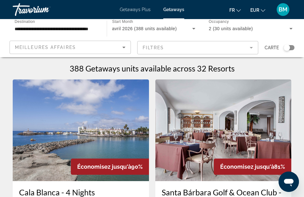
click at [128, 100] on img "Main content" at bounding box center [81, 130] width 136 height 102
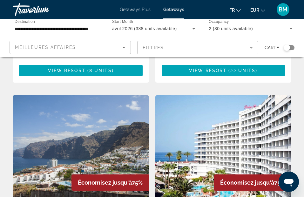
scroll to position [431, 0]
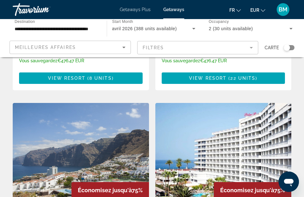
click at [213, 131] on img "Main content" at bounding box center [223, 154] width 136 height 102
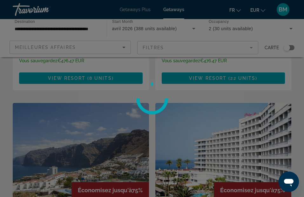
click at [213, 131] on div at bounding box center [152, 98] width 304 height 197
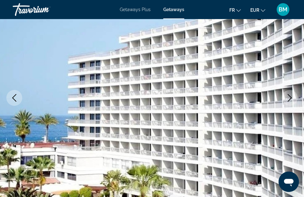
scroll to position [89, 0]
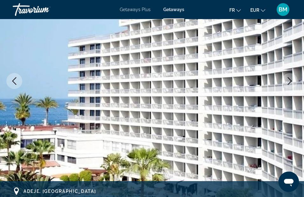
click at [291, 79] on icon "Next image" at bounding box center [290, 81] width 8 height 8
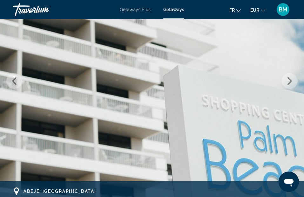
click at [291, 79] on icon "Next image" at bounding box center [290, 81] width 8 height 8
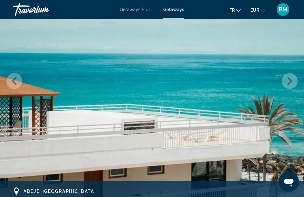
click at [291, 79] on icon "Next image" at bounding box center [290, 81] width 8 height 8
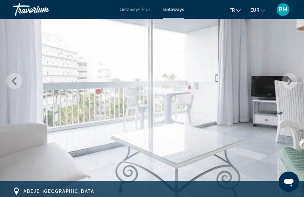
click at [291, 79] on icon "Next image" at bounding box center [290, 81] width 8 height 8
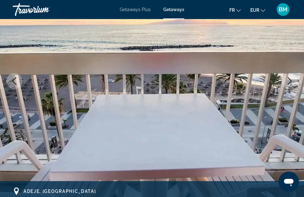
click at [291, 79] on icon "Next image" at bounding box center [290, 81] width 8 height 8
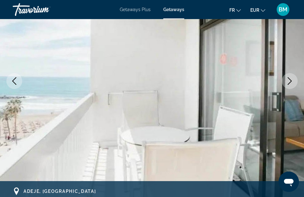
click at [291, 79] on icon "Next image" at bounding box center [290, 81] width 8 height 8
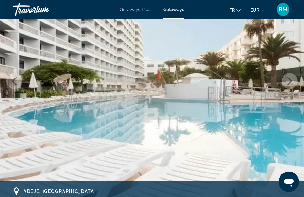
click at [291, 79] on icon "Next image" at bounding box center [290, 81] width 8 height 8
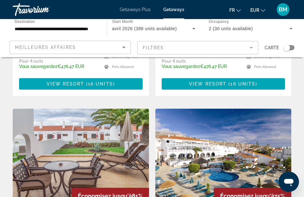
scroll to position [245, 0]
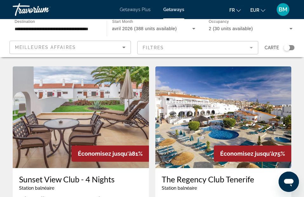
click at [223, 120] on img "Main content" at bounding box center [223, 117] width 136 height 102
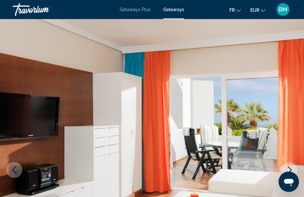
click at [223, 120] on img "Main content" at bounding box center [152, 169] width 304 height 301
click at [288, 170] on icon "Next image" at bounding box center [290, 170] width 8 height 8
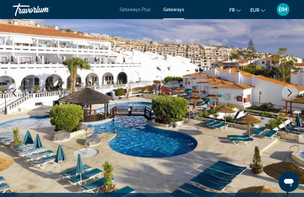
scroll to position [89, 0]
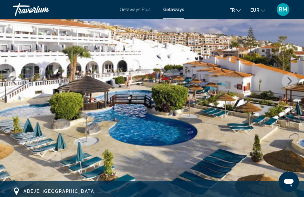
click at [287, 82] on icon "Next image" at bounding box center [290, 81] width 8 height 8
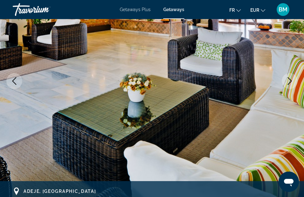
click at [287, 82] on icon "Next image" at bounding box center [290, 81] width 8 height 8
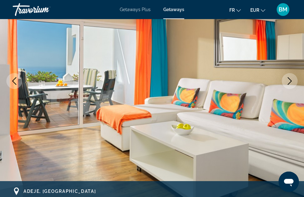
click at [287, 82] on icon "Next image" at bounding box center [290, 81] width 8 height 8
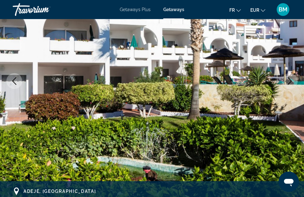
click at [287, 82] on icon "Next image" at bounding box center [290, 81] width 8 height 8
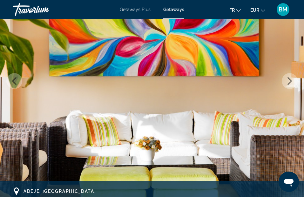
click at [287, 82] on icon "Next image" at bounding box center [290, 81] width 8 height 8
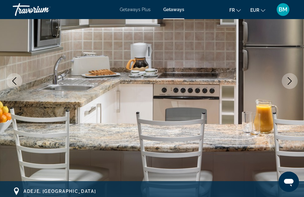
click at [287, 82] on icon "Next image" at bounding box center [290, 81] width 8 height 8
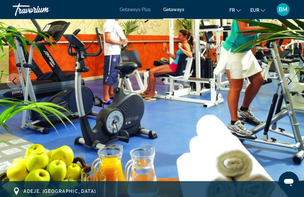
click at [287, 82] on icon "Next image" at bounding box center [290, 81] width 8 height 8
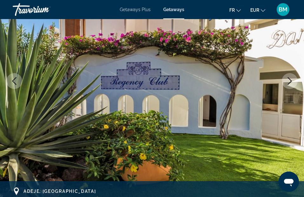
click at [287, 82] on icon "Next image" at bounding box center [290, 81] width 8 height 8
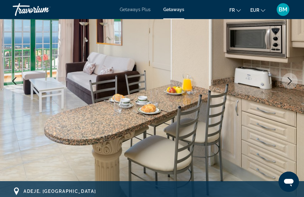
click at [287, 82] on icon "Next image" at bounding box center [290, 81] width 8 height 8
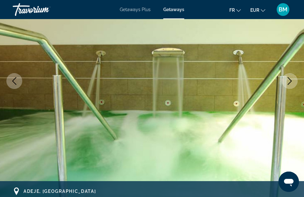
click at [287, 82] on icon "Next image" at bounding box center [290, 81] width 8 height 8
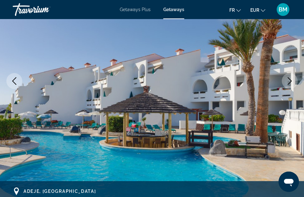
click at [287, 82] on icon "Next image" at bounding box center [290, 81] width 8 height 8
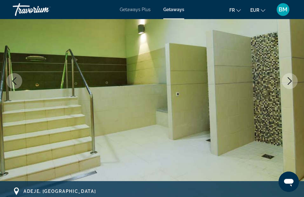
click at [287, 82] on icon "Next image" at bounding box center [290, 81] width 8 height 8
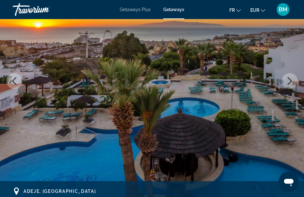
click at [287, 82] on icon "Next image" at bounding box center [290, 81] width 8 height 8
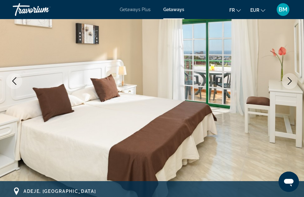
click at [287, 82] on icon "Next image" at bounding box center [290, 81] width 8 height 8
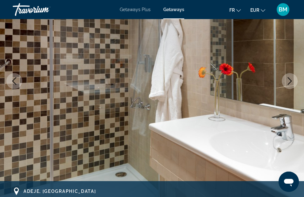
click at [287, 82] on icon "Next image" at bounding box center [290, 81] width 8 height 8
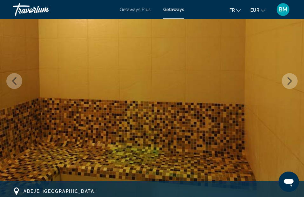
click at [287, 82] on icon "Next image" at bounding box center [290, 81] width 8 height 8
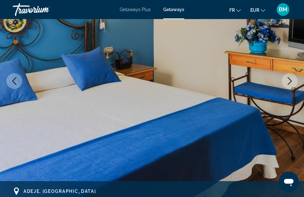
click at [287, 82] on icon "Next image" at bounding box center [290, 81] width 8 height 8
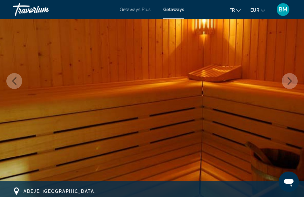
click at [287, 82] on icon "Next image" at bounding box center [290, 81] width 8 height 8
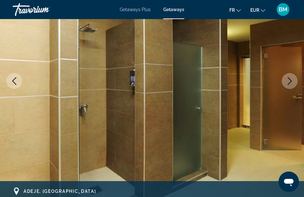
click at [287, 82] on icon "Next image" at bounding box center [290, 81] width 8 height 8
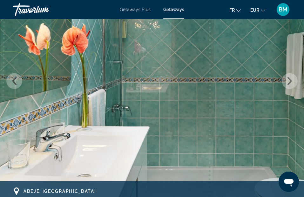
click at [287, 82] on icon "Next image" at bounding box center [290, 81] width 8 height 8
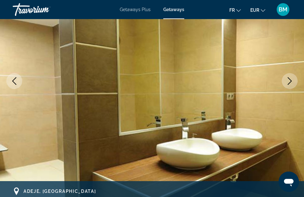
click at [287, 82] on icon "Next image" at bounding box center [290, 81] width 8 height 8
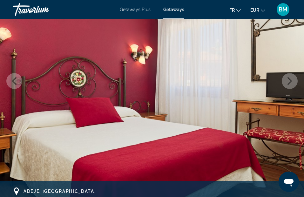
click at [287, 82] on icon "Next image" at bounding box center [290, 81] width 8 height 8
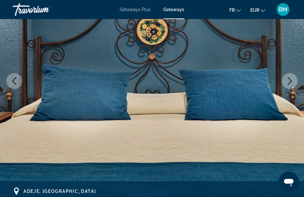
click at [287, 82] on icon "Next image" at bounding box center [290, 81] width 8 height 8
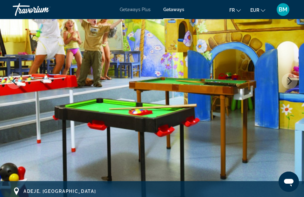
click at [287, 82] on icon "Next image" at bounding box center [290, 81] width 8 height 8
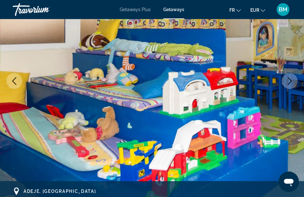
click at [287, 82] on icon "Next image" at bounding box center [290, 81] width 8 height 8
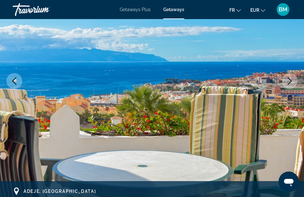
click at [287, 82] on icon "Next image" at bounding box center [290, 81] width 8 height 8
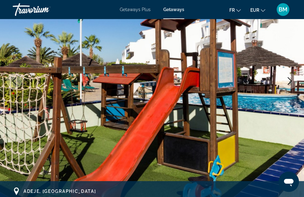
click at [287, 82] on icon "Next image" at bounding box center [290, 81] width 8 height 8
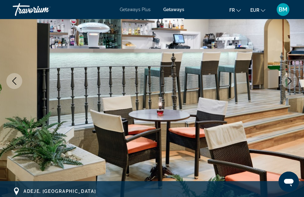
click at [287, 82] on icon "Next image" at bounding box center [290, 81] width 8 height 8
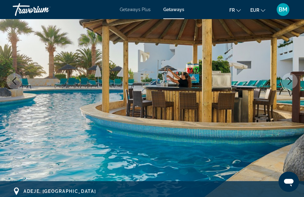
click at [287, 82] on icon "Next image" at bounding box center [290, 81] width 8 height 8
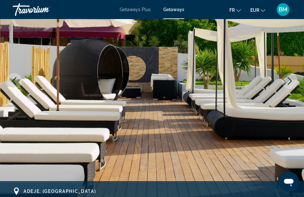
click at [287, 82] on icon "Next image" at bounding box center [290, 81] width 8 height 8
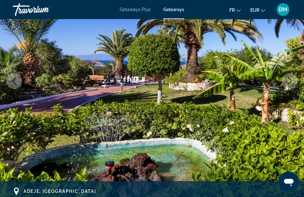
click at [287, 82] on icon "Next image" at bounding box center [290, 81] width 8 height 8
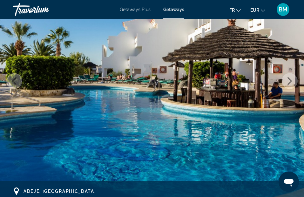
click at [287, 82] on icon "Next image" at bounding box center [290, 81] width 8 height 8
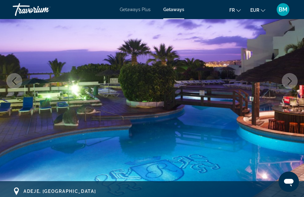
click at [287, 82] on icon "Next image" at bounding box center [290, 81] width 8 height 8
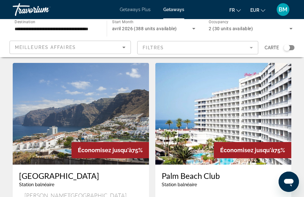
scroll to position [480, 0]
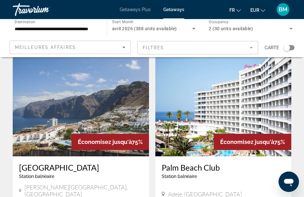
click at [227, 103] on img "Main content" at bounding box center [223, 106] width 136 height 102
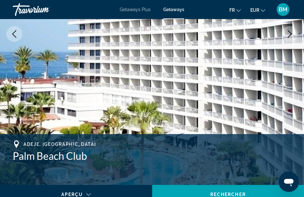
scroll to position [169, 0]
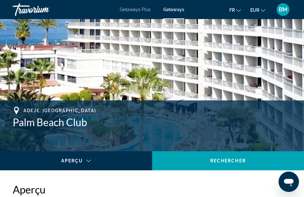
click at [155, 76] on img "Main content" at bounding box center [152, 0] width 304 height 301
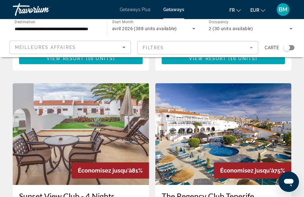
scroll to position [262, 0]
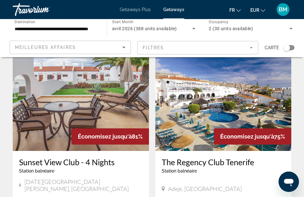
click at [202, 93] on img "Main content" at bounding box center [223, 100] width 136 height 102
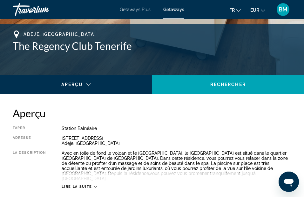
scroll to position [258, 0]
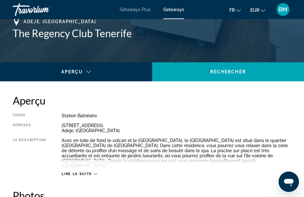
click at [78, 172] on span "Lire la suite" at bounding box center [77, 174] width 30 height 4
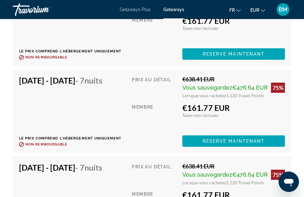
scroll to position [1463, 0]
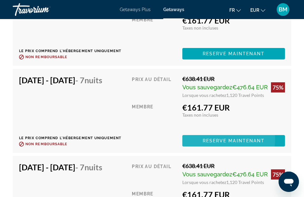
click at [226, 143] on span "Reserve maintenant" at bounding box center [233, 140] width 62 height 5
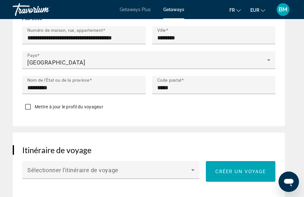
scroll to position [510, 0]
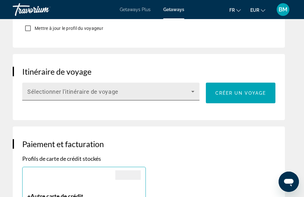
click at [194, 92] on icon "Main content" at bounding box center [192, 92] width 3 height 2
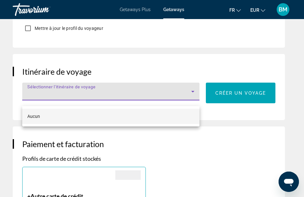
click at [220, 140] on div at bounding box center [152, 98] width 304 height 197
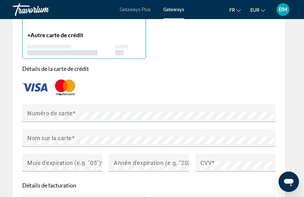
scroll to position [679, 0]
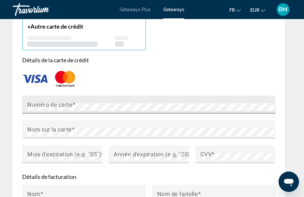
click at [44, 108] on mat-label "Numéro de carte" at bounding box center [49, 104] width 45 height 7
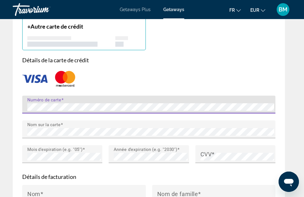
type input "*****"
type input "**********"
type input "*****"
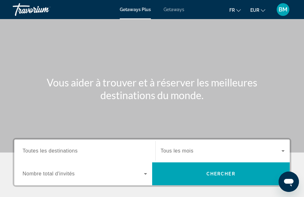
click at [45, 153] on span "Toutes les destinations" at bounding box center [50, 150] width 55 height 5
click at [45, 153] on input "Destination Toutes les destinations" at bounding box center [85, 151] width 124 height 8
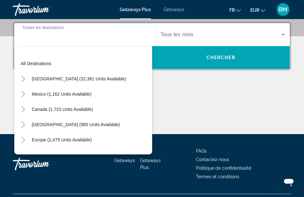
scroll to position [117, 0]
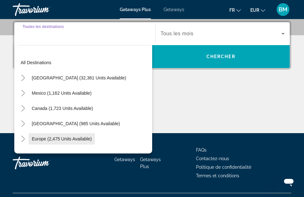
click at [47, 139] on span "Europe (2,475 units available)" at bounding box center [62, 138] width 60 height 5
type input "**********"
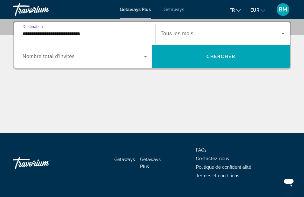
click at [44, 55] on span "Nombre total d'invités" at bounding box center [49, 56] width 52 height 5
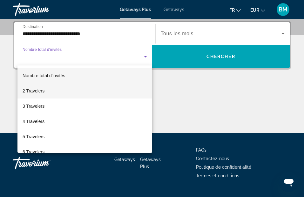
click at [32, 90] on span "2 Travelers" at bounding box center [34, 91] width 22 height 8
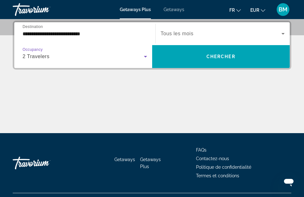
click at [185, 33] on span "Tous les mois" at bounding box center [177, 33] width 33 height 5
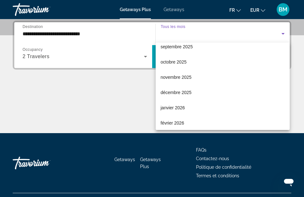
scroll to position [97, 0]
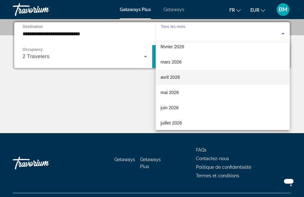
click at [166, 77] on span "avril 2026" at bounding box center [170, 77] width 19 height 8
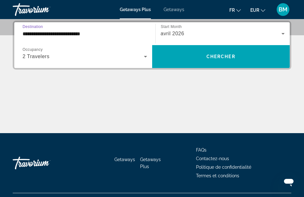
click at [59, 33] on input "**********" at bounding box center [85, 34] width 124 height 8
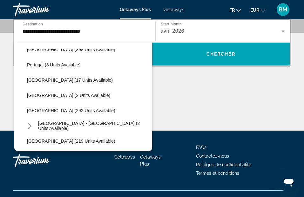
scroll to position [245, 0]
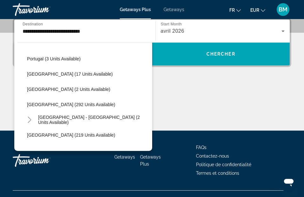
click at [174, 10] on span "Getaways" at bounding box center [173, 9] width 21 height 5
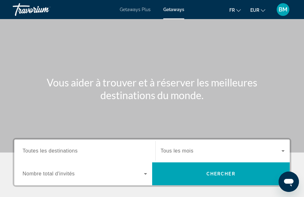
click at [49, 155] on div "Search widget" at bounding box center [85, 151] width 124 height 18
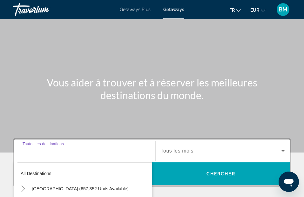
scroll to position [117, 0]
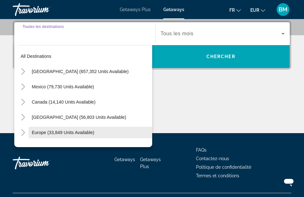
click at [80, 132] on span "Europe (33,849 units available)" at bounding box center [63, 132] width 62 height 5
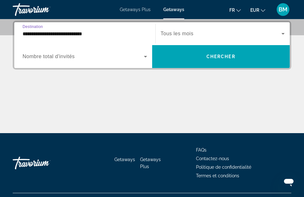
click at [80, 34] on input "**********" at bounding box center [85, 34] width 124 height 8
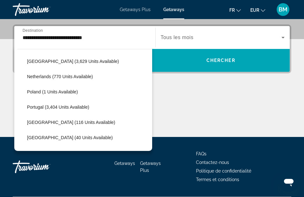
scroll to position [292, 0]
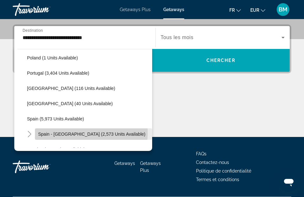
click at [71, 133] on span "Spain - [GEOGRAPHIC_DATA] (2,573 units available)" at bounding box center [91, 133] width 107 height 5
type input "**********"
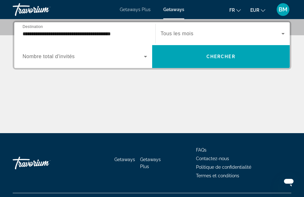
click at [53, 56] on span "Nombre total d'invités" at bounding box center [49, 56] width 52 height 5
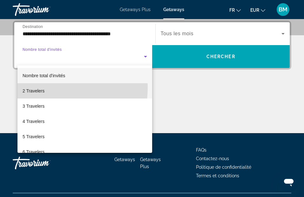
click at [36, 87] on span "2 Travelers" at bounding box center [34, 91] width 22 height 8
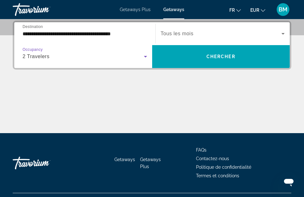
click at [178, 34] on span "Tous les mois" at bounding box center [177, 33] width 33 height 5
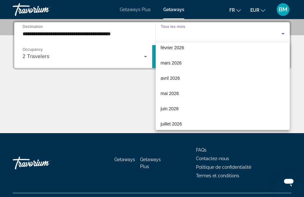
scroll to position [102, 0]
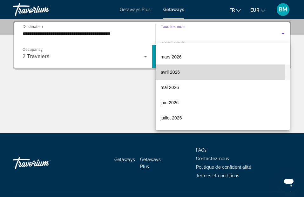
click at [173, 70] on span "avril 2026" at bounding box center [170, 72] width 19 height 8
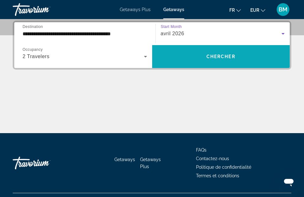
click at [222, 56] on span "Chercher" at bounding box center [220, 56] width 29 height 5
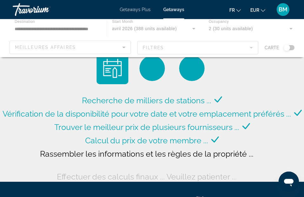
click at [222, 56] on div "Main content" at bounding box center [152, 38] width 304 height 38
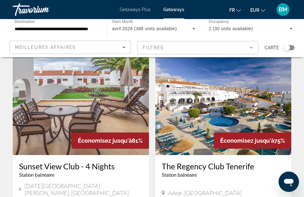
scroll to position [266, 0]
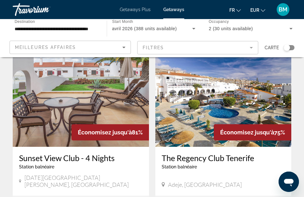
click at [213, 96] on img "Main content" at bounding box center [223, 96] width 136 height 102
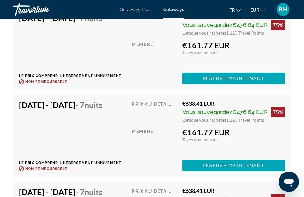
scroll to position [1472, 0]
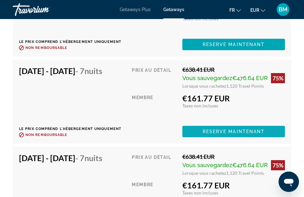
click at [211, 134] on span "Reserve maintenant" at bounding box center [233, 131] width 62 height 5
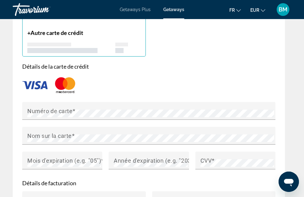
scroll to position [698, 0]
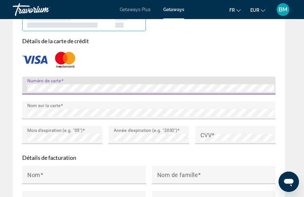
type input "*****"
type input "**********"
type input "*****"
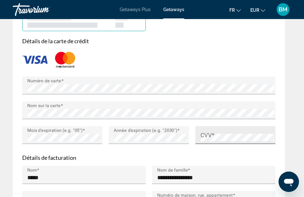
click at [200, 138] on mat-label "CVV" at bounding box center [205, 134] width 11 height 7
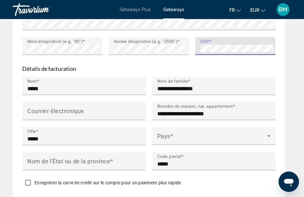
scroll to position [795, 0]
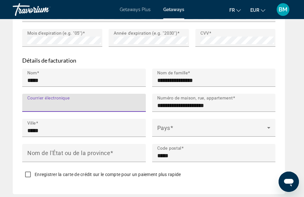
click at [54, 109] on input "Courrier électronique" at bounding box center [85, 106] width 117 height 8
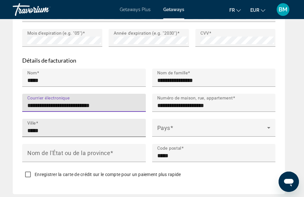
type input "**********"
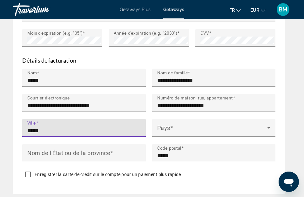
click at [55, 134] on input "*****" at bounding box center [85, 131] width 117 height 8
type input "*"
click at [78, 133] on input "**********" at bounding box center [85, 131] width 117 height 8
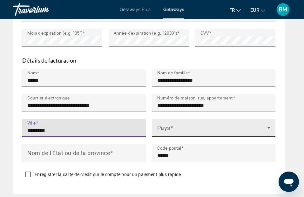
type input "********"
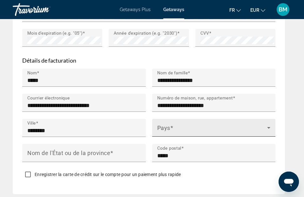
click at [179, 128] on div "Pays" at bounding box center [213, 128] width 113 height 18
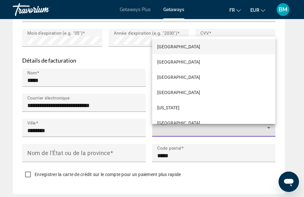
click at [176, 134] on div at bounding box center [152, 98] width 304 height 197
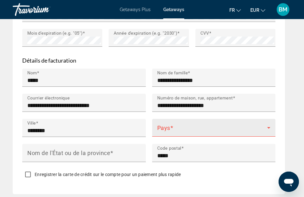
click at [190, 126] on div "Pays" at bounding box center [213, 128] width 113 height 18
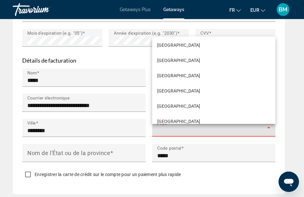
scroll to position [1125, 0]
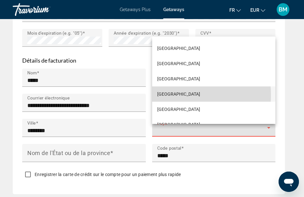
click at [162, 95] on span "[GEOGRAPHIC_DATA]" at bounding box center [178, 94] width 43 height 8
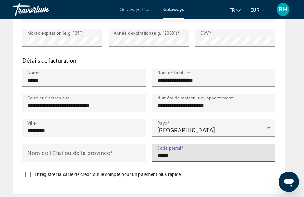
click at [181, 159] on input "*****" at bounding box center [215, 156] width 117 height 8
type input "*"
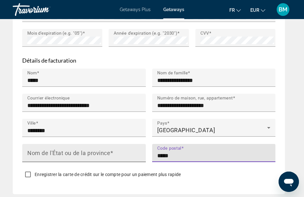
type input "*****"
click at [46, 156] on mat-label "Nom de l'État ou de la province" at bounding box center [68, 152] width 83 height 7
click at [46, 158] on input "Nom de l'État ou de la province" at bounding box center [85, 156] width 117 height 8
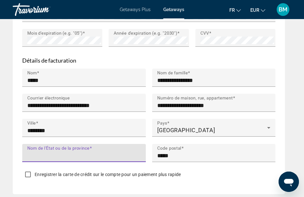
click at [89, 150] on mat-label "Nom de l'État ou de la province" at bounding box center [58, 147] width 62 height 5
click at [90, 154] on input "Nom de l'État ou de la province" at bounding box center [85, 156] width 117 height 8
click at [67, 159] on input "Nom de l'État ou de la province" at bounding box center [85, 156] width 117 height 8
click at [17, 155] on div "**********" at bounding box center [149, 17] width 272 height 353
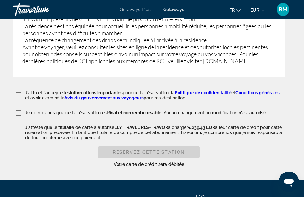
scroll to position [1323, 0]
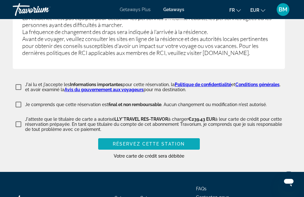
click at [130, 146] on span "Réservez cette station" at bounding box center [149, 143] width 72 height 5
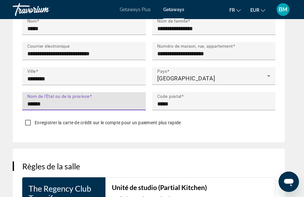
scroll to position [864, 0]
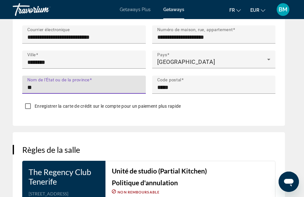
type input "*"
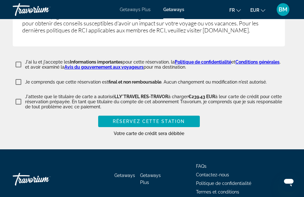
scroll to position [1380, 0]
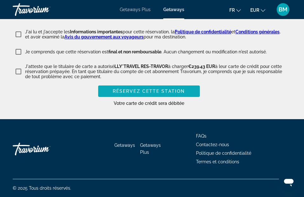
type input "*********"
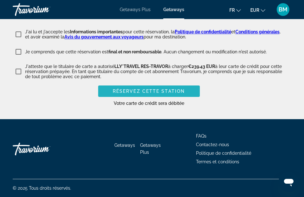
click at [138, 92] on span "Réservez cette station" at bounding box center [149, 91] width 72 height 5
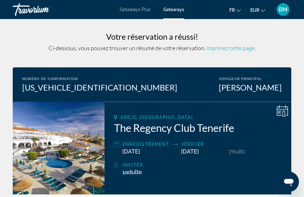
click at [217, 50] on span "Imprimez cette page" at bounding box center [230, 47] width 48 height 7
click at [234, 51] on span "Imprimez cette page" at bounding box center [230, 47] width 48 height 7
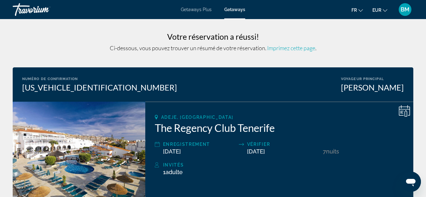
click at [284, 50] on span "Imprimez cette page" at bounding box center [291, 47] width 48 height 7
